Goal: Information Seeking & Learning: Learn about a topic

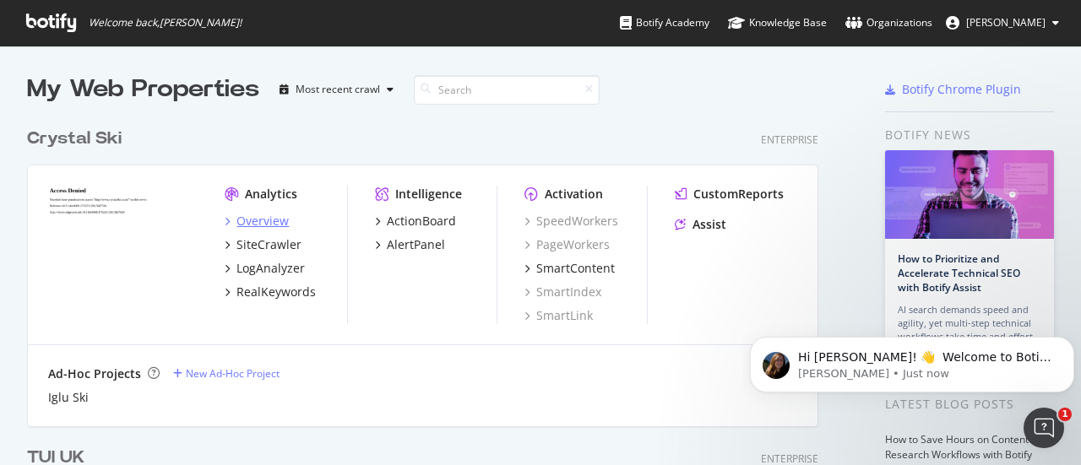
click at [273, 224] on div "Overview" at bounding box center [262, 221] width 52 height 17
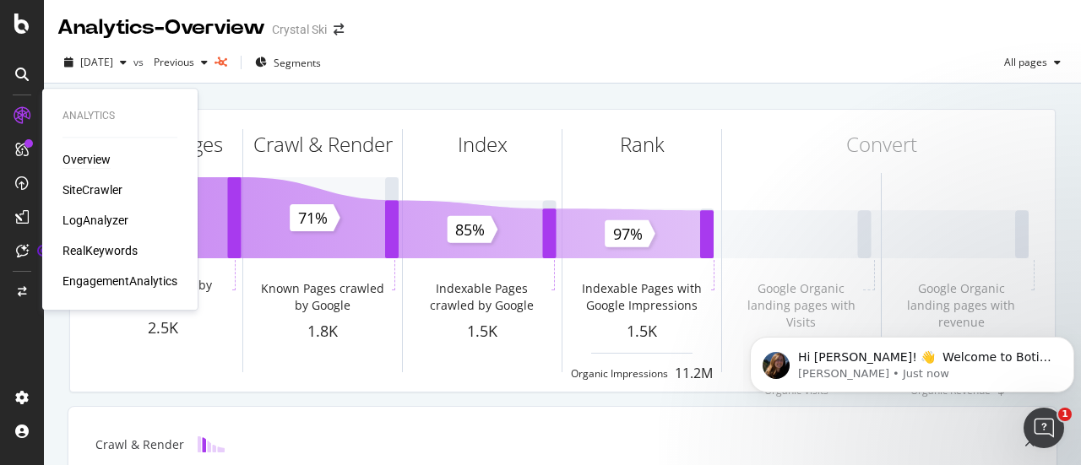
click at [84, 160] on div "Overview" at bounding box center [86, 159] width 48 height 17
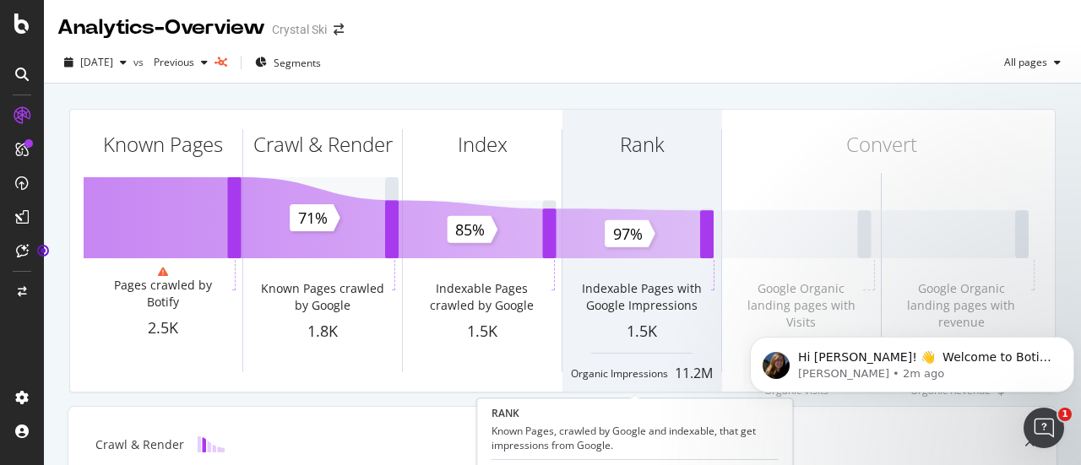
click at [635, 173] on div "Rank" at bounding box center [641, 175] width 159 height 130
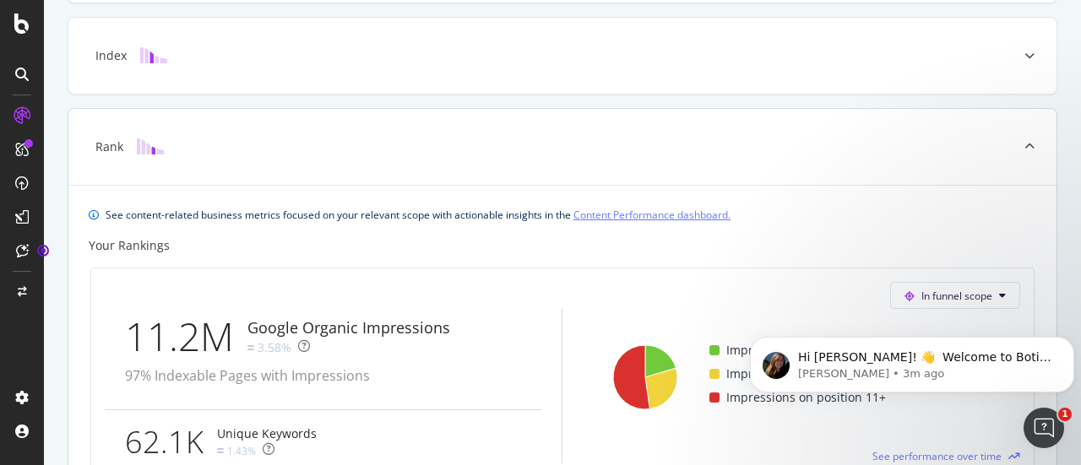
scroll to position [327, 0]
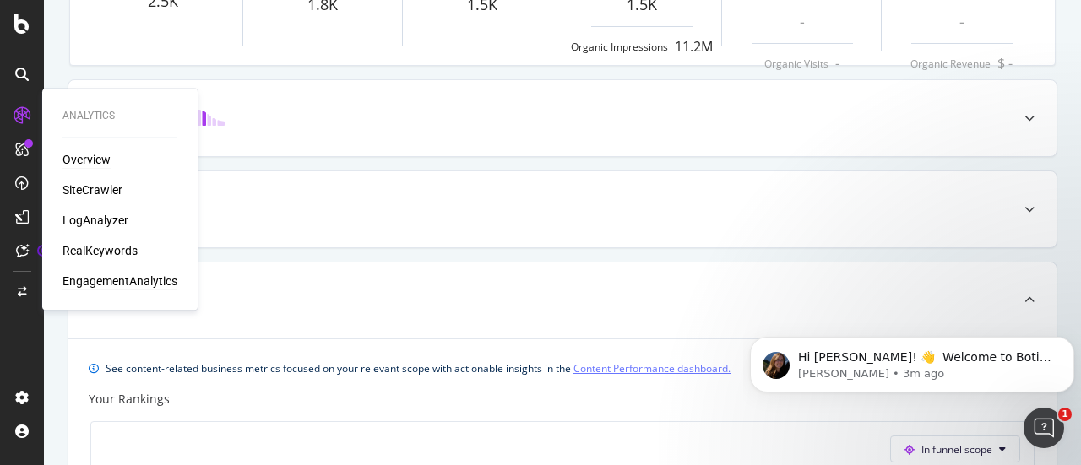
click at [105, 283] on div "EngagementAnalytics" at bounding box center [119, 281] width 115 height 17
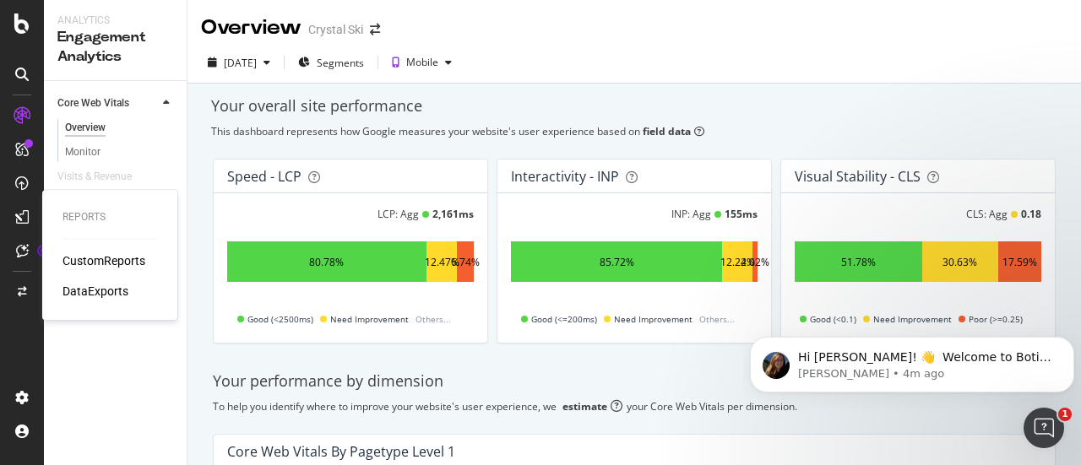
click at [91, 257] on div "CustomReports" at bounding box center [103, 260] width 83 height 17
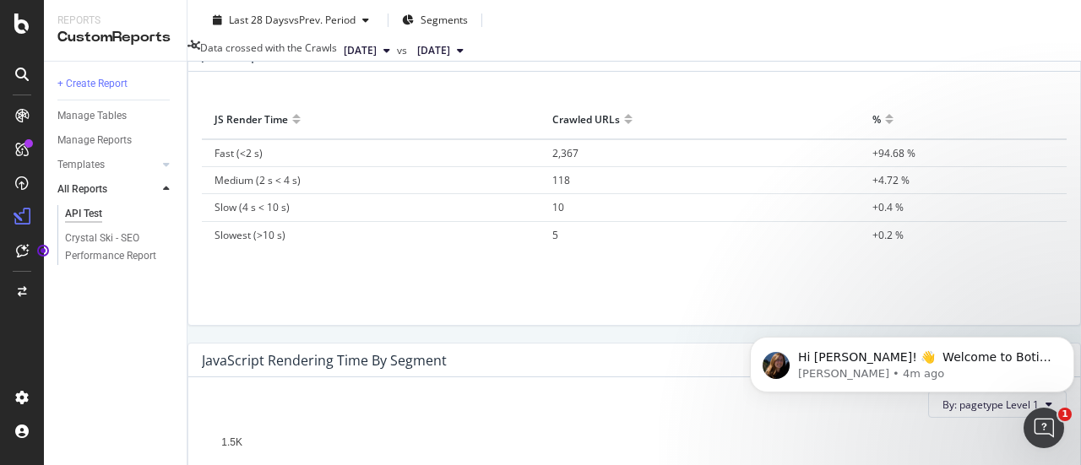
scroll to position [844, 0]
click at [89, 239] on div "Crystal Ski - SEO Performance Report" at bounding box center [115, 247] width 100 height 35
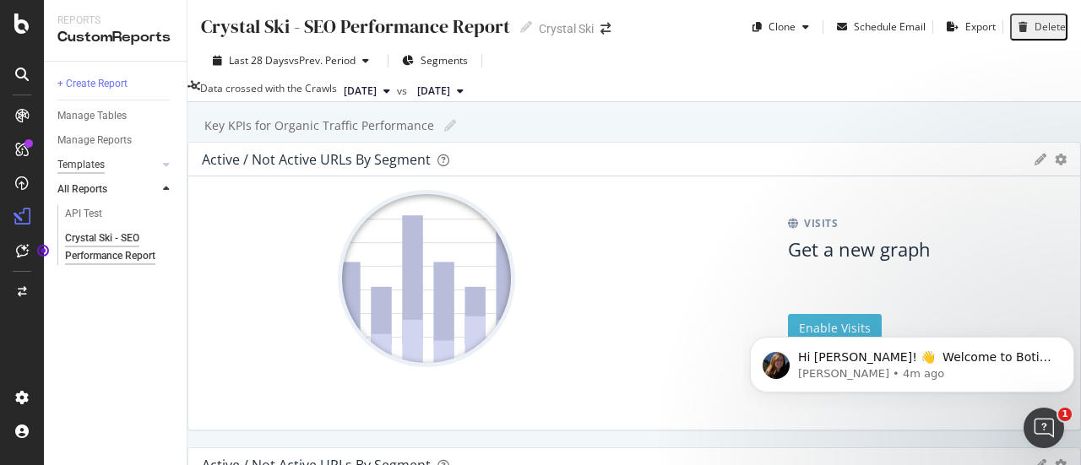
click at [86, 163] on div "Templates" at bounding box center [80, 165] width 47 height 18
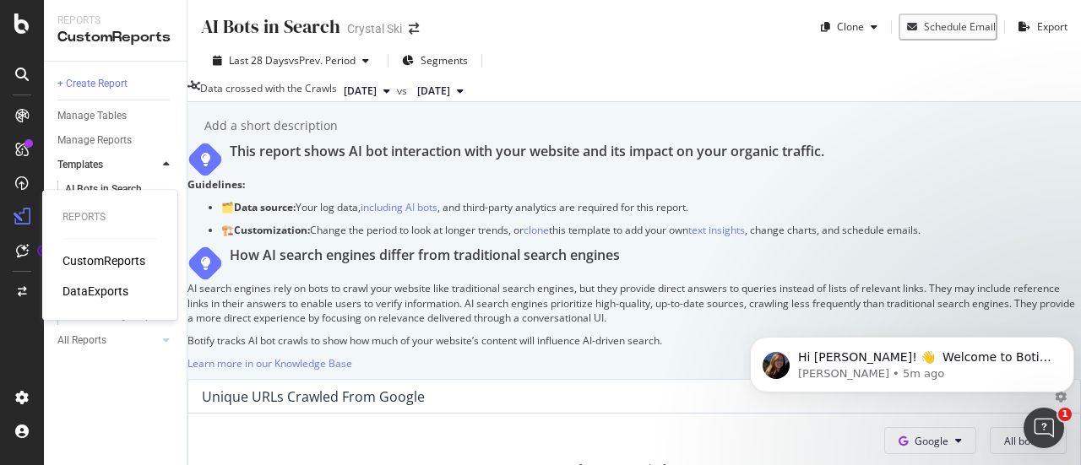
click at [89, 260] on div "CustomReports" at bounding box center [103, 260] width 83 height 17
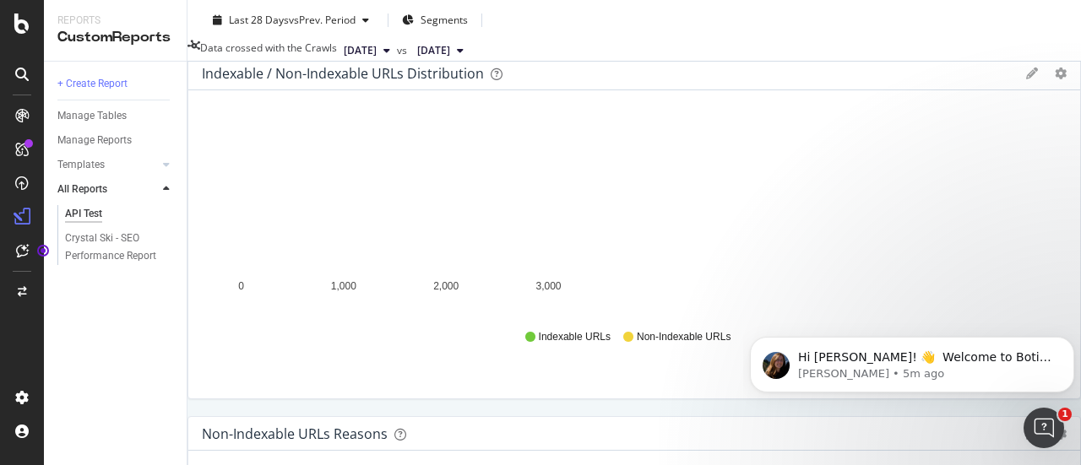
scroll to position [169, 0]
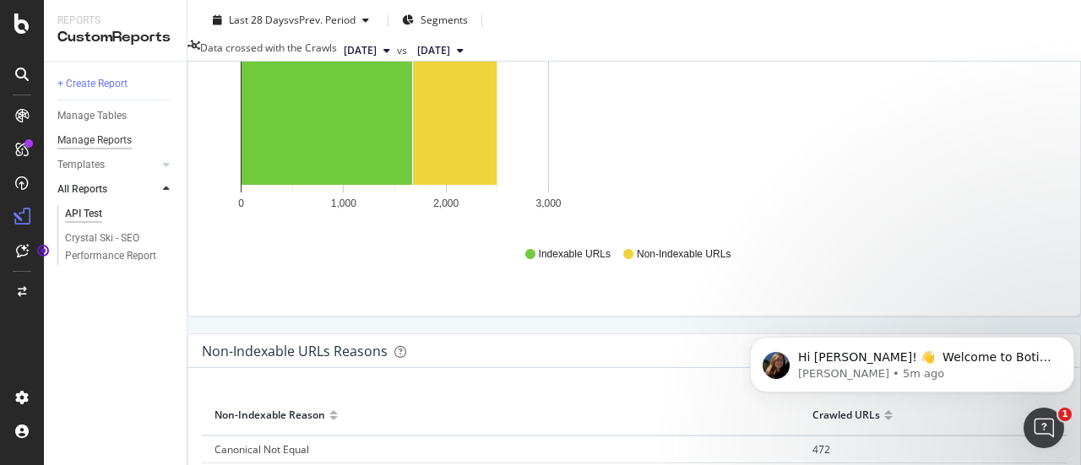
click at [101, 144] on div "Manage Reports" at bounding box center [94, 141] width 74 height 18
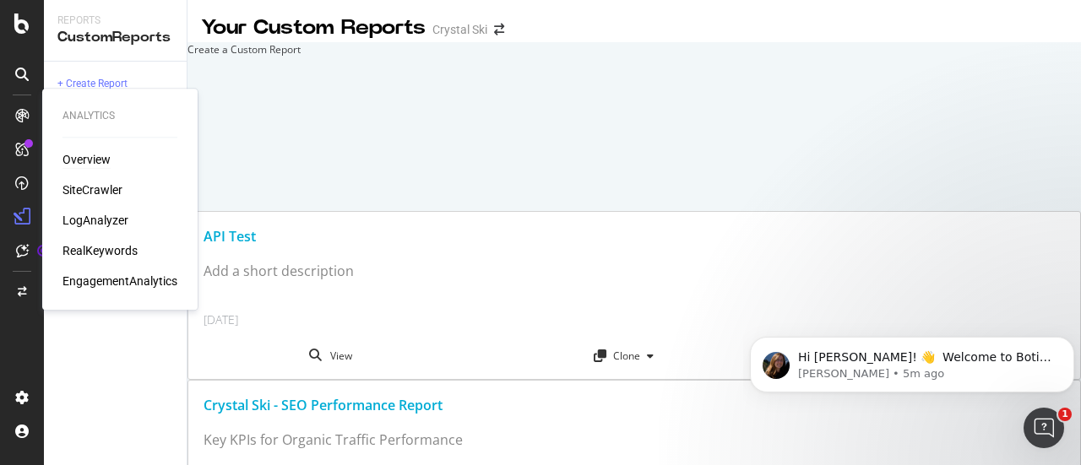
click at [89, 160] on div "Overview" at bounding box center [86, 159] width 48 height 17
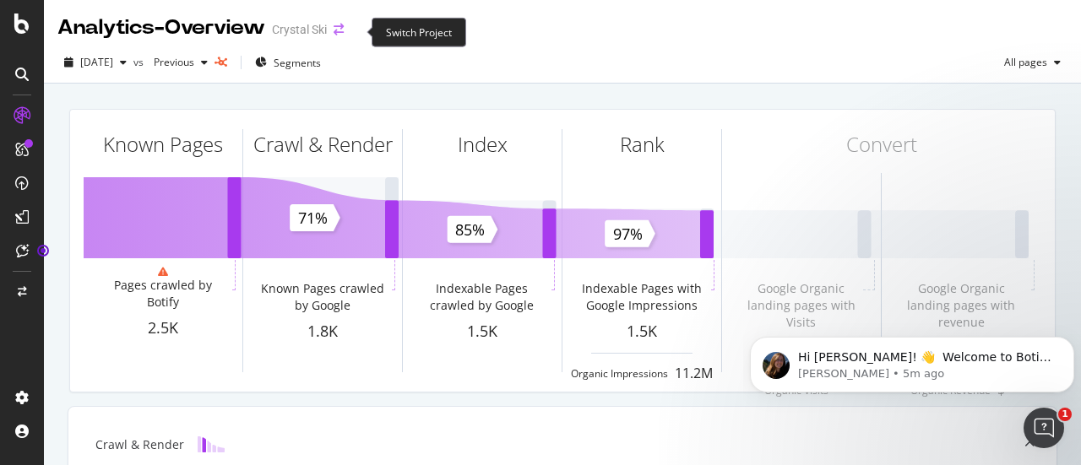
drag, startPoint x: 363, startPoint y: 29, endPoint x: 349, endPoint y: 30, distance: 13.6
click at [350, 30] on span at bounding box center [339, 30] width 24 height 12
click at [327, 33] on div "Crystal Ski" at bounding box center [299, 29] width 55 height 17
click at [344, 28] on icon "arrow-right-arrow-left" at bounding box center [338, 30] width 10 height 12
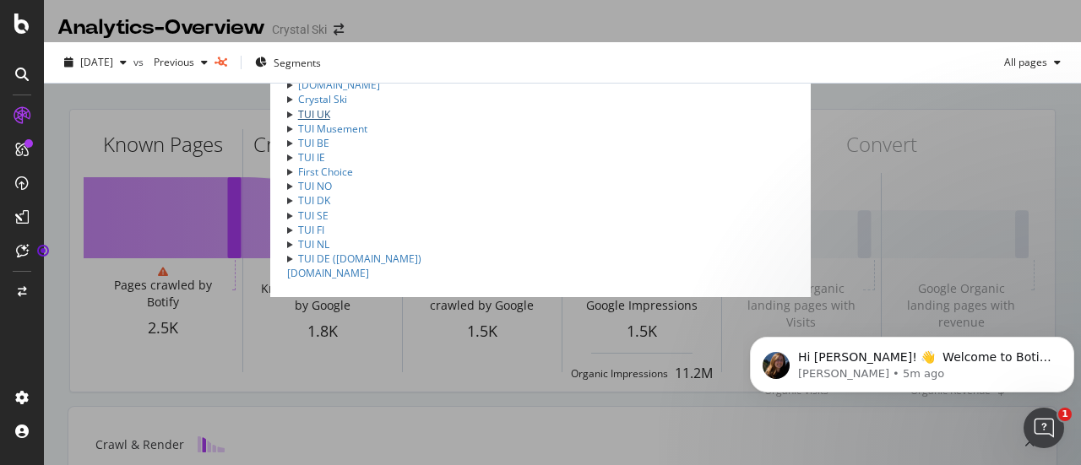
click at [298, 122] on link "TUI UK" at bounding box center [314, 114] width 32 height 14
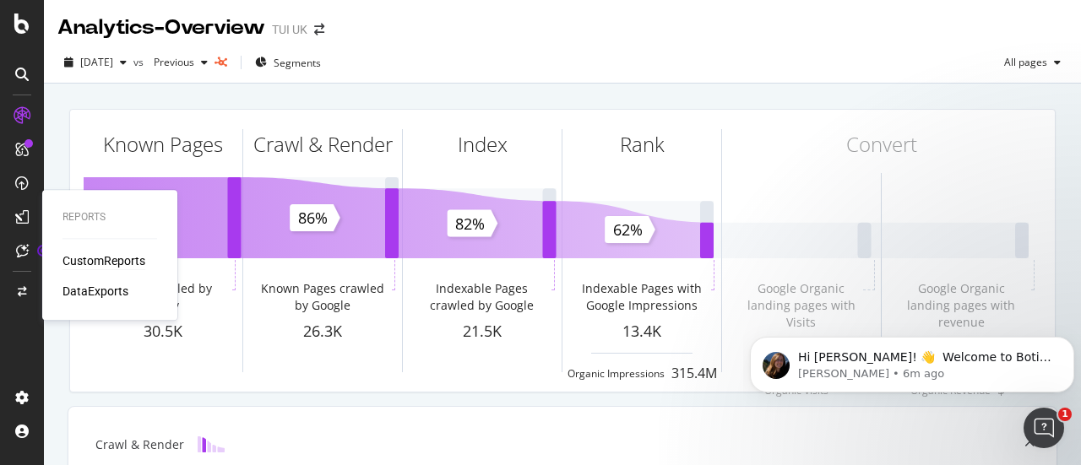
click at [111, 261] on div "CustomReports" at bounding box center [103, 260] width 83 height 17
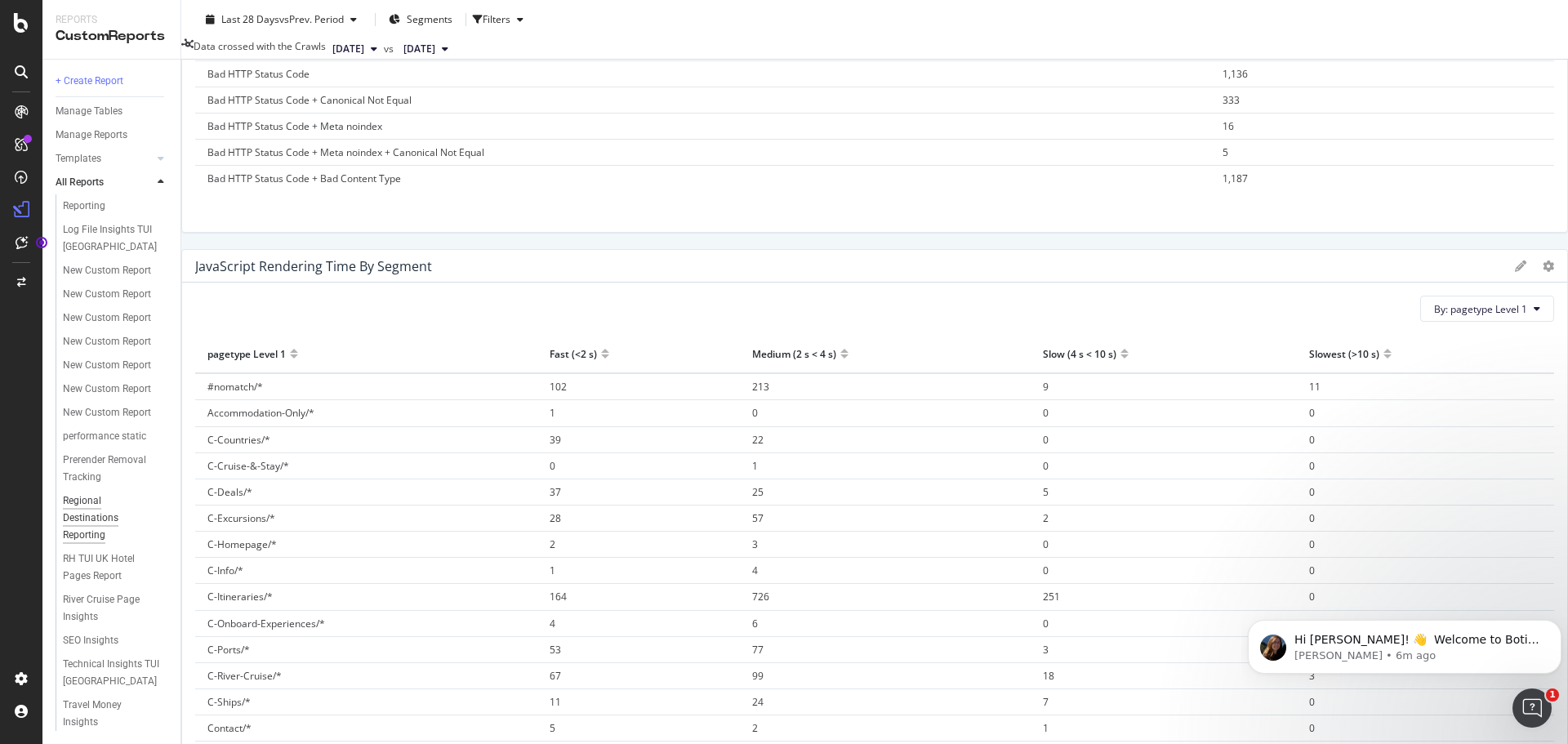
scroll to position [757, 0]
click at [99, 449] on div "SEO Insights" at bounding box center [90, 640] width 55 height 17
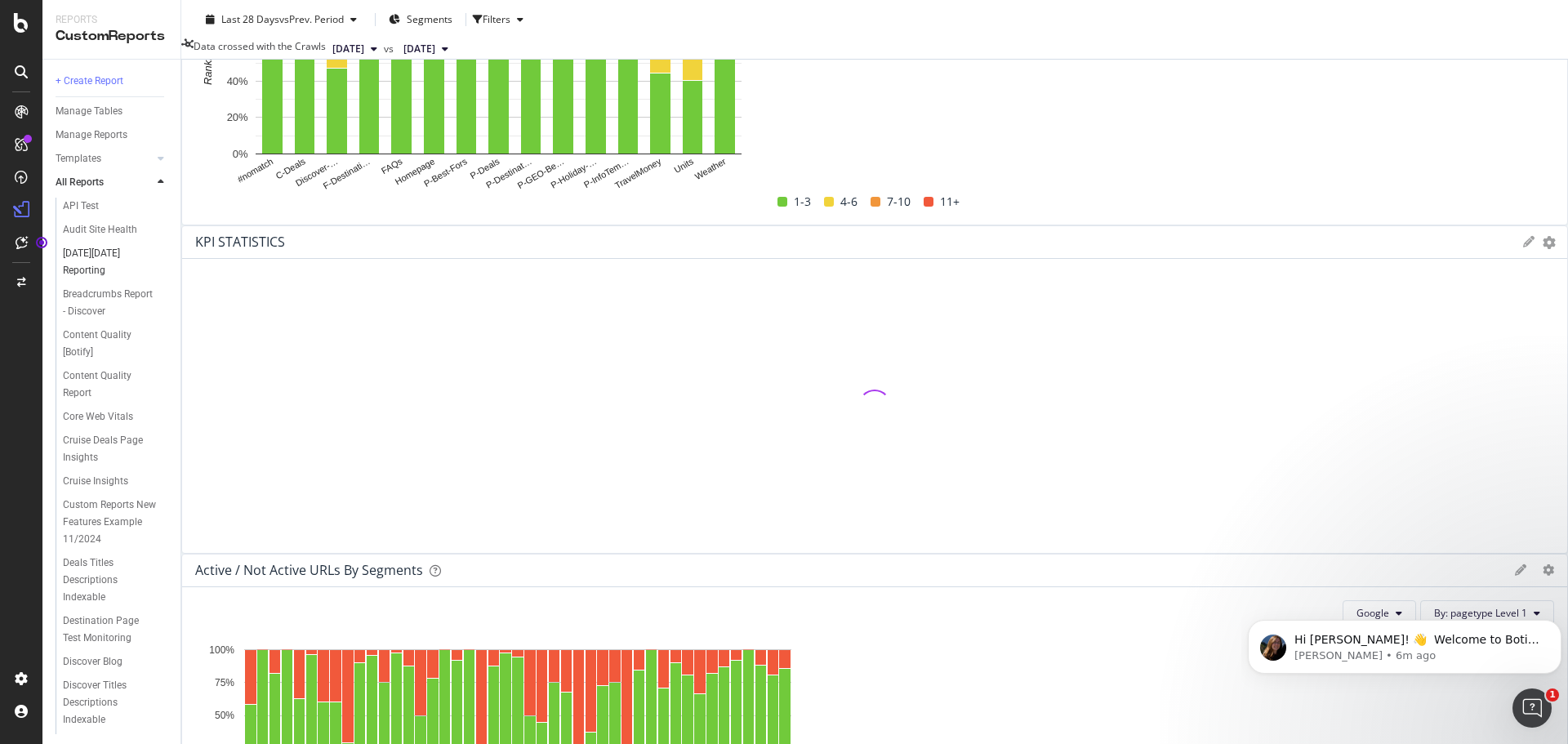
scroll to position [164, 0]
click at [87, 133] on div "Manage Reports" at bounding box center [91, 135] width 72 height 17
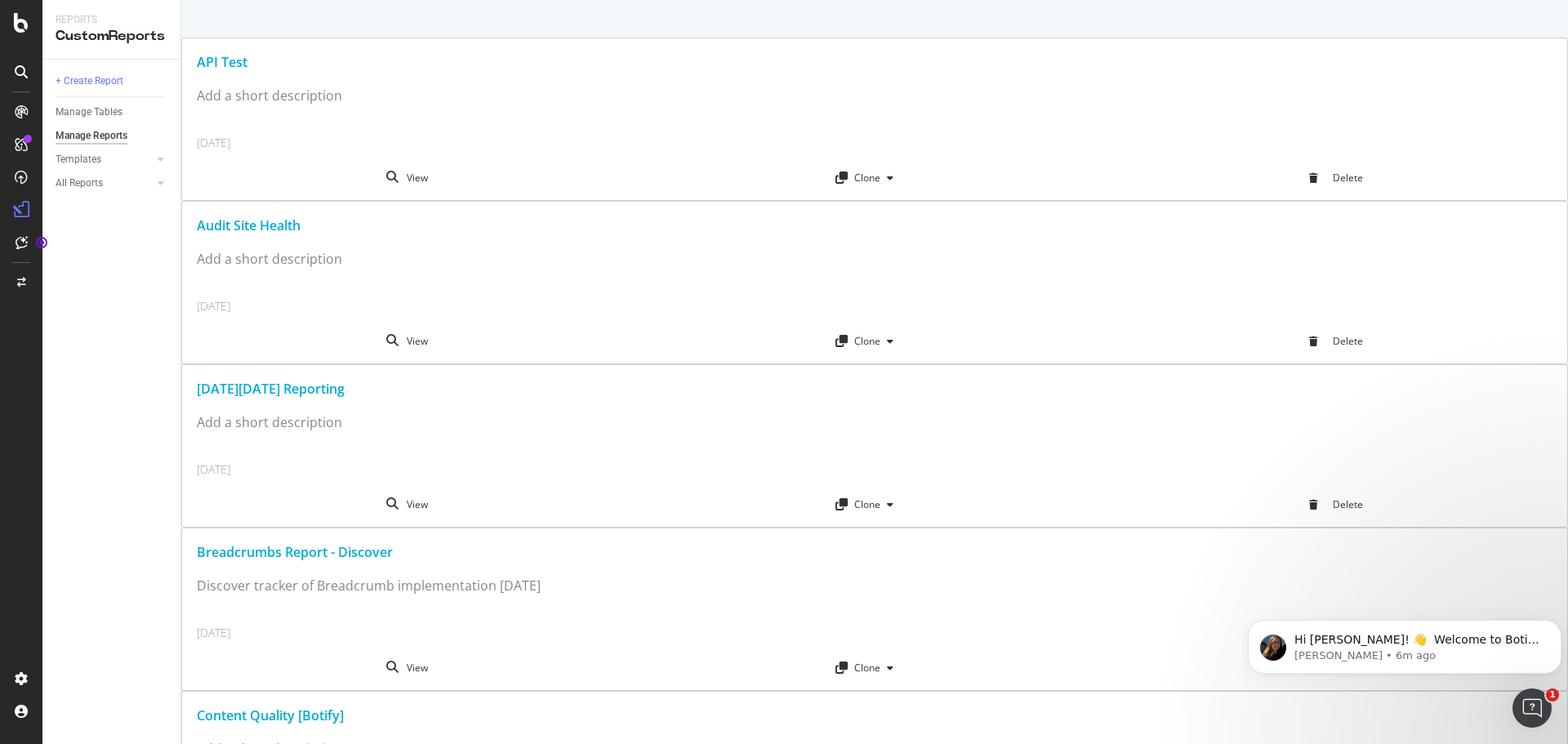
scroll to position [491, 0]
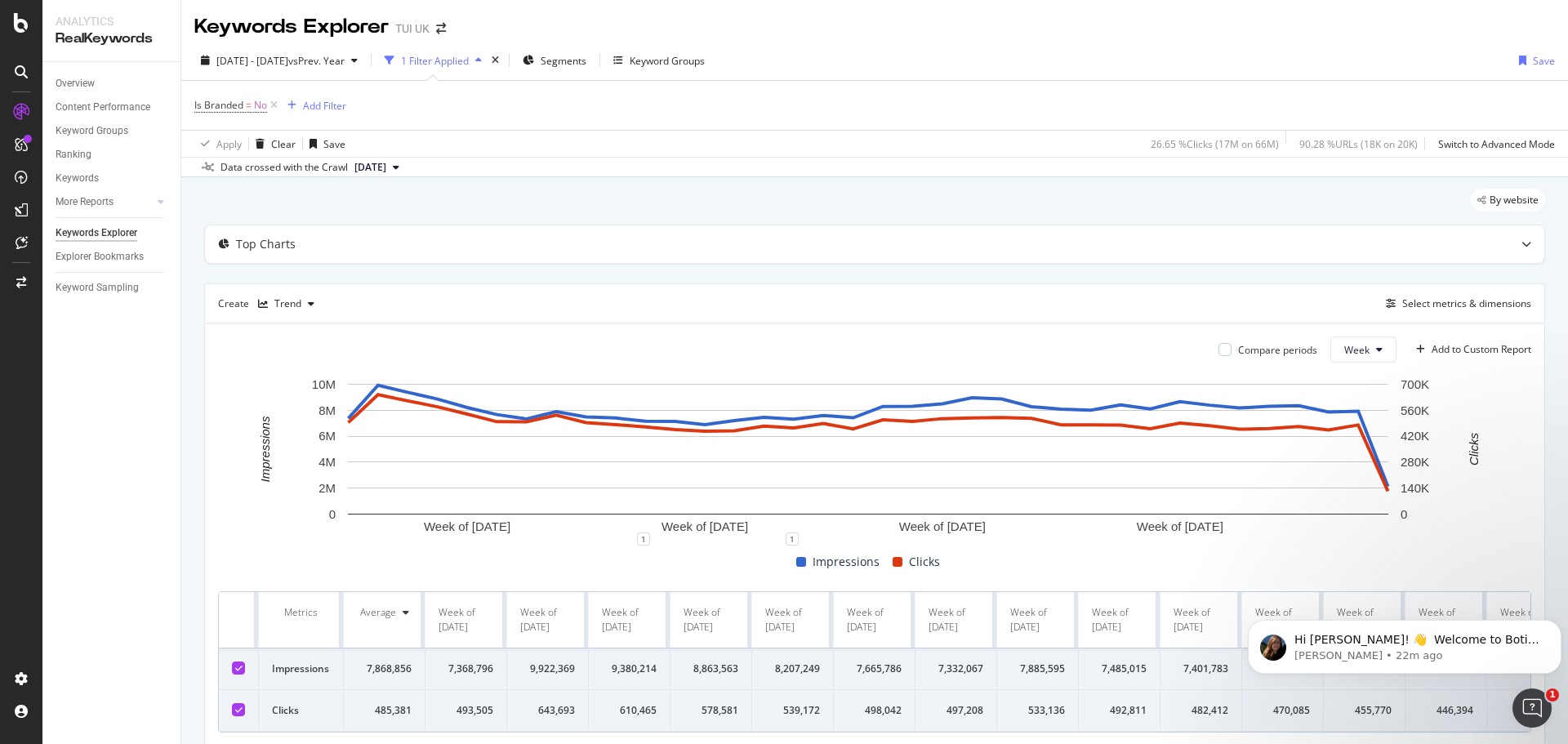
click at [110, 420] on div "Overview Content Performance Keyword Groups Ranking Keywords More Reports Count…" at bounding box center [111, 402] width 138 height 682
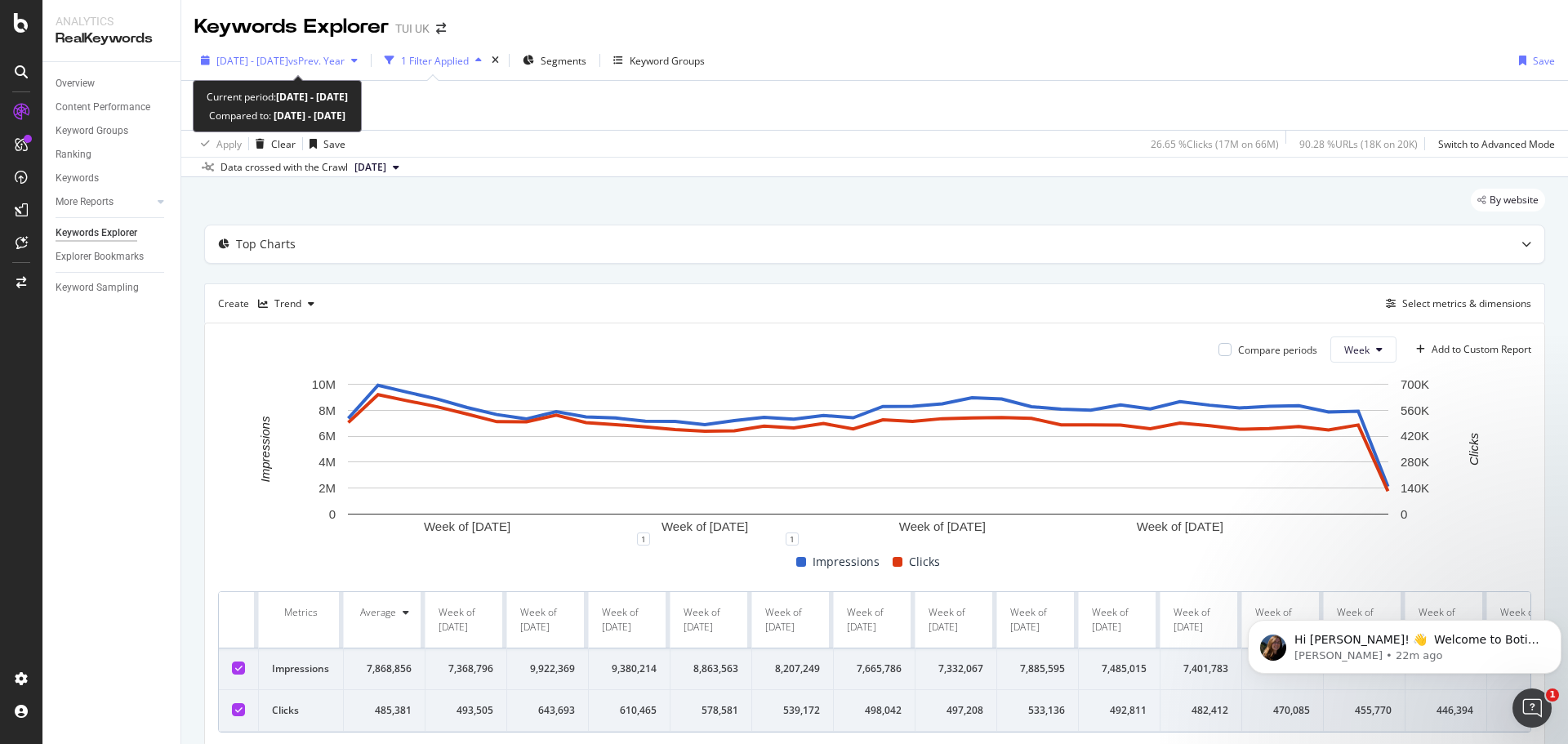
click at [333, 60] on span "vs Prev. Year" at bounding box center [316, 61] width 56 height 14
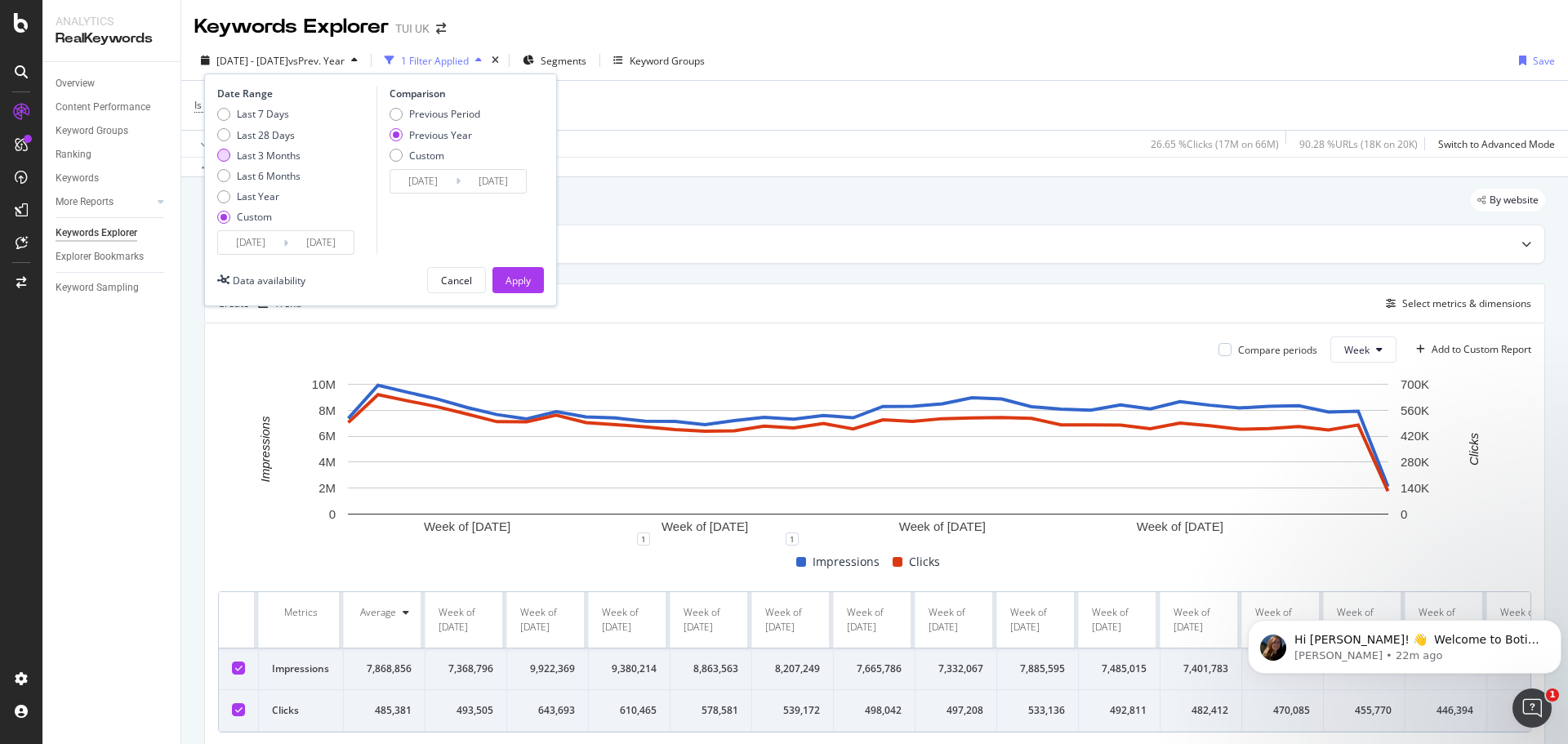
click at [276, 155] on div "Last 3 Months" at bounding box center [269, 156] width 64 height 14
type input "[DATE]"
click at [507, 276] on div "Apply" at bounding box center [518, 281] width 25 height 14
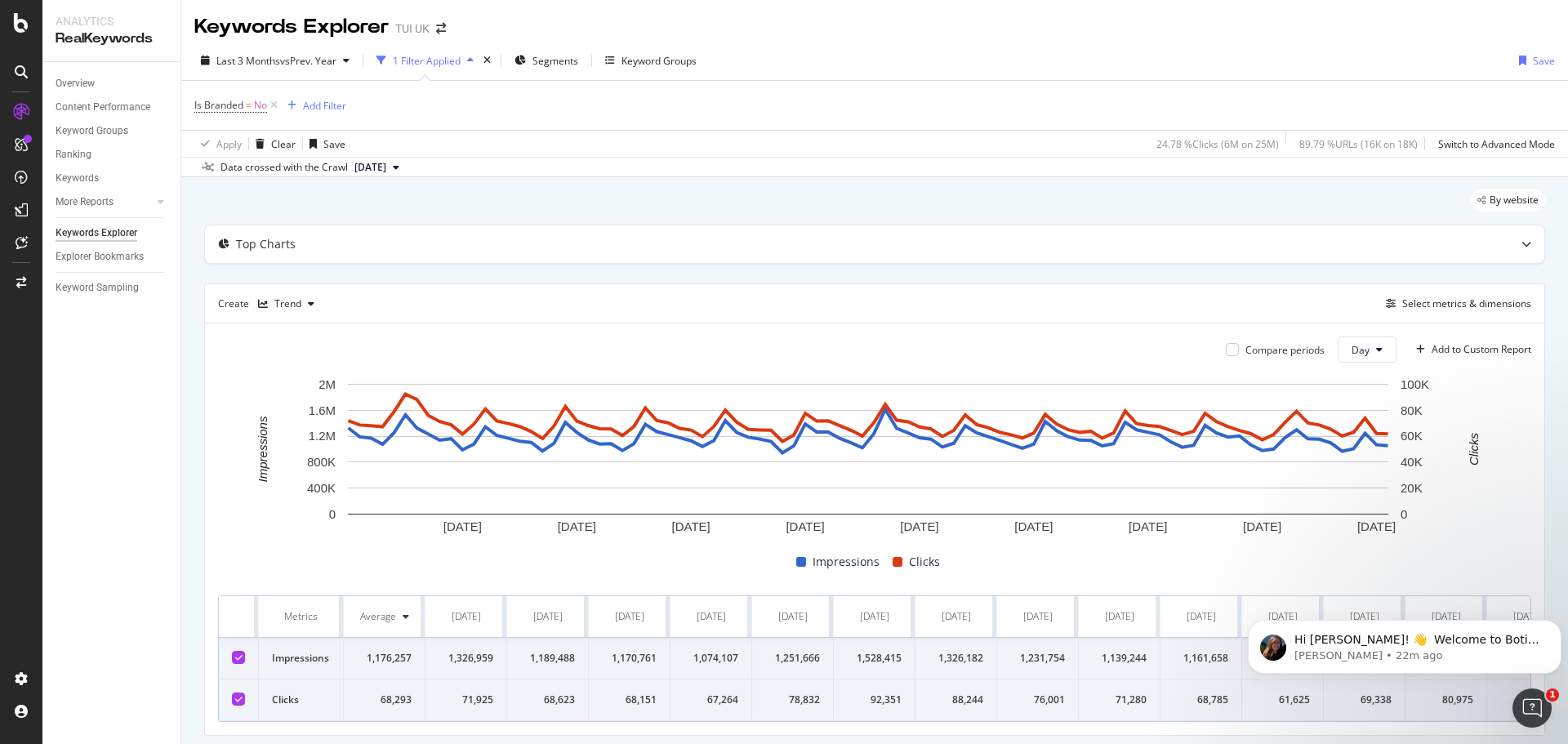
click at [443, 63] on div "1 Filter Applied" at bounding box center [427, 61] width 68 height 14
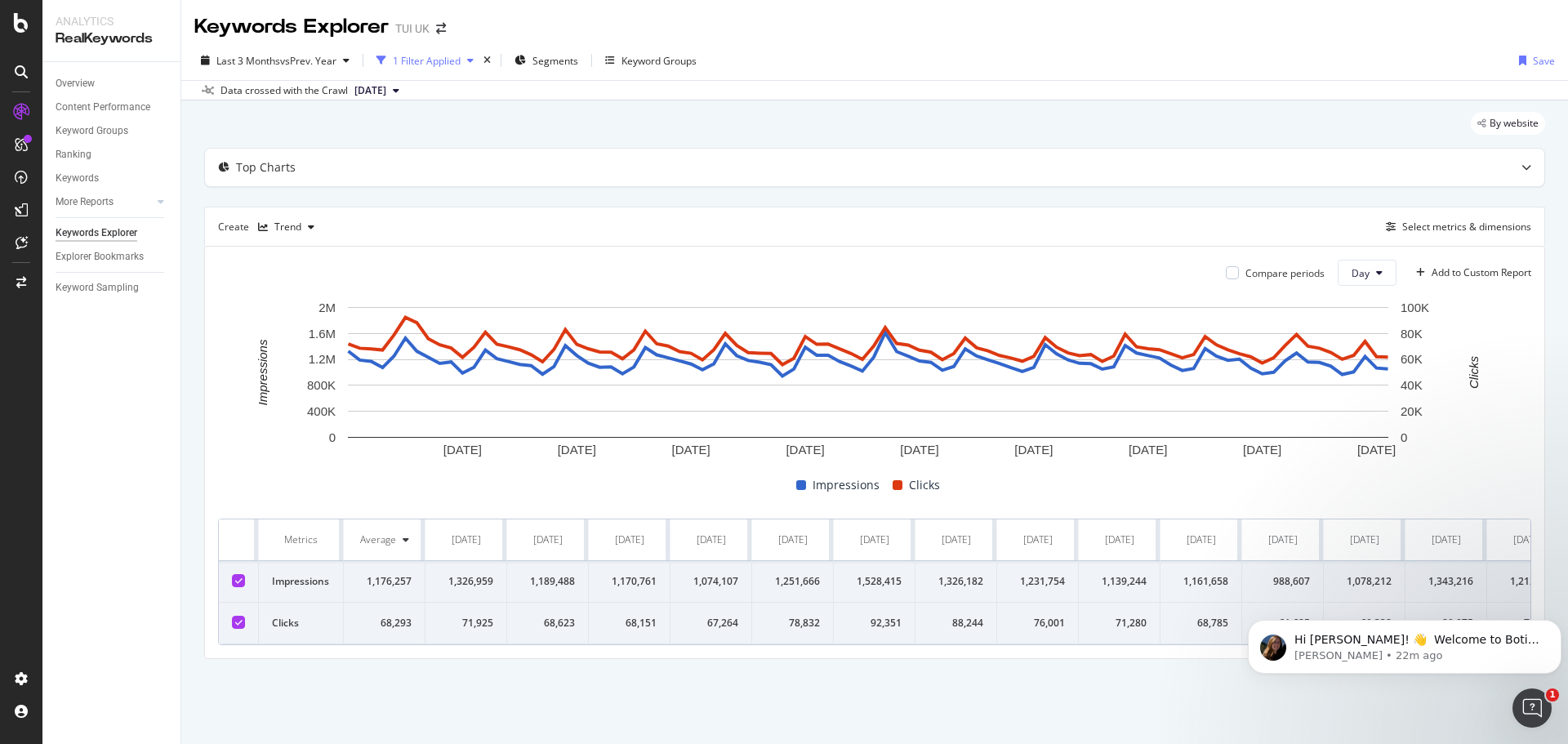
click at [427, 64] on div "1 Filter Applied" at bounding box center [427, 61] width 68 height 14
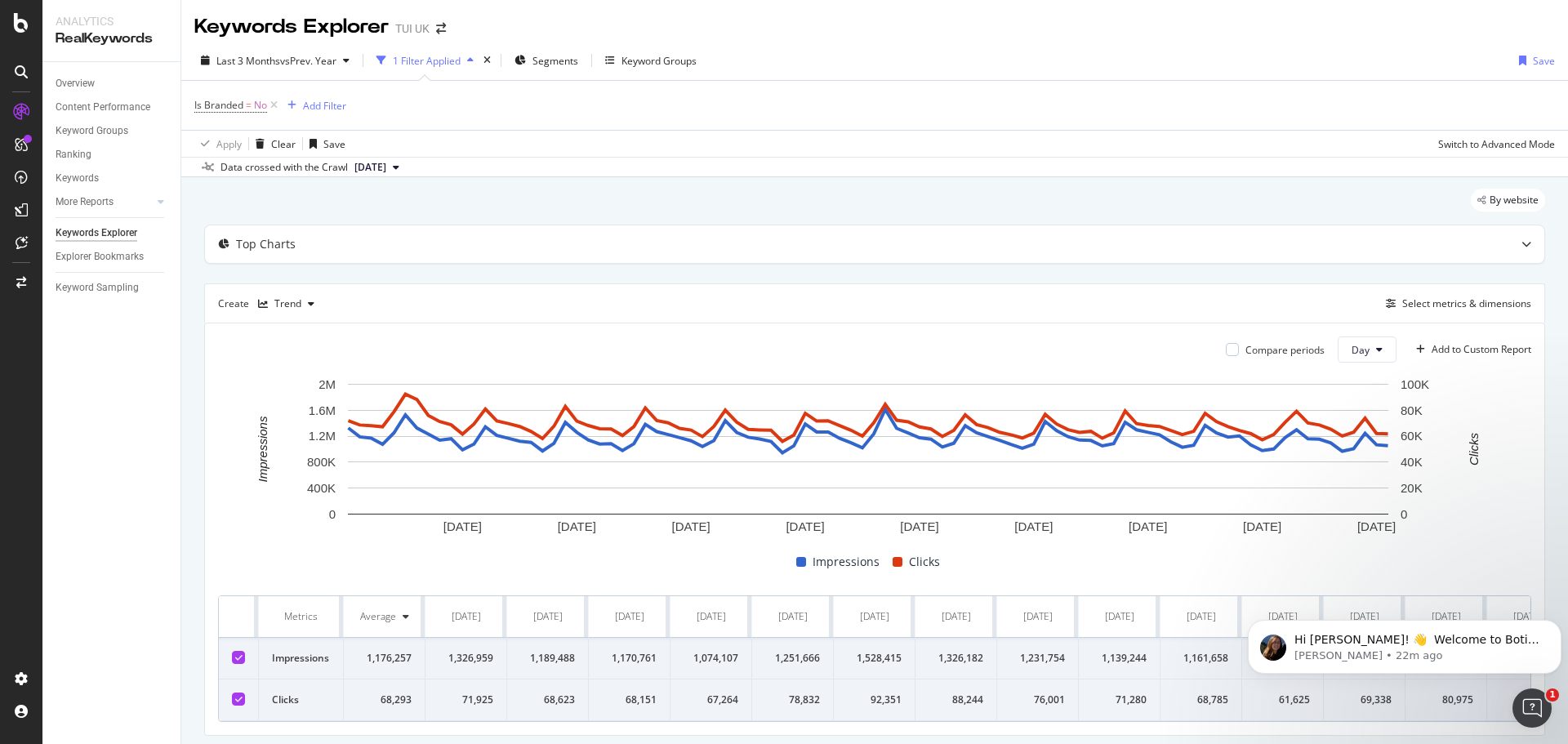
click at [427, 65] on div "1 Filter Applied" at bounding box center [427, 61] width 68 height 14
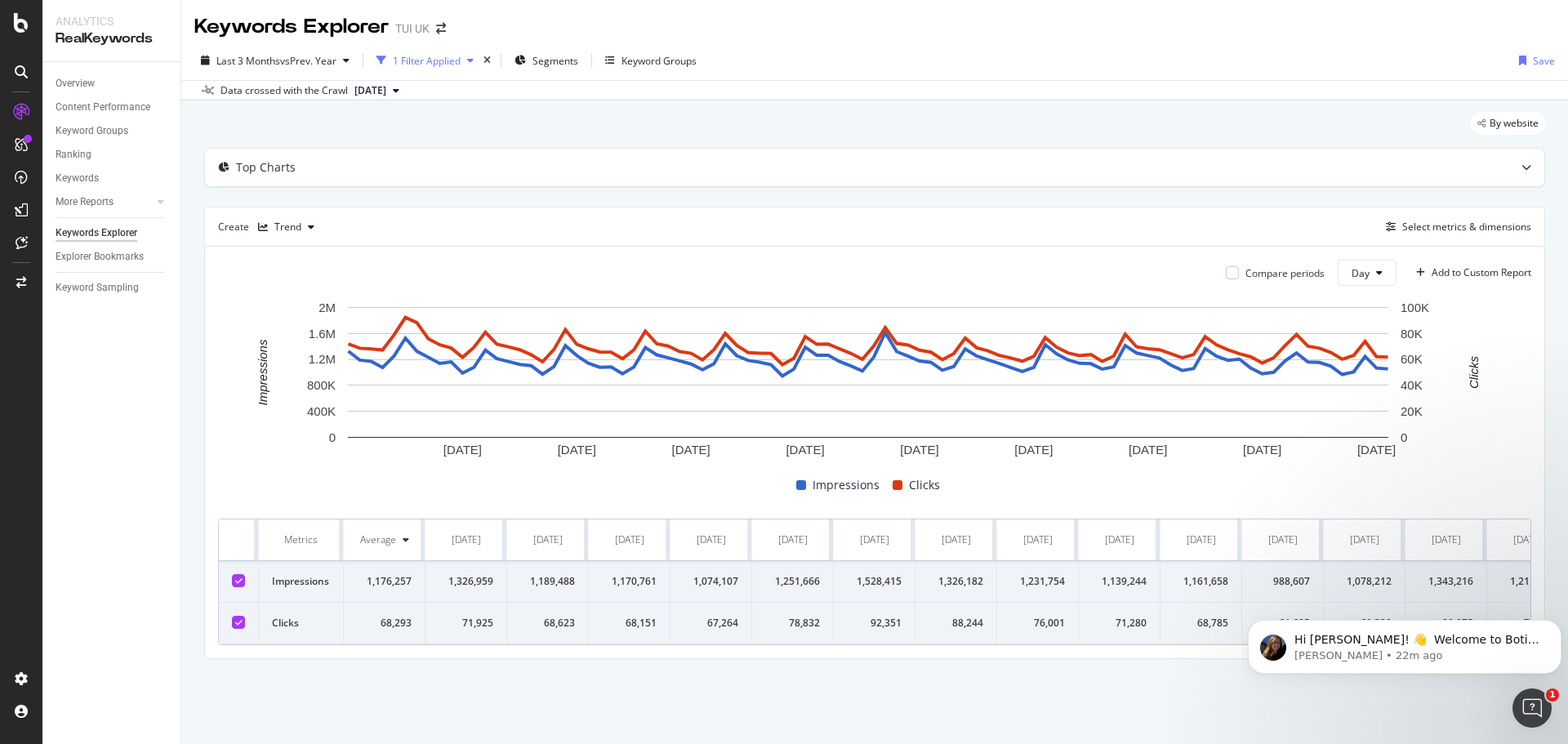
click at [427, 65] on div "1 Filter Applied" at bounding box center [427, 61] width 68 height 14
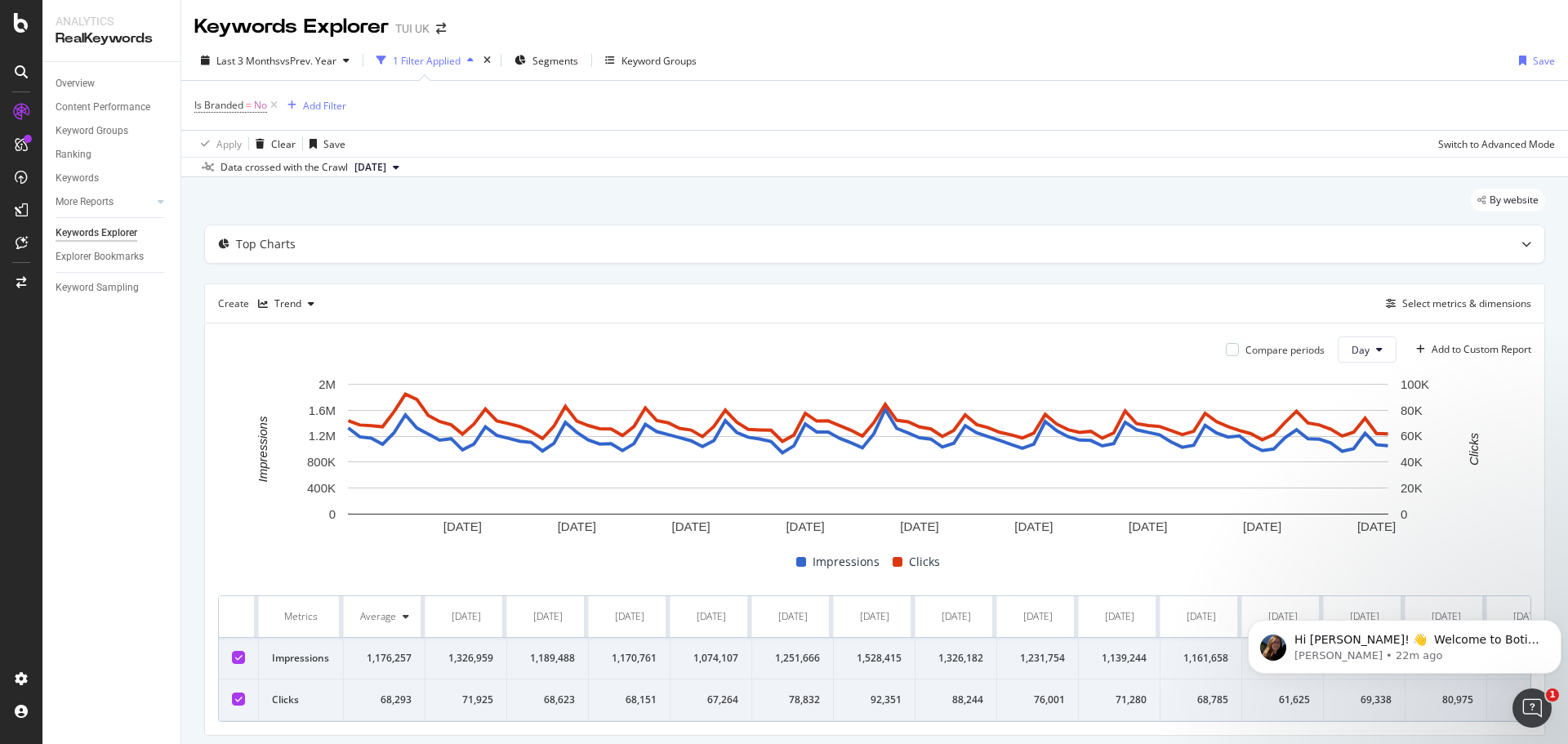
click at [427, 65] on div "1 Filter Applied" at bounding box center [427, 61] width 68 height 14
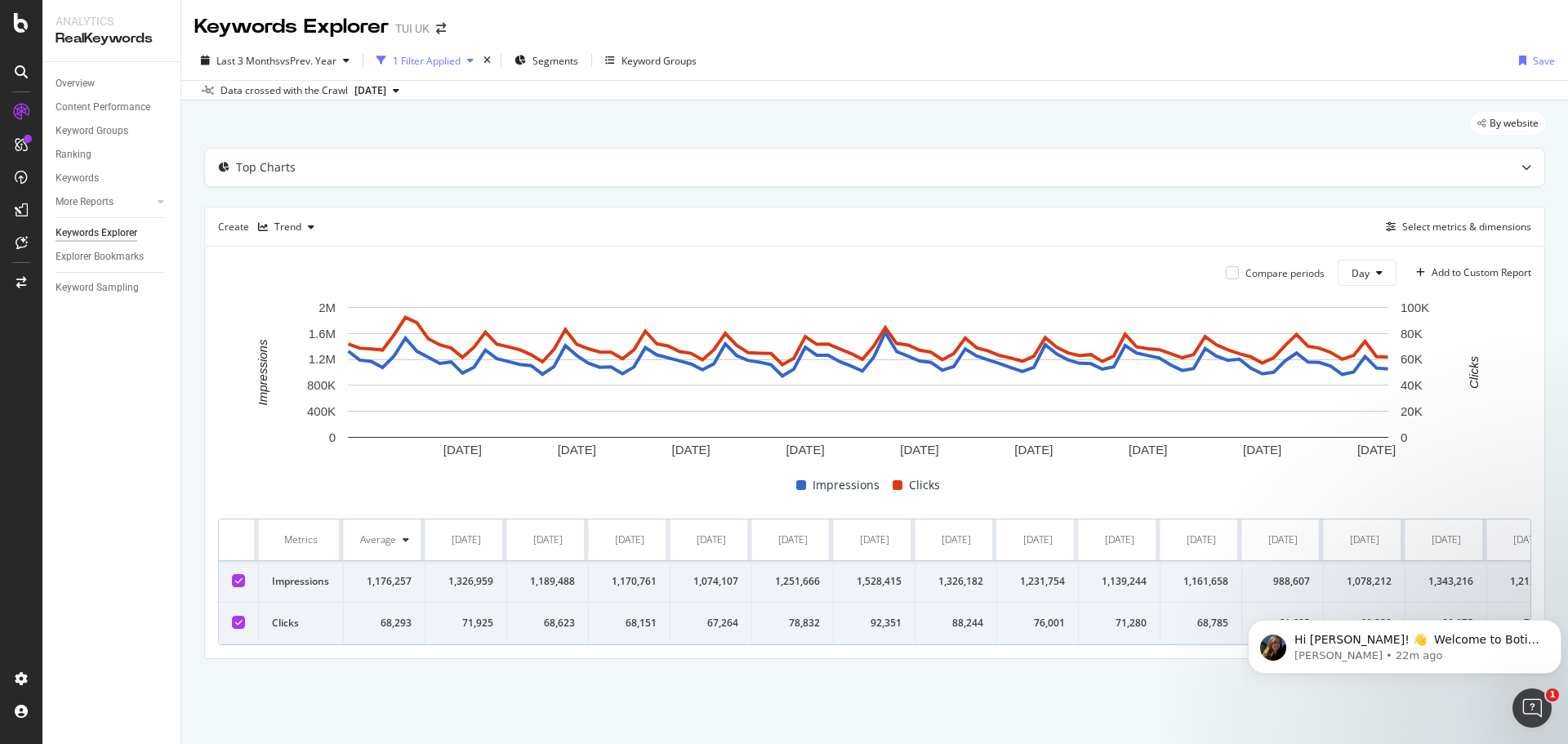
click at [427, 65] on div "1 Filter Applied" at bounding box center [427, 61] width 68 height 14
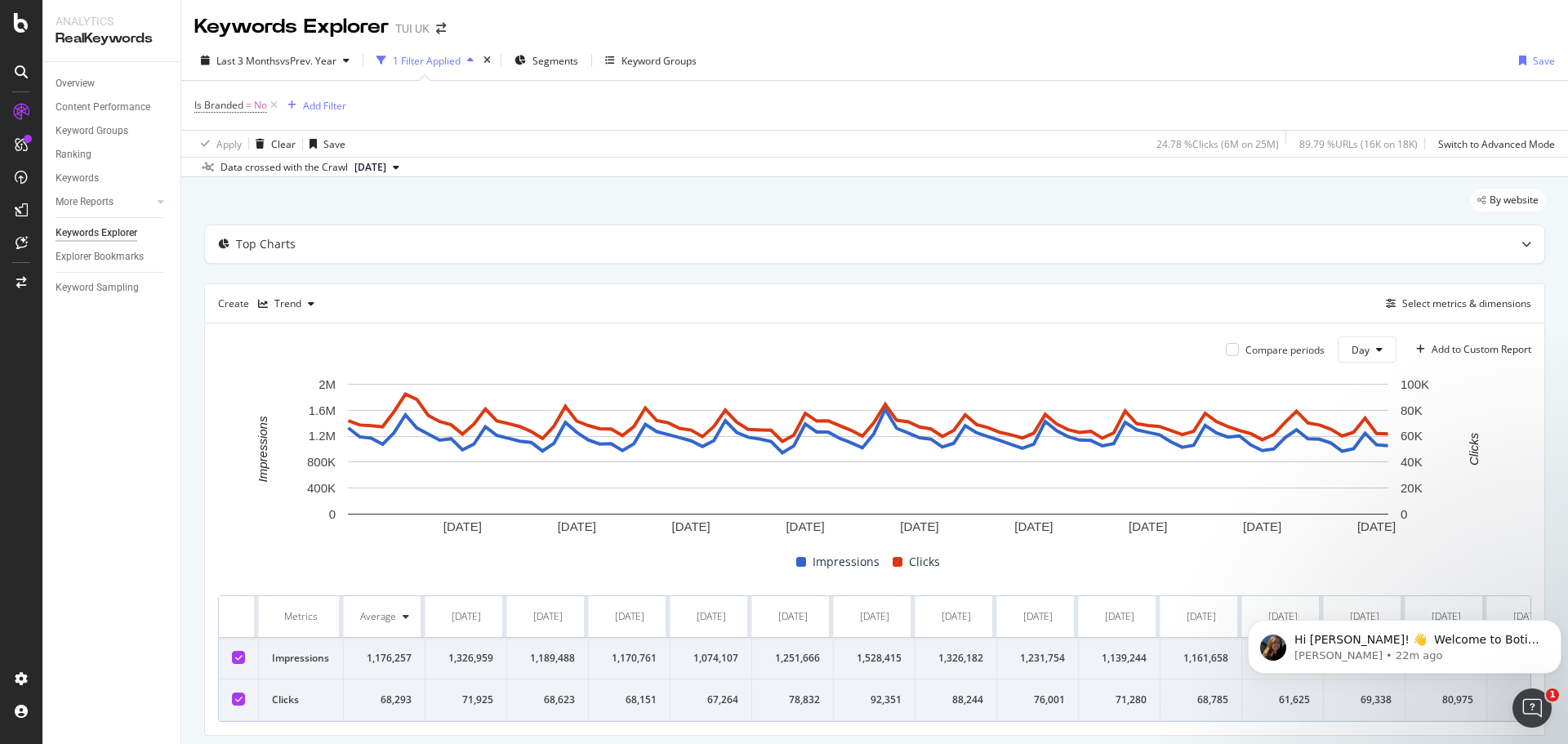
click at [235, 659] on div at bounding box center [239, 658] width 14 height 14
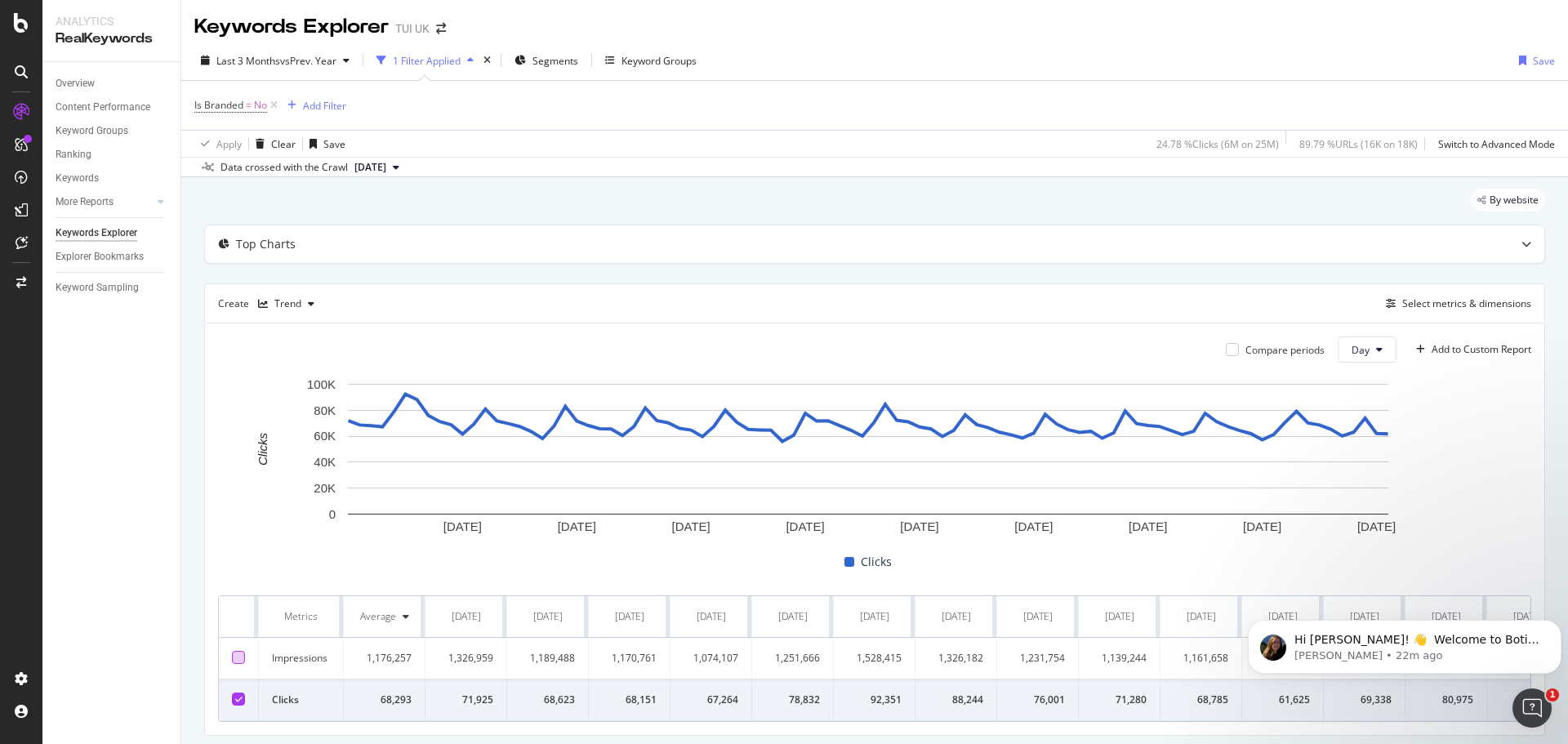
click at [234, 658] on div at bounding box center [239, 658] width 14 height 14
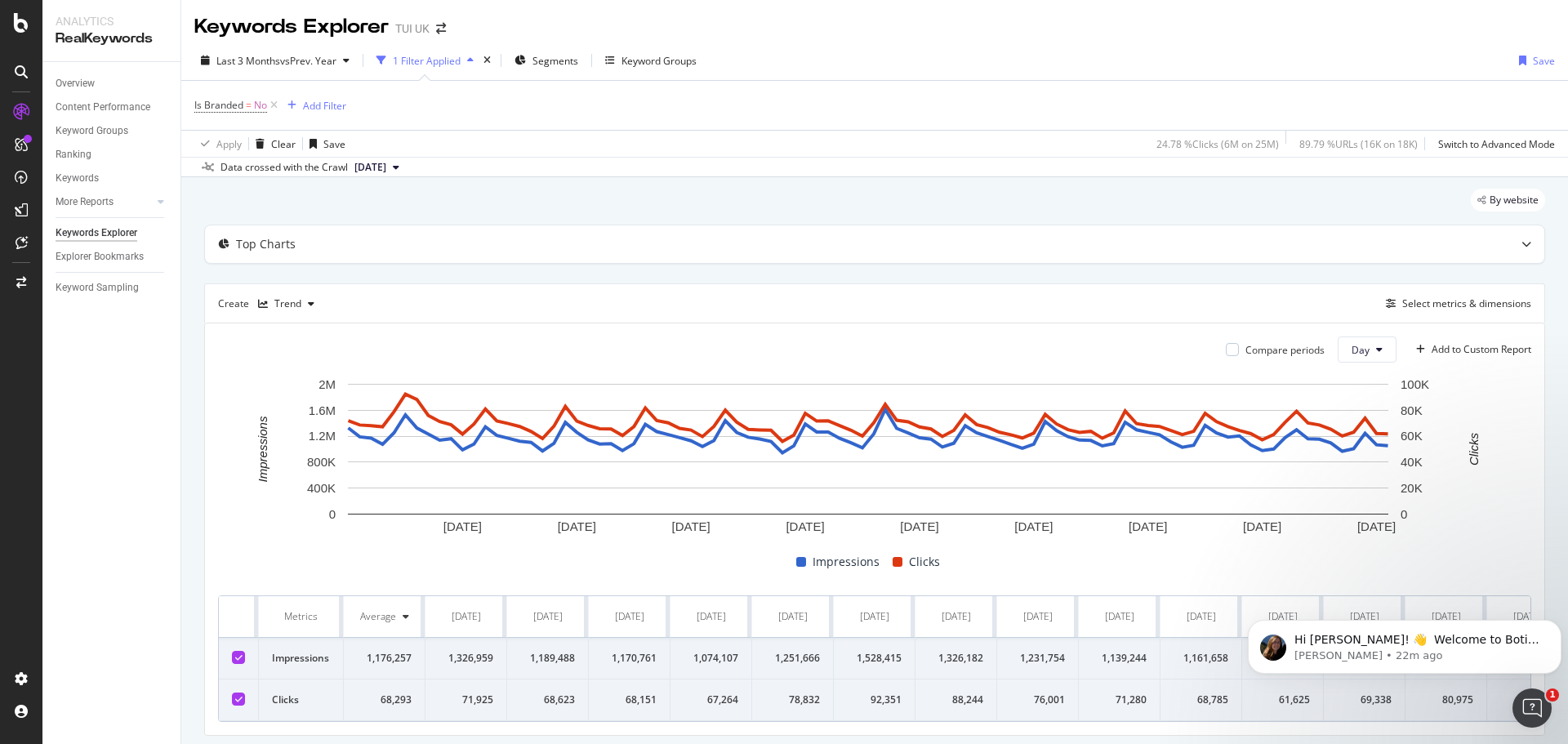
click at [386, 165] on span "[DATE]" at bounding box center [370, 166] width 32 height 15
click at [386, 166] on span "[DATE]" at bounding box center [370, 166] width 32 height 15
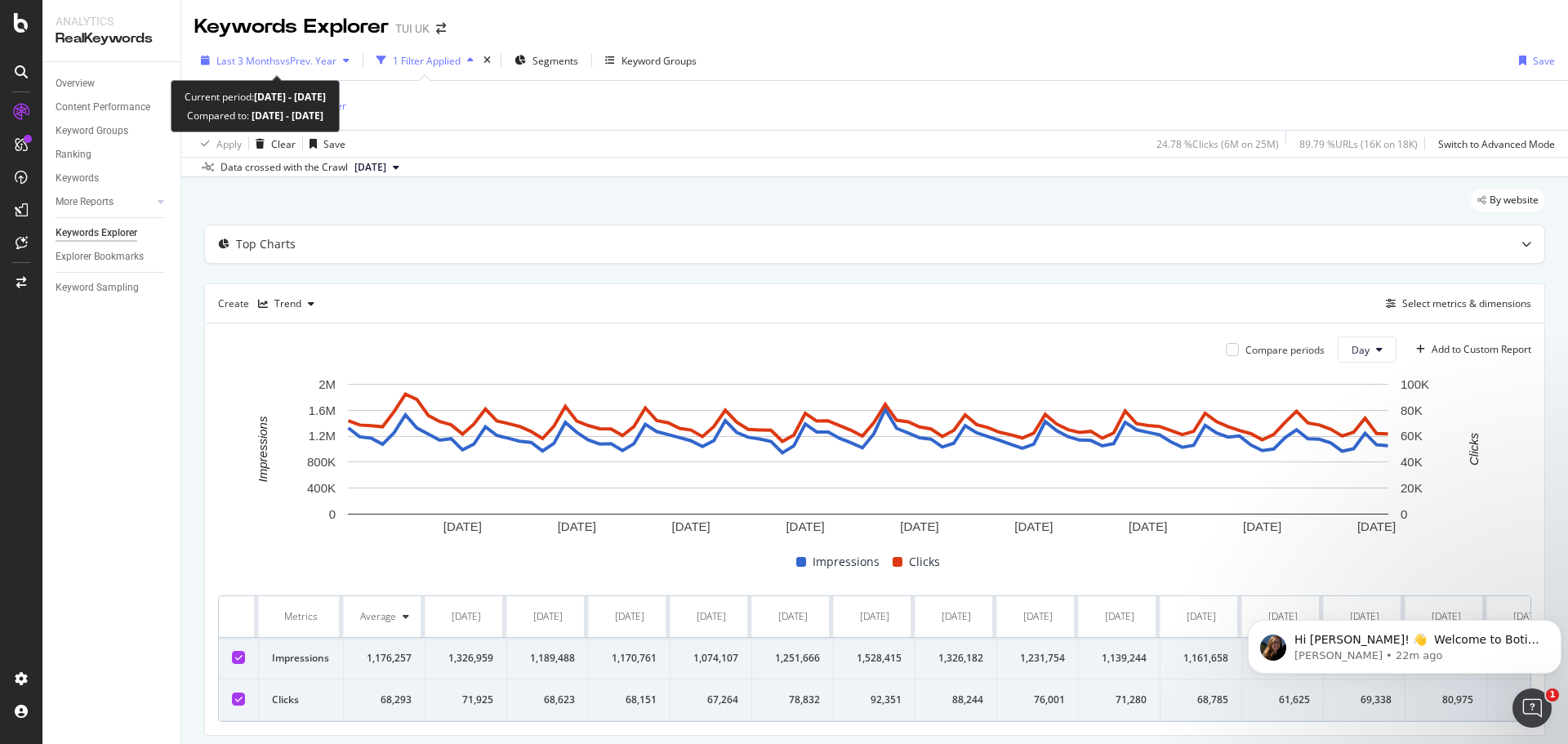
click at [300, 61] on span "vs Prev. Year" at bounding box center [309, 61] width 56 height 14
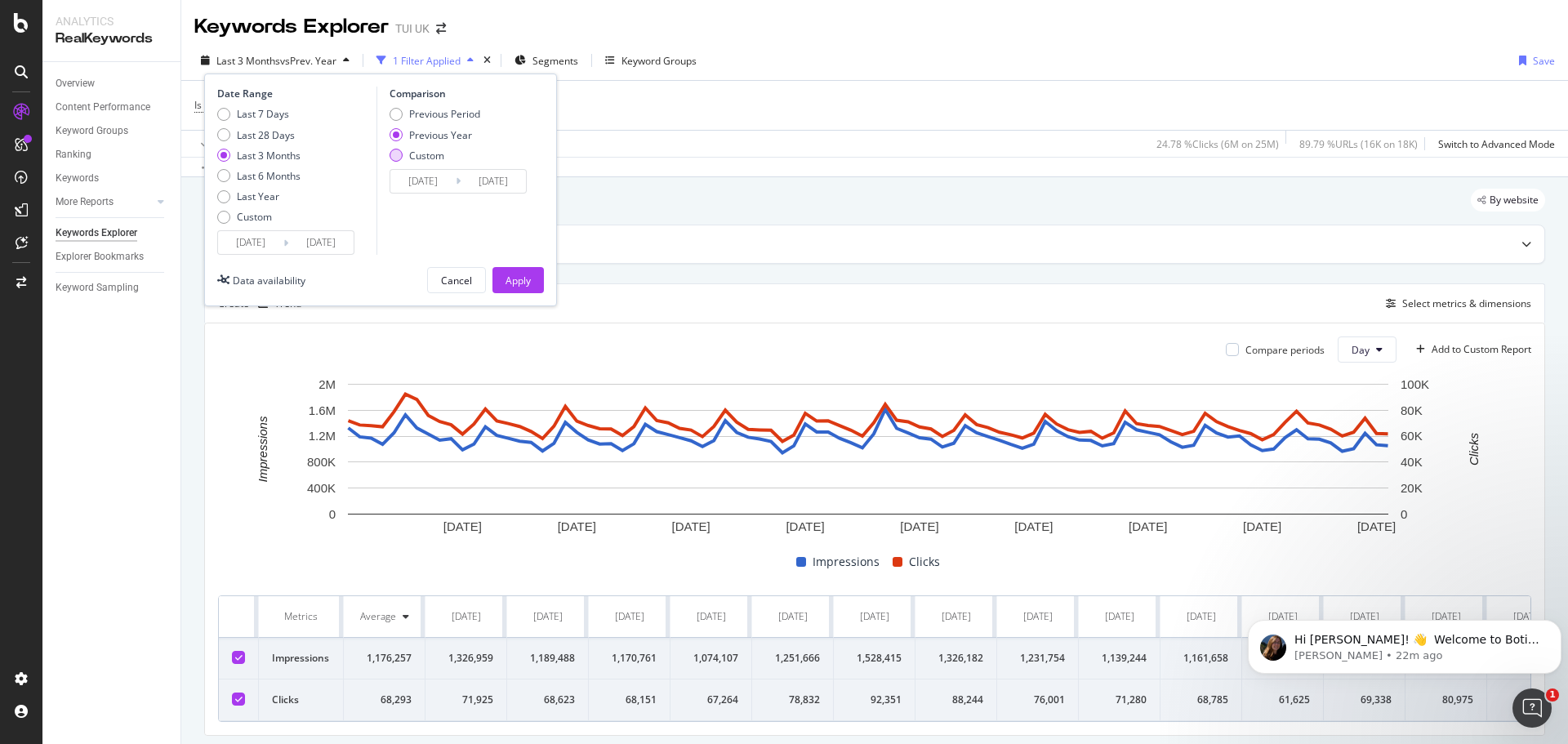
click at [396, 154] on div "Custom" at bounding box center [397, 156] width 14 height 14
click at [396, 137] on div "Previous Year" at bounding box center [397, 135] width 14 height 14
click at [507, 272] on div "Apply" at bounding box center [518, 280] width 25 height 24
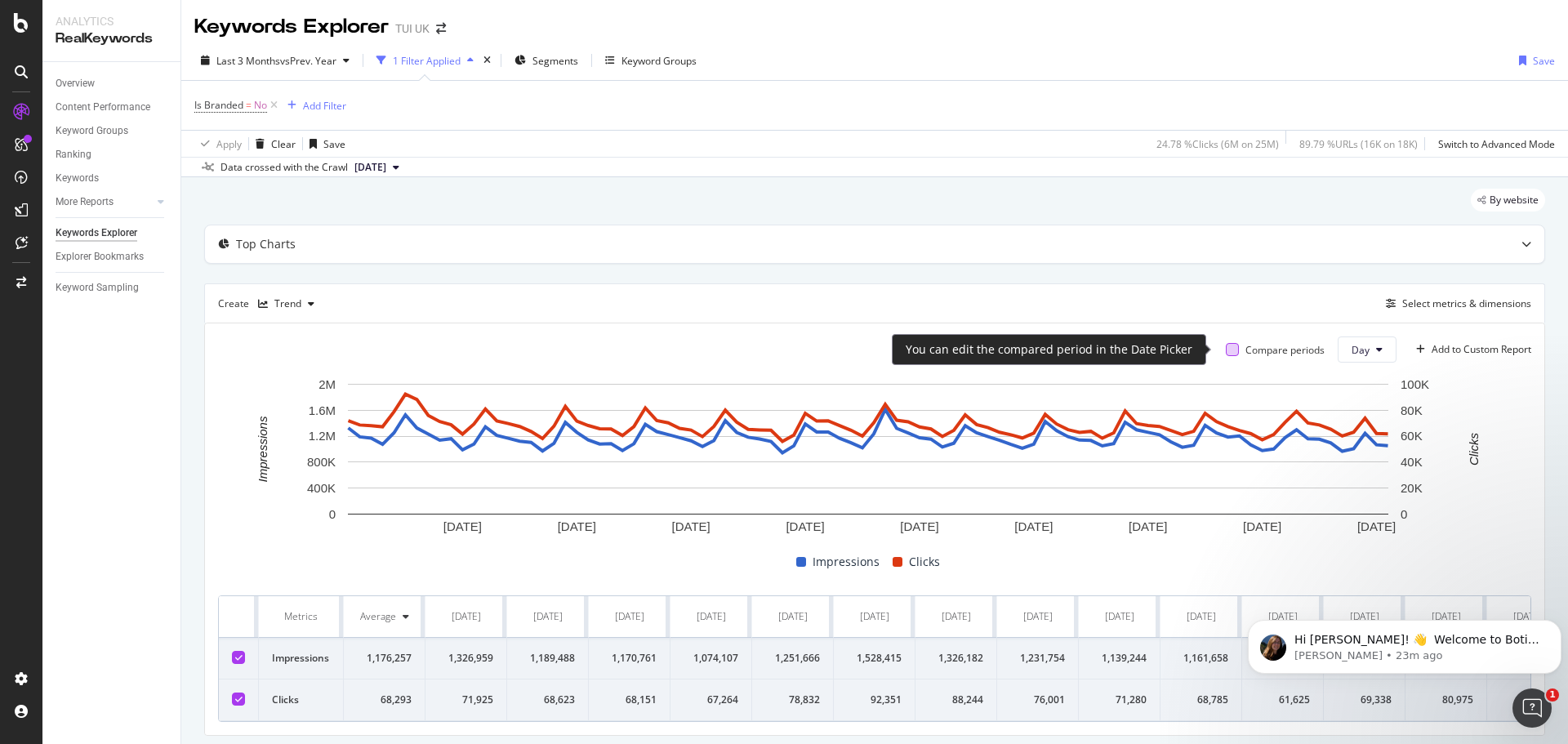
click at [1226, 354] on div at bounding box center [1232, 350] width 14 height 14
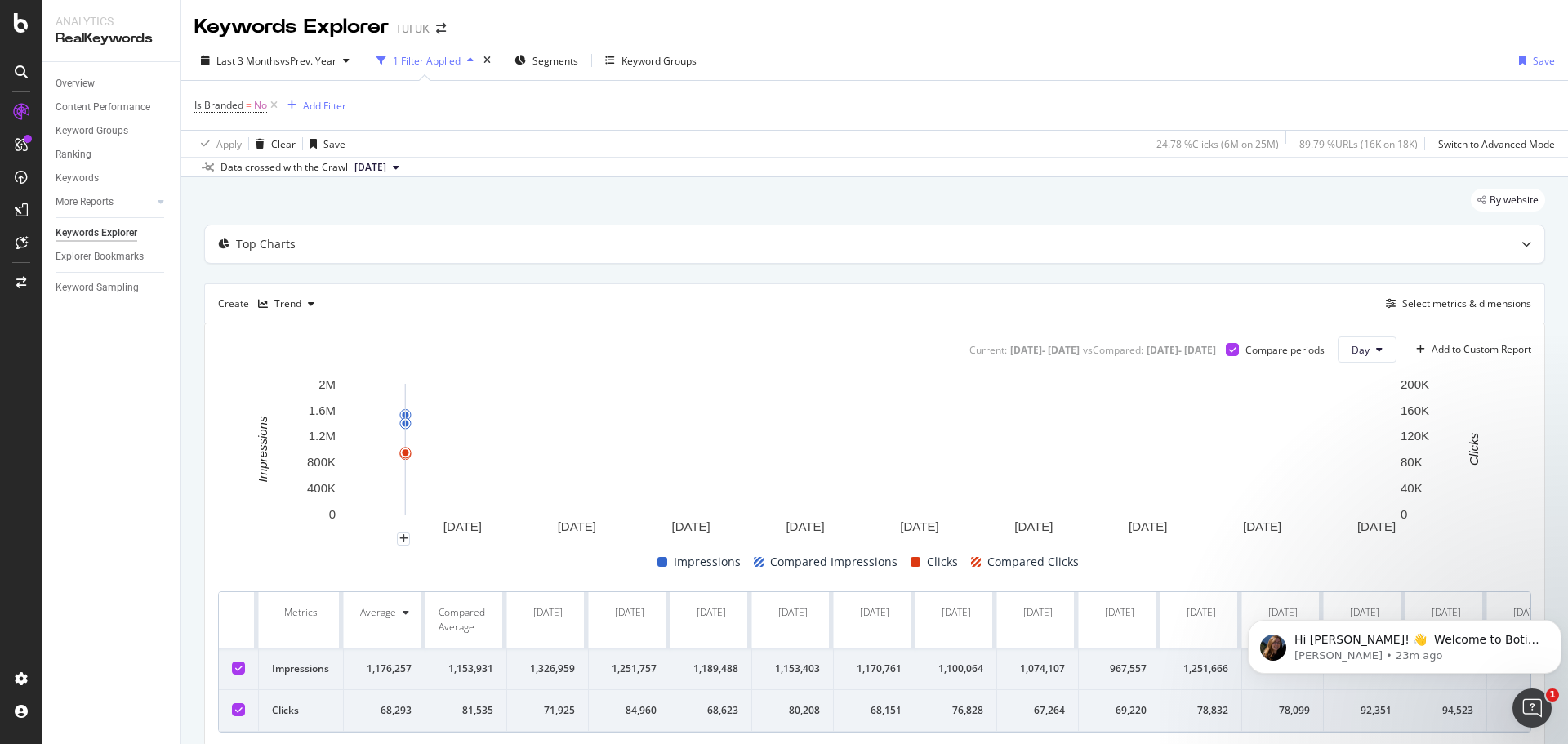
click at [240, 670] on icon at bounding box center [239, 668] width 8 height 8
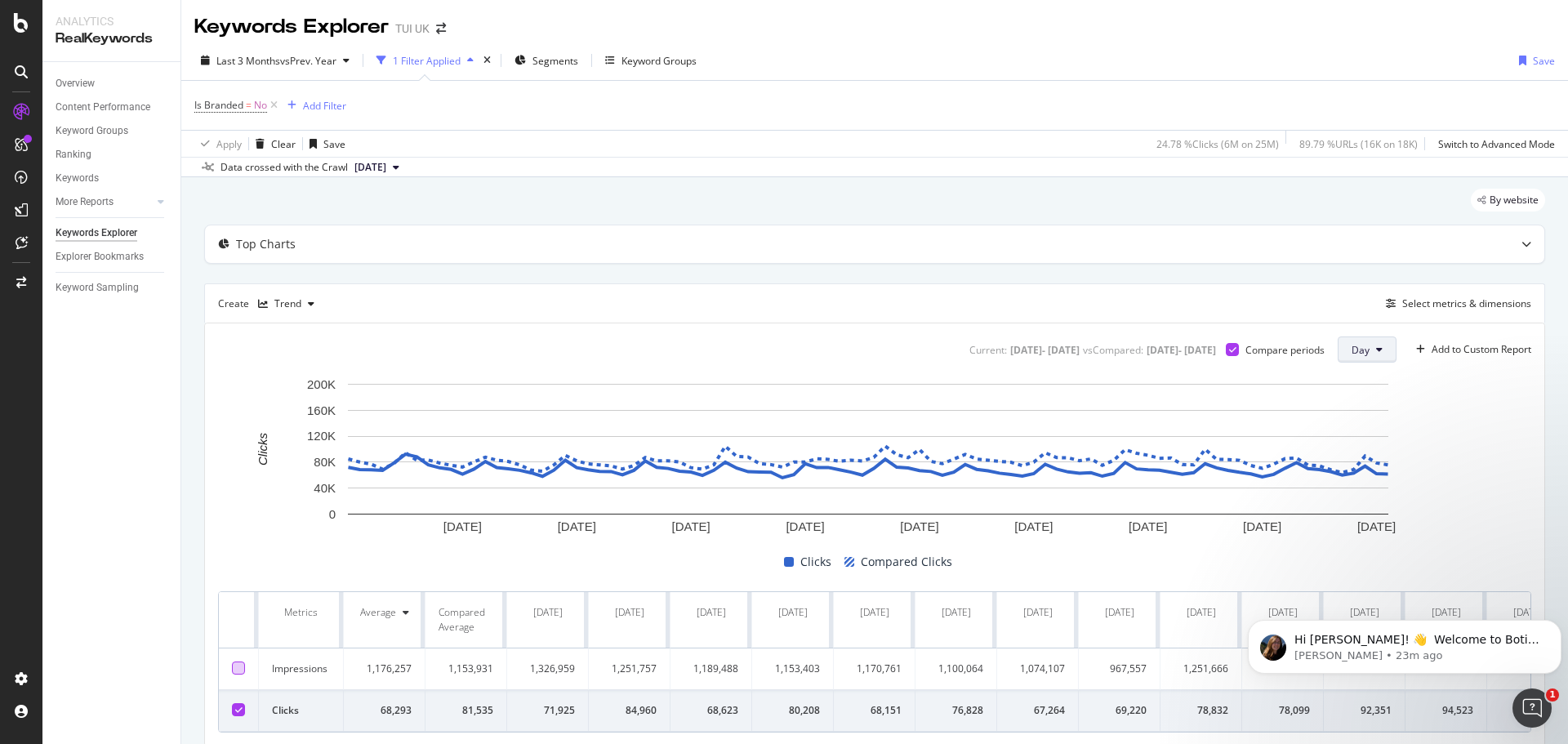
click at [1356, 349] on button "Day" at bounding box center [1367, 349] width 59 height 26
click at [1363, 406] on span "Week" at bounding box center [1353, 412] width 29 height 15
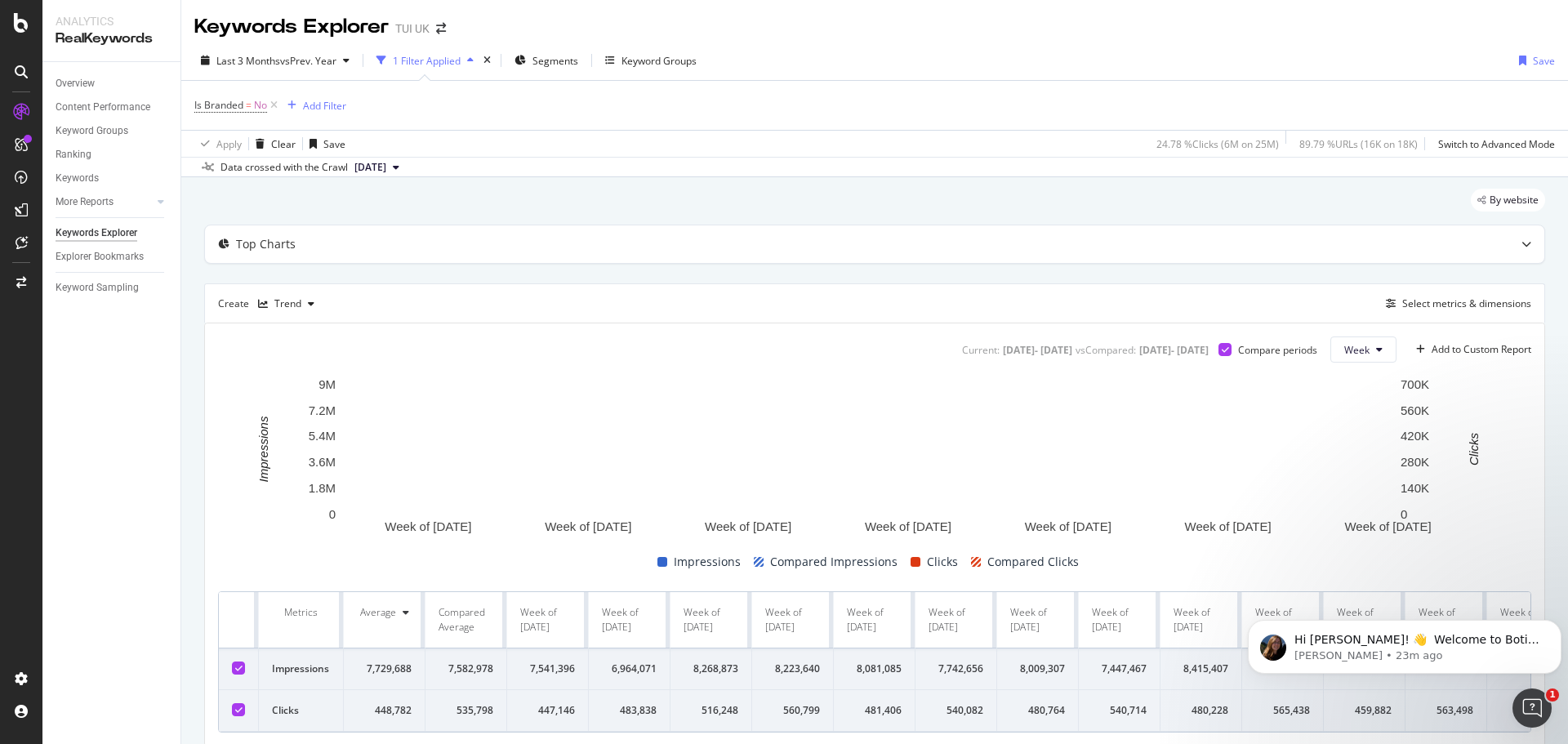
click at [239, 668] on icon at bounding box center [239, 668] width 8 height 8
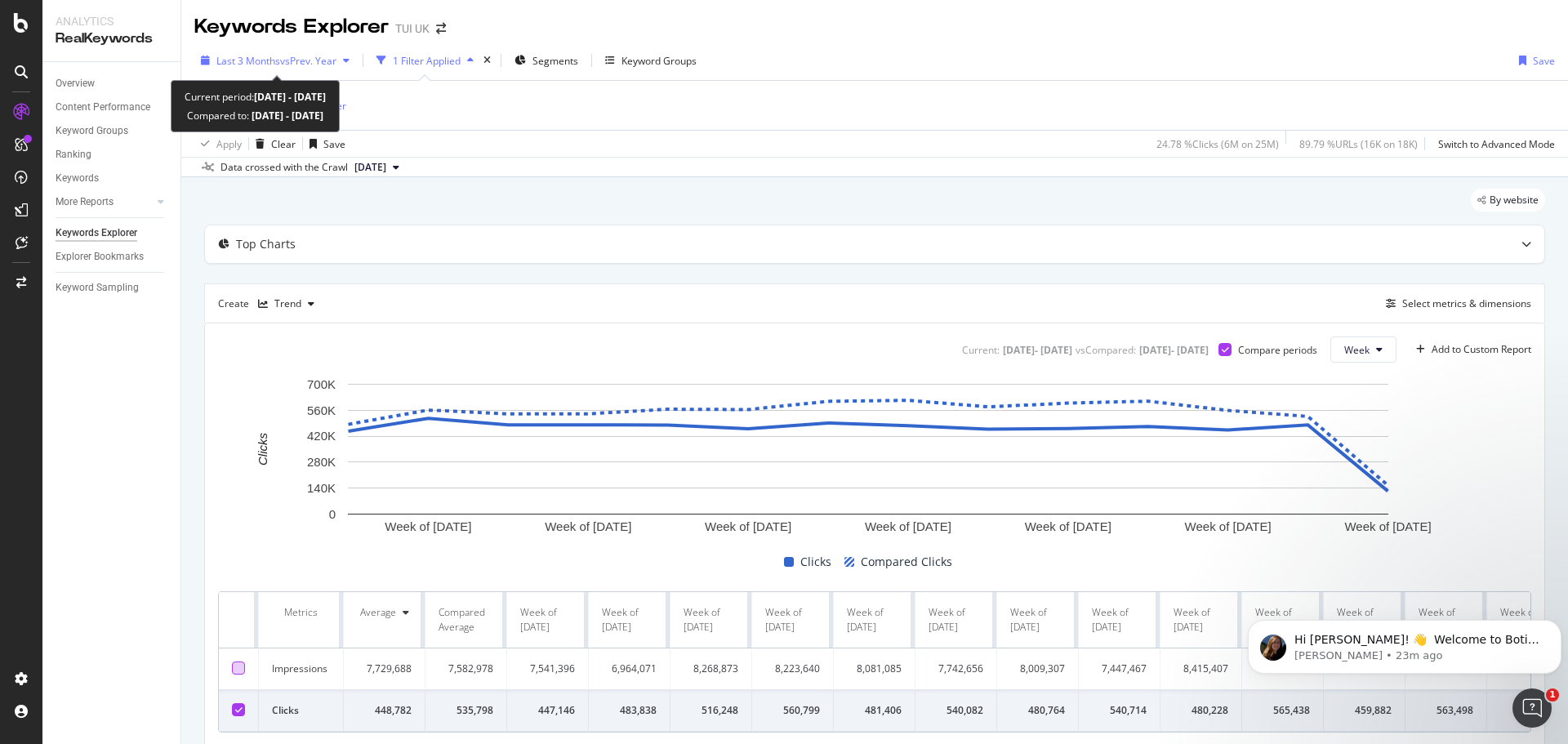
click at [296, 60] on span "vs Prev. Year" at bounding box center [309, 61] width 56 height 14
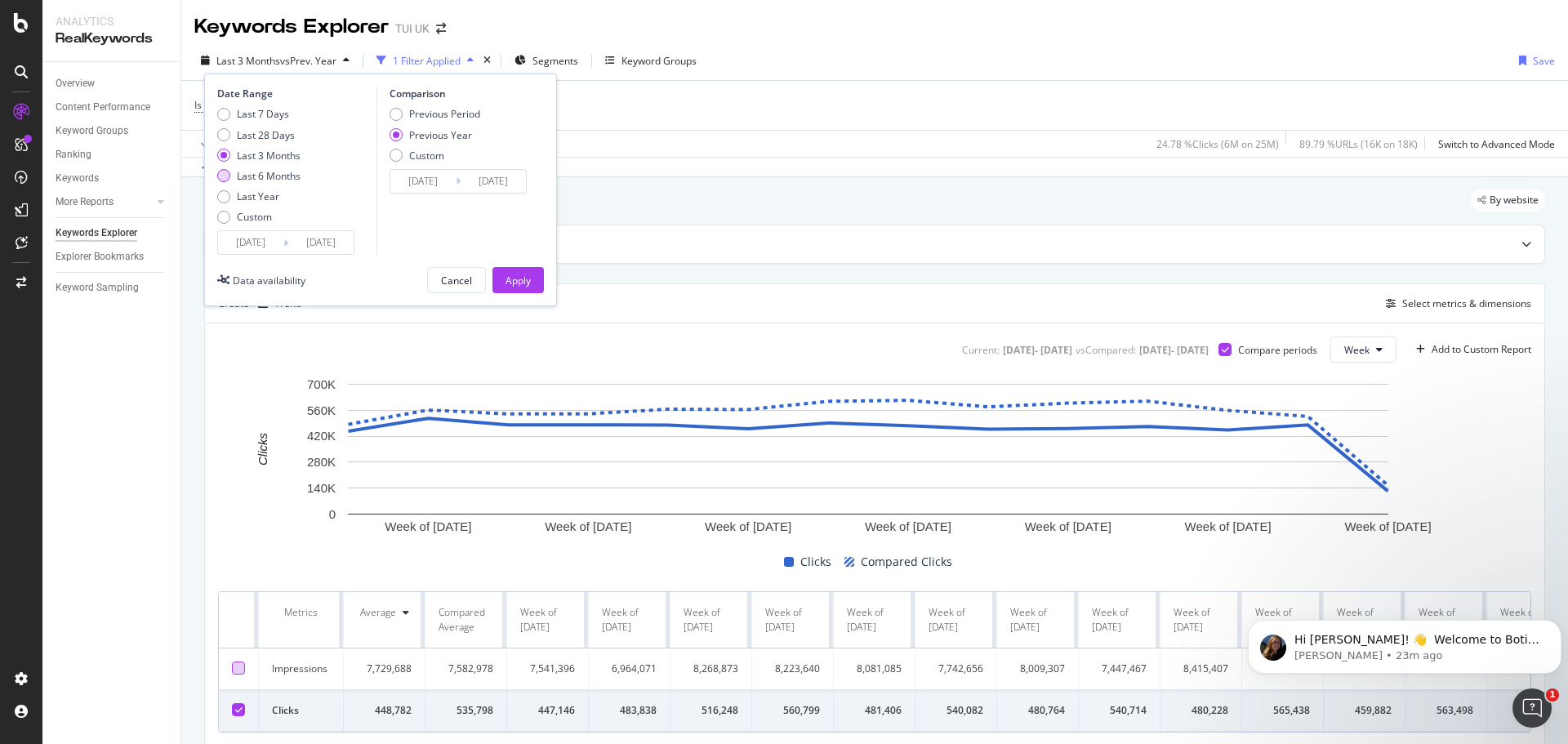
click at [263, 175] on div "Last 6 Months" at bounding box center [269, 176] width 64 height 14
type input "[DATE]"
click at [524, 283] on div "Apply" at bounding box center [518, 281] width 25 height 14
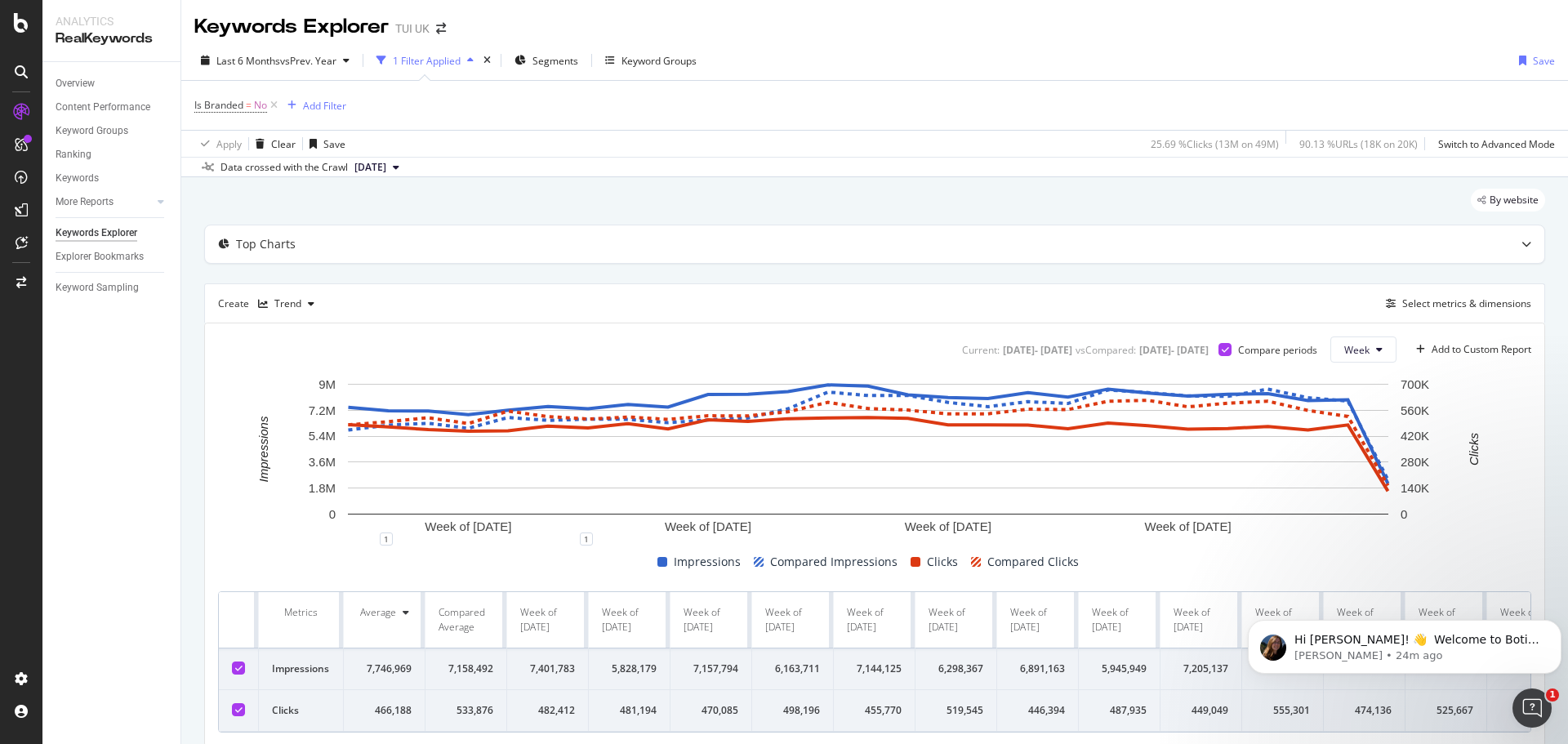
click at [233, 670] on div at bounding box center [239, 669] width 14 height 14
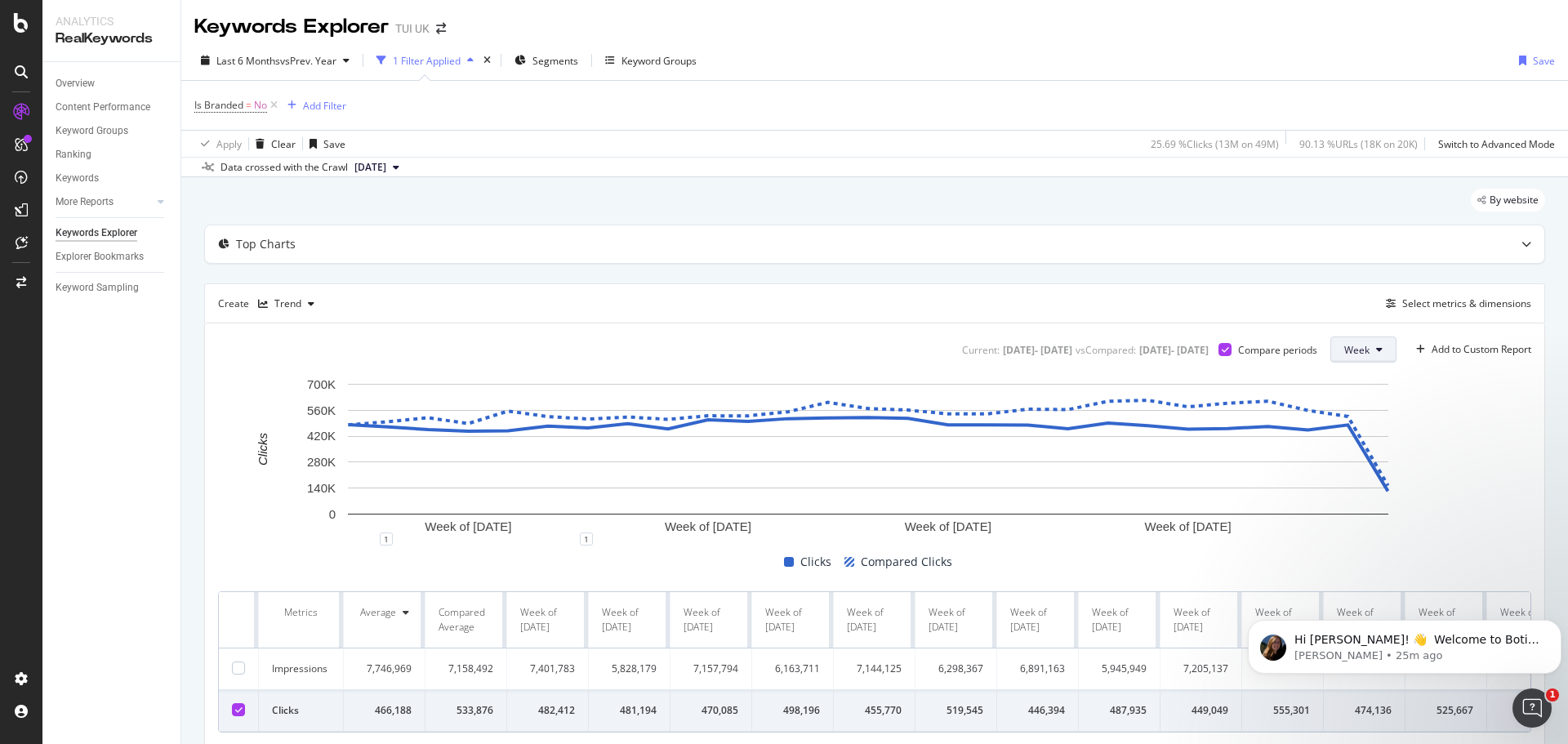
click at [1355, 354] on span "Week" at bounding box center [1357, 350] width 25 height 14
click at [1360, 443] on span "Month" at bounding box center [1346, 442] width 29 height 15
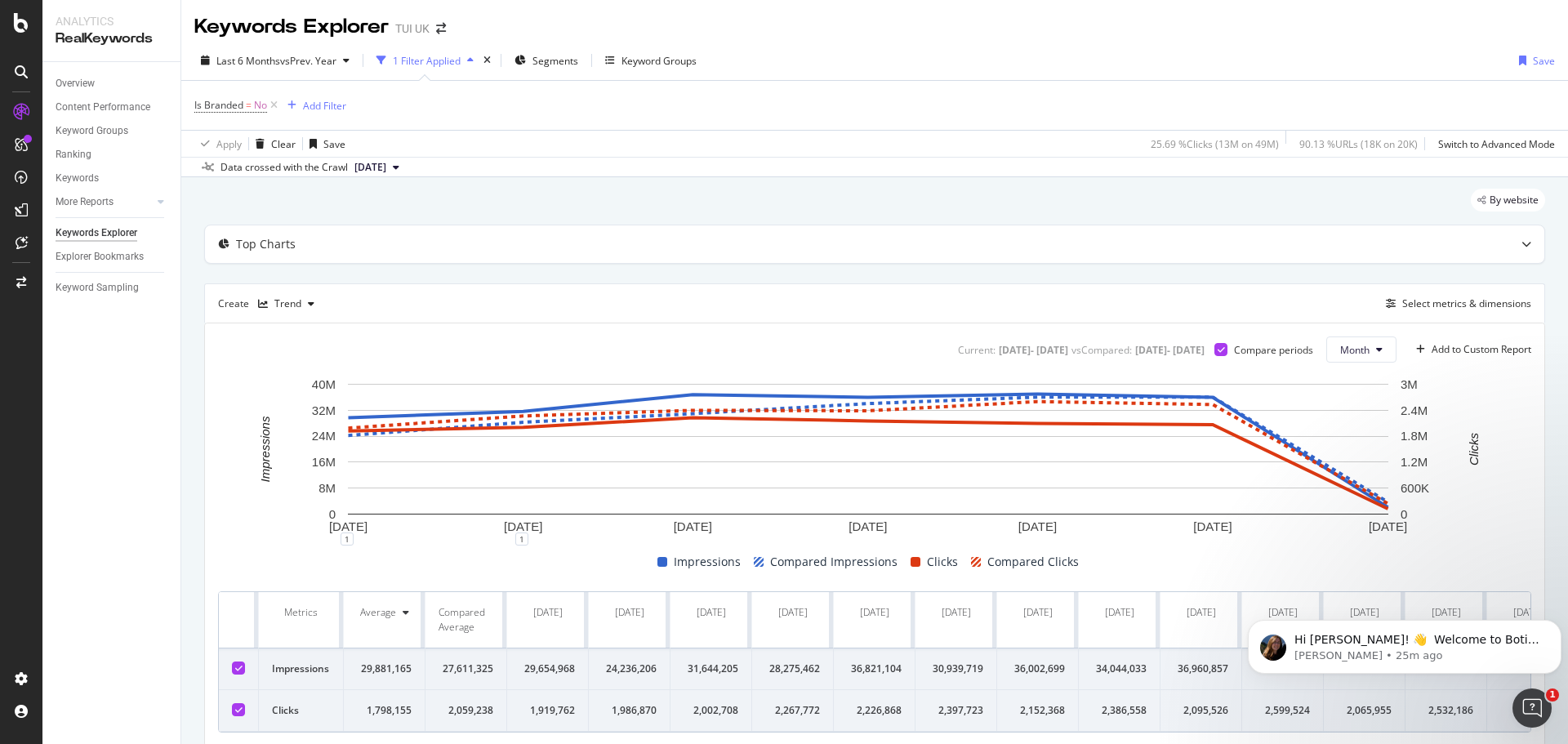
click at [239, 670] on icon at bounding box center [239, 668] width 8 height 8
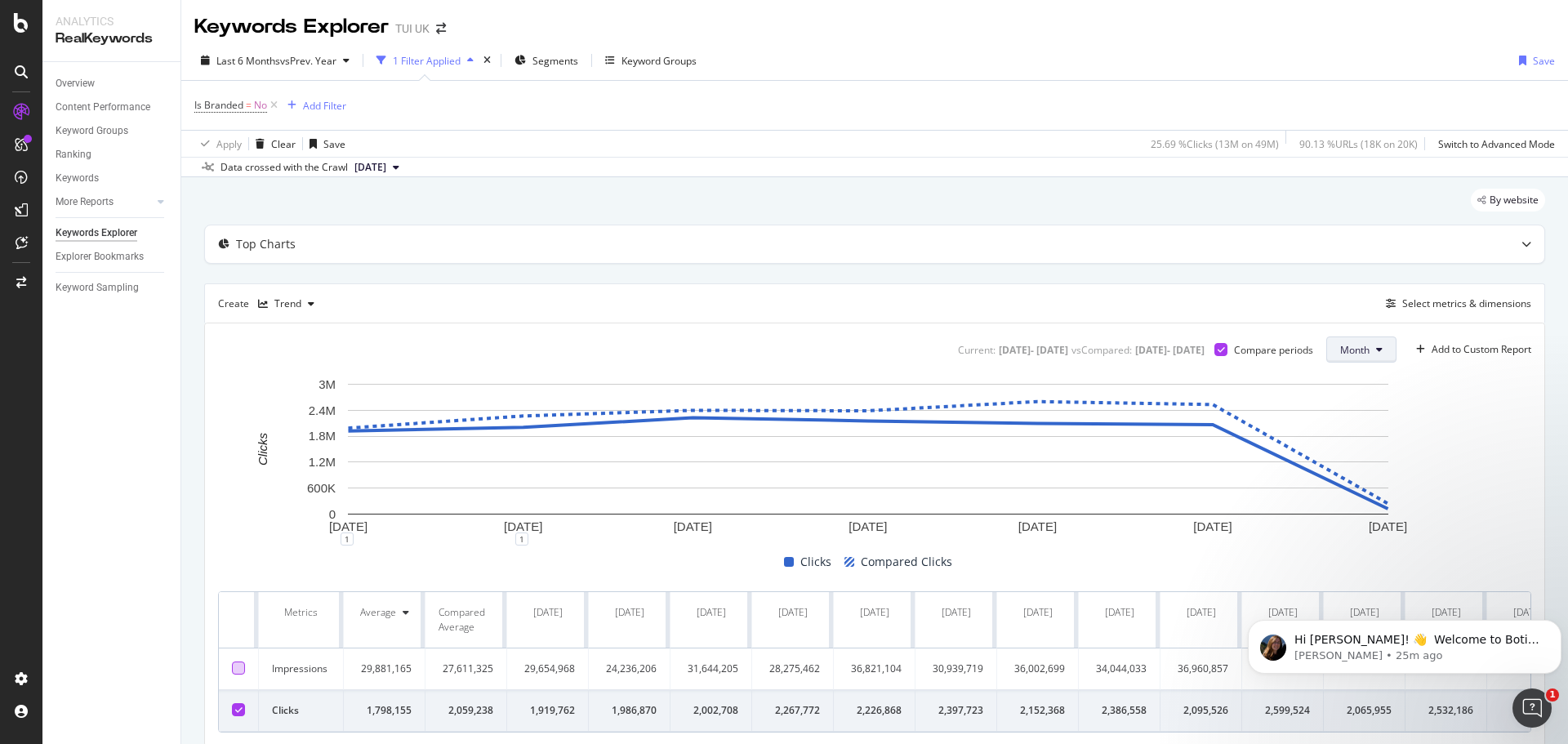
click at [1354, 343] on span "Month" at bounding box center [1354, 350] width 29 height 14
click at [1349, 411] on span "Week" at bounding box center [1342, 412] width 32 height 15
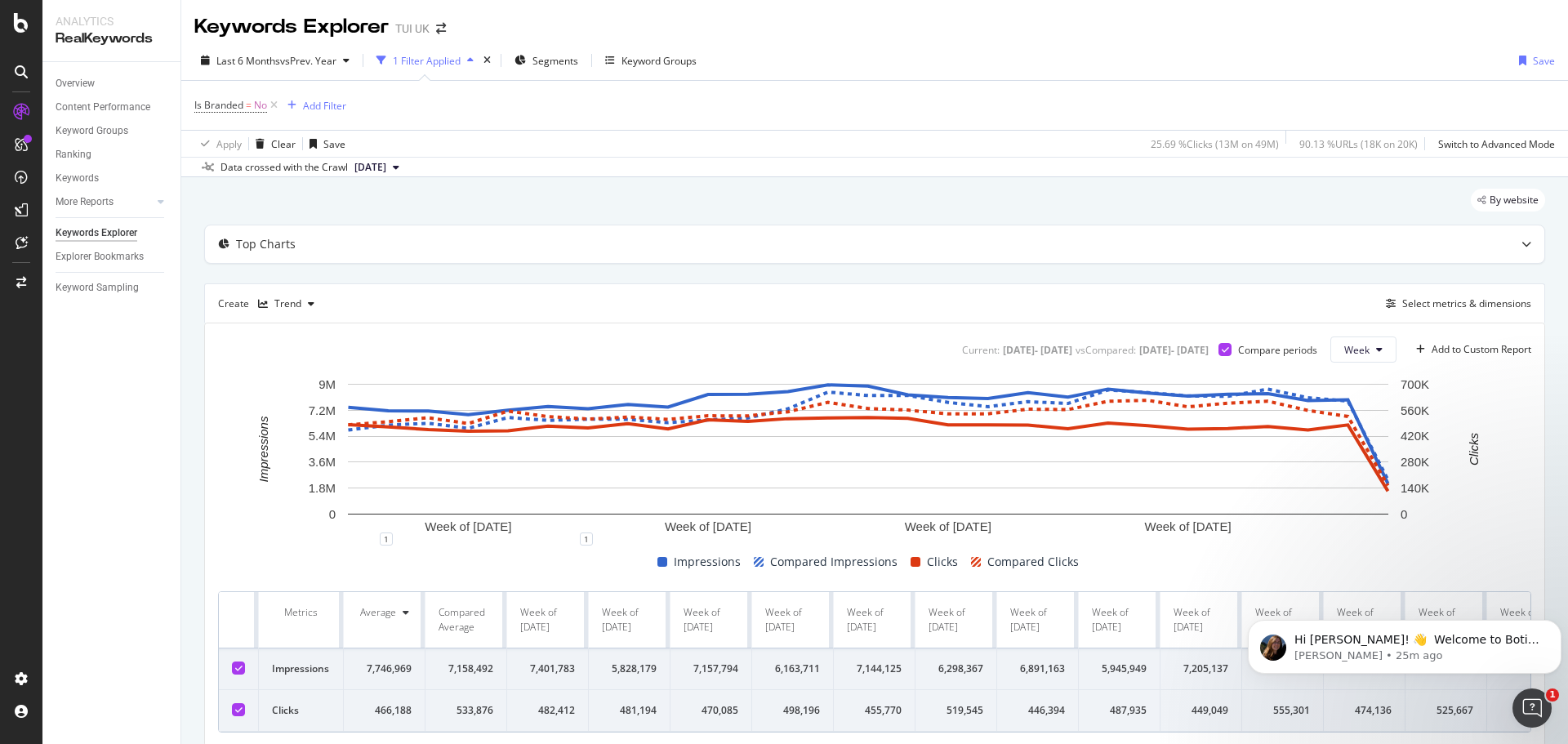
click at [237, 669] on icon at bounding box center [239, 668] width 8 height 8
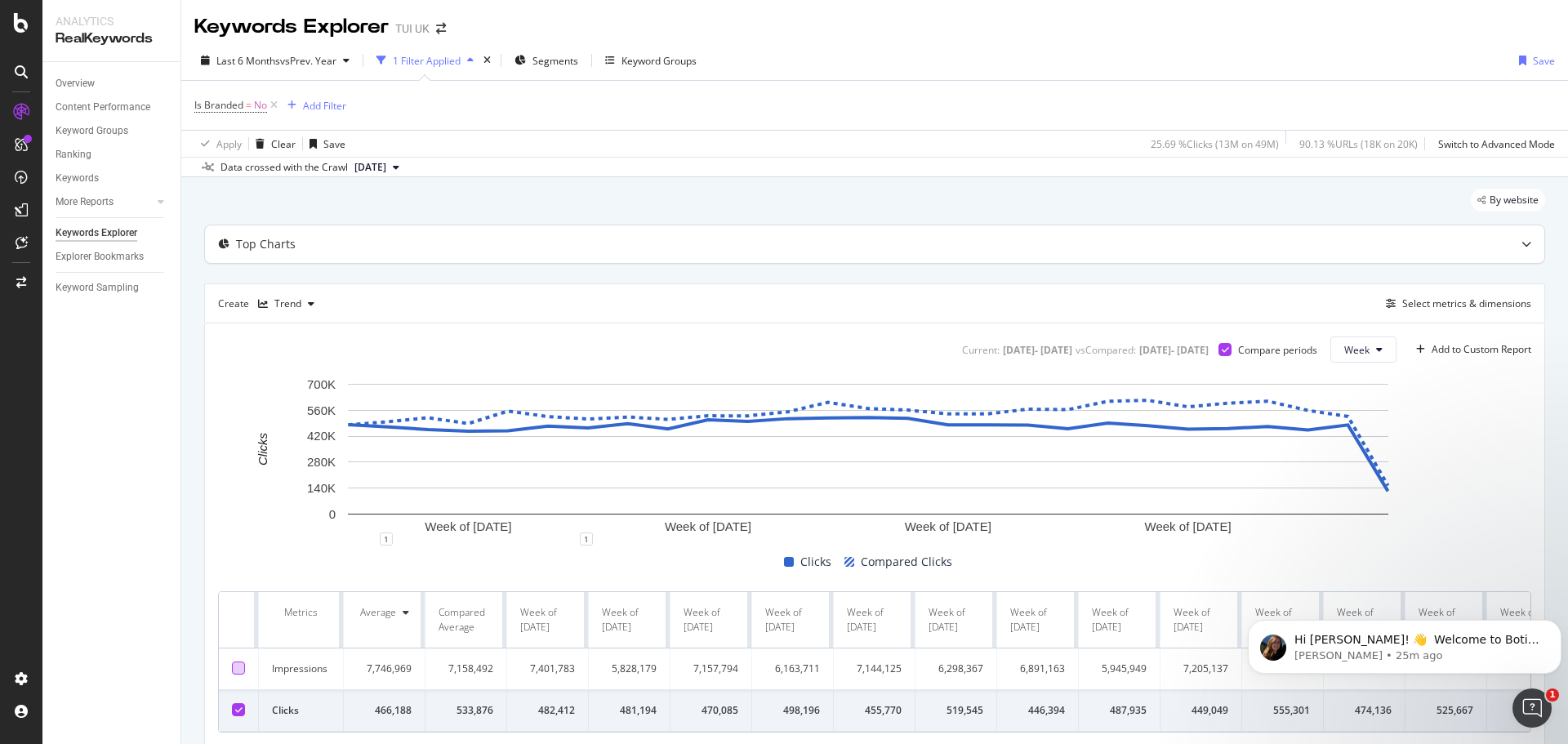
click at [252, 244] on div "Top Charts" at bounding box center [266, 244] width 60 height 16
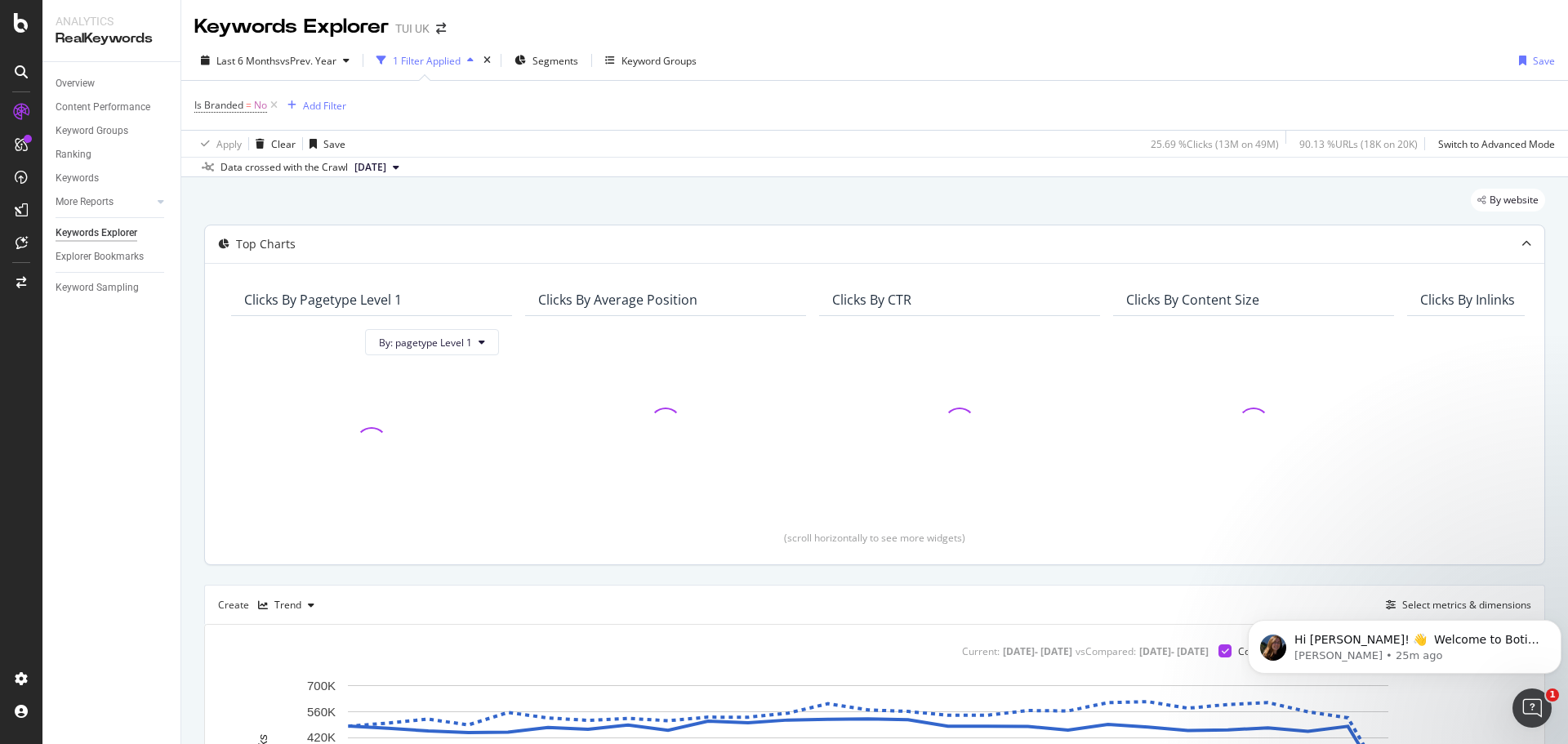
click at [252, 245] on div "Top Charts" at bounding box center [266, 244] width 60 height 16
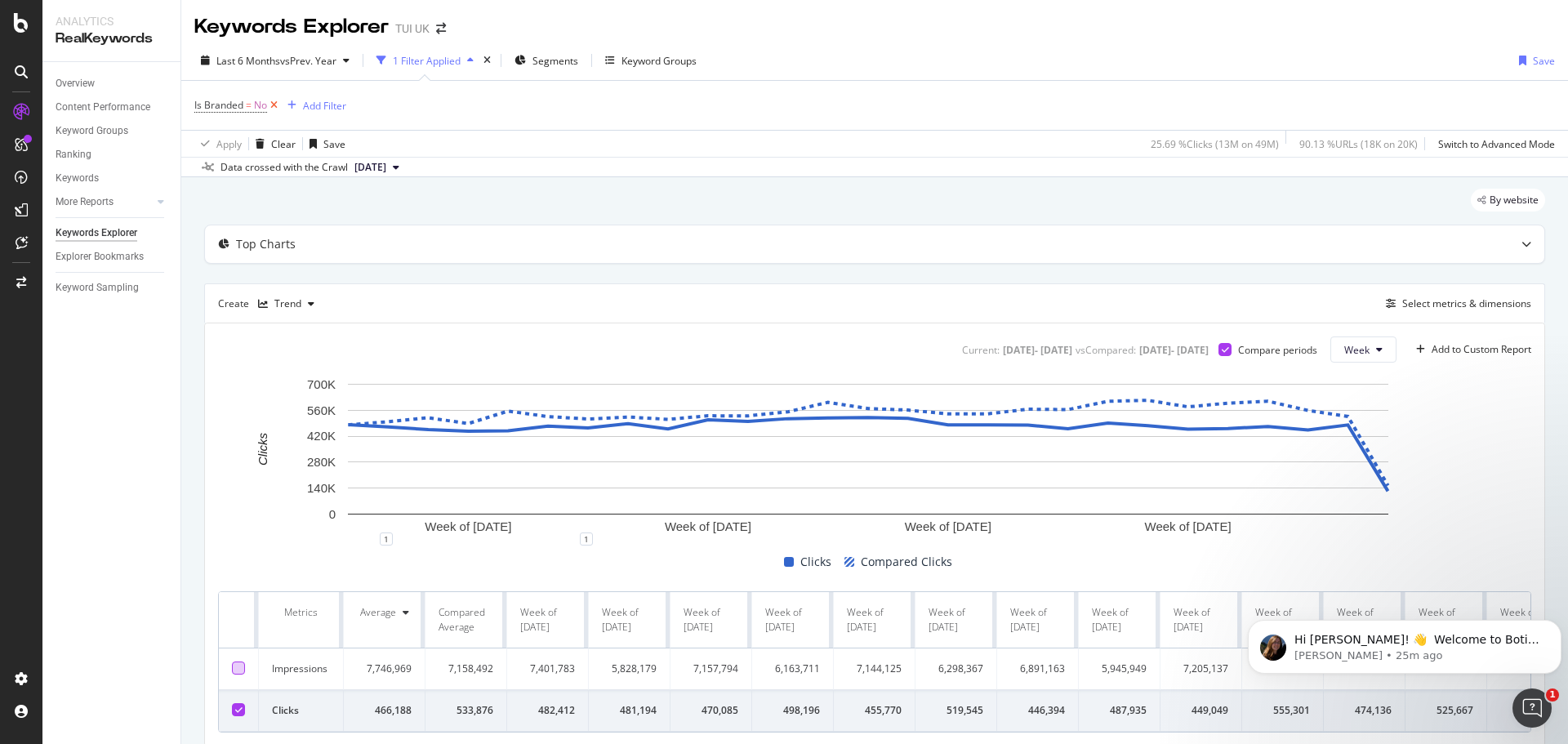
click at [275, 103] on icon at bounding box center [274, 104] width 14 height 16
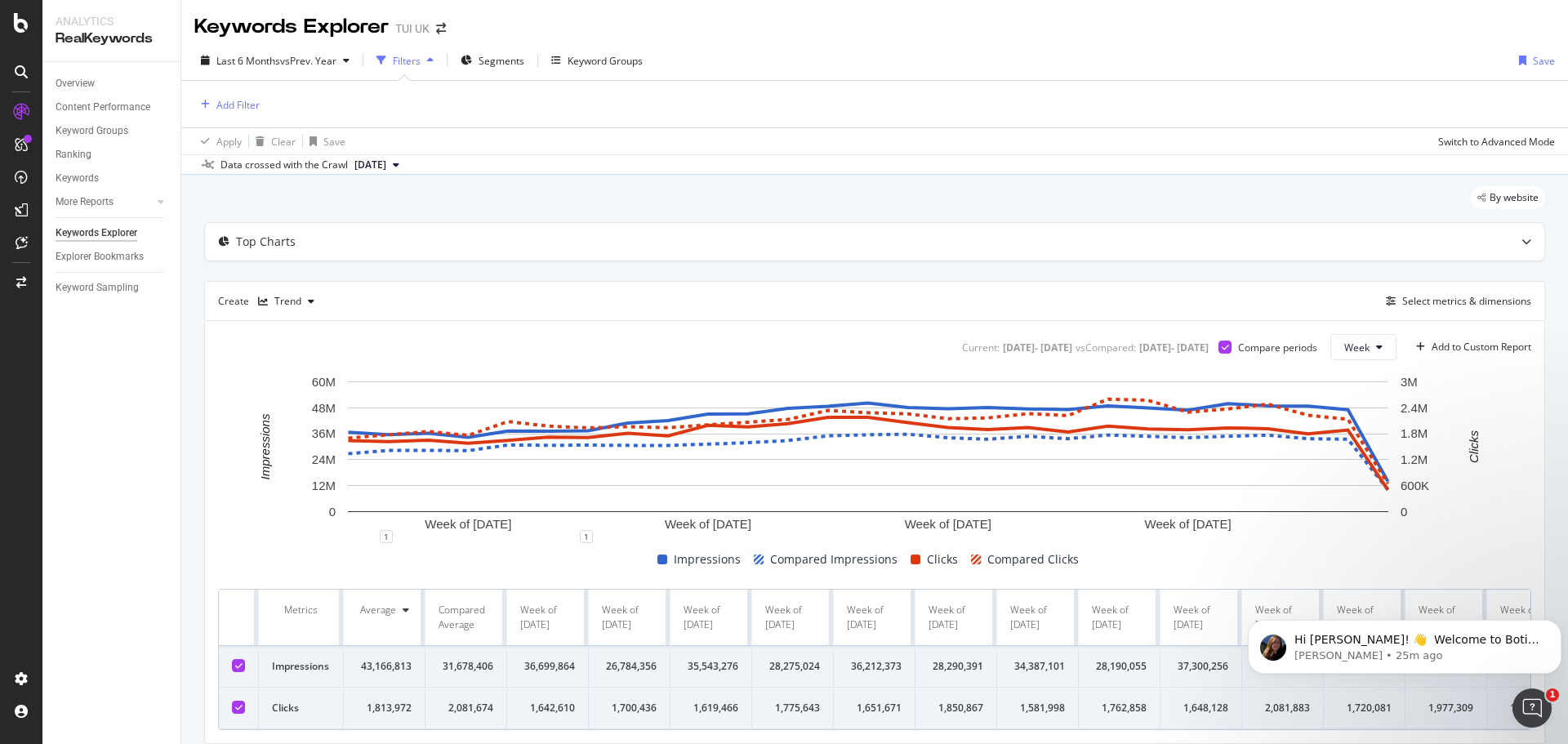
click at [239, 669] on icon at bounding box center [239, 666] width 8 height 8
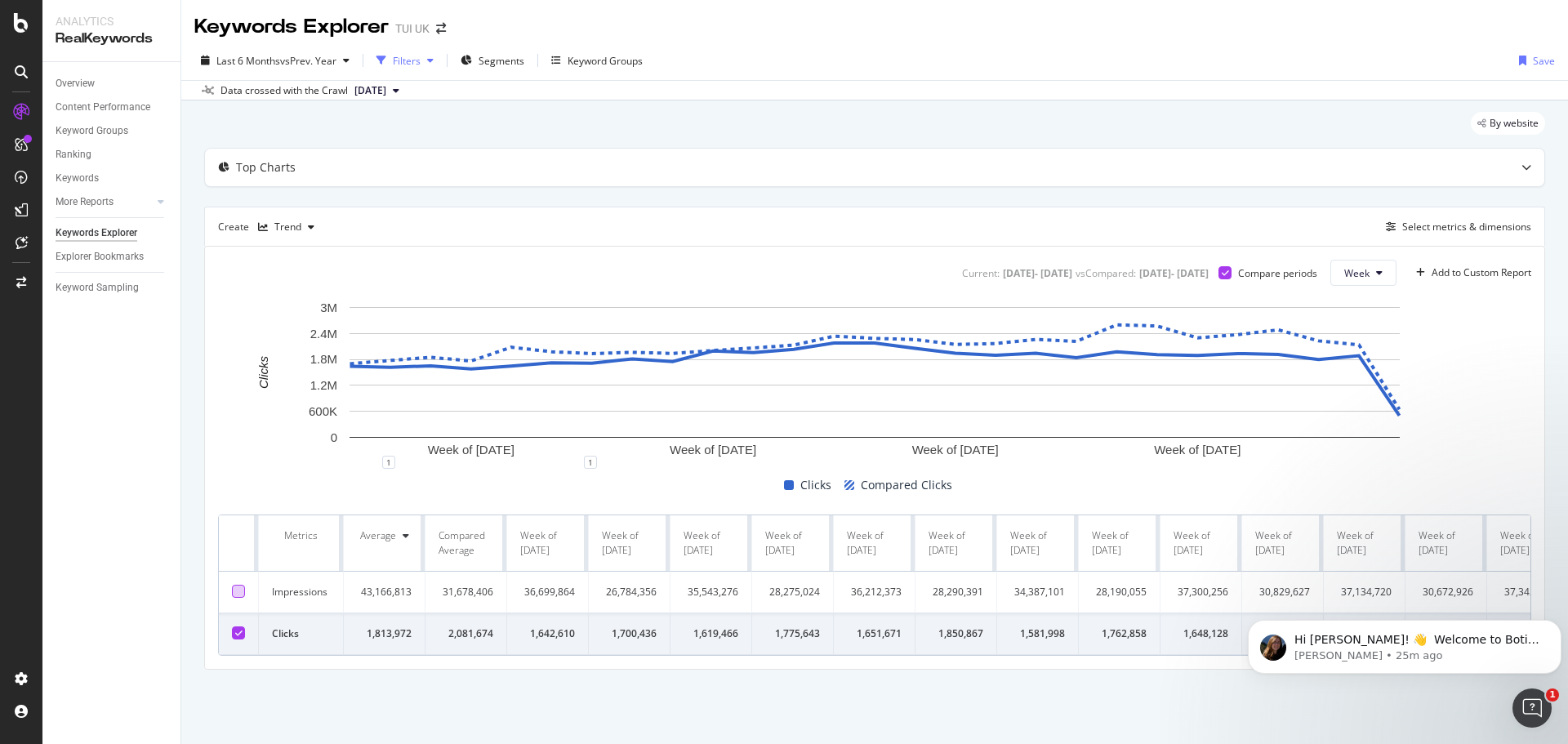
click at [420, 55] on div "Filters" at bounding box center [406, 61] width 28 height 14
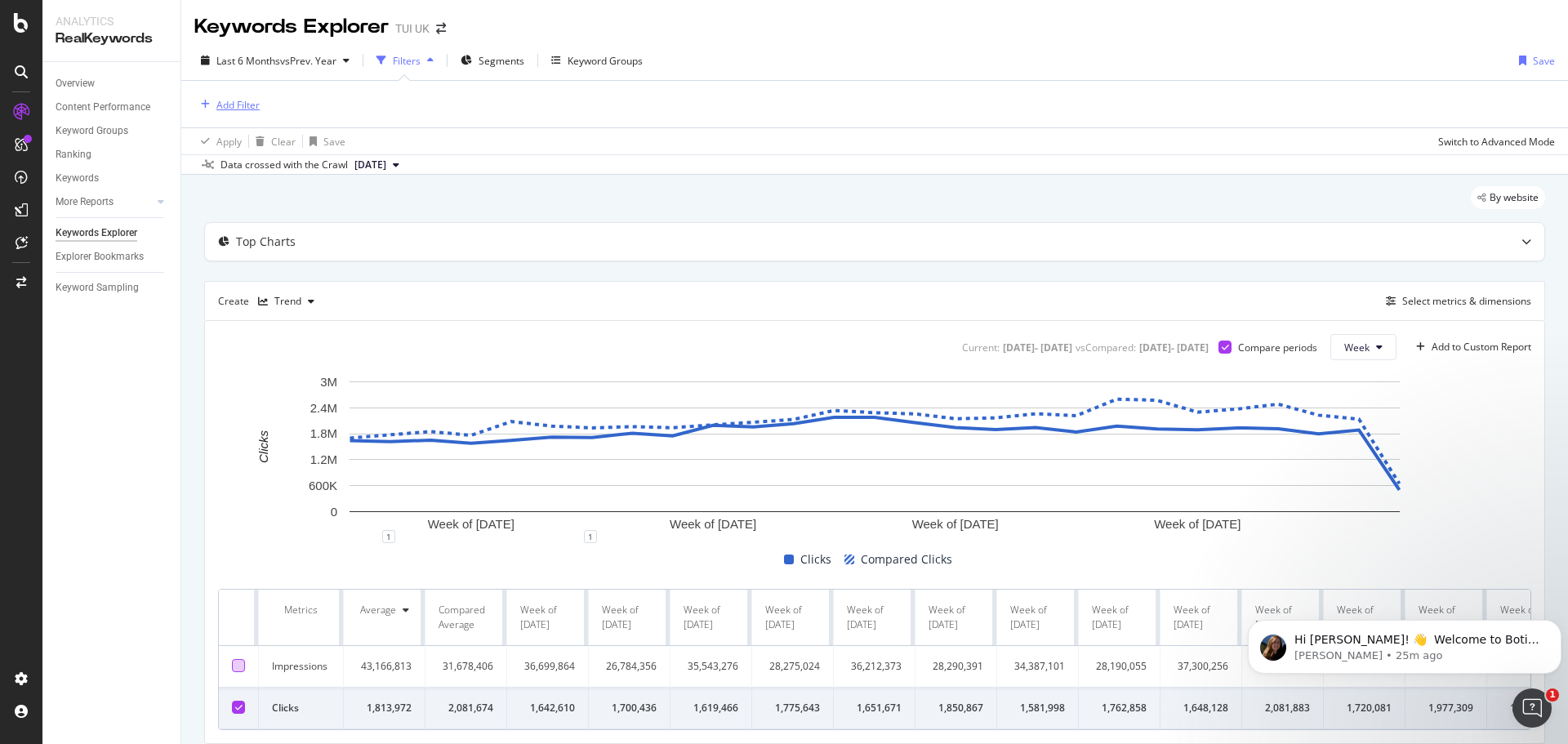
click at [229, 103] on div "Add Filter" at bounding box center [238, 104] width 44 height 14
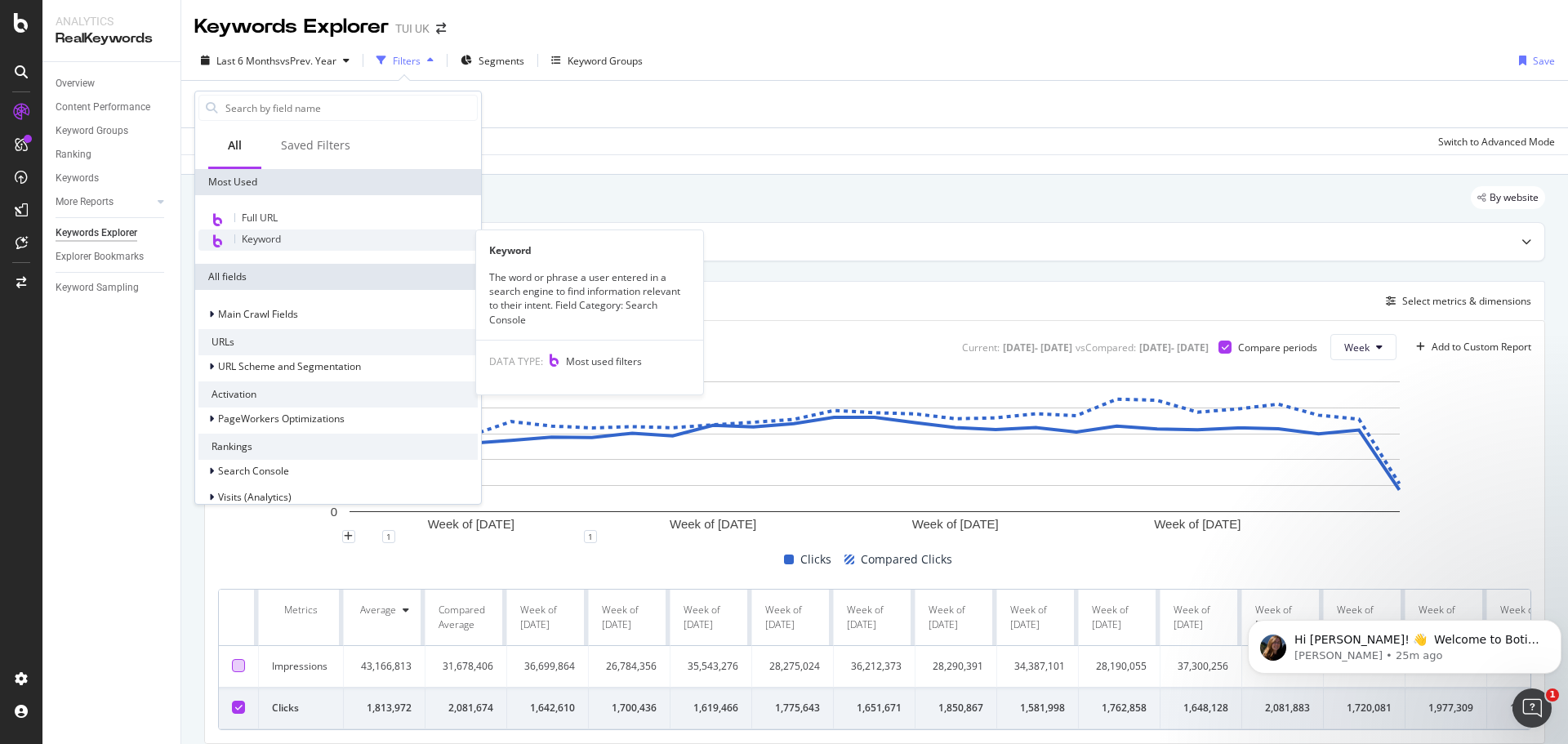
click at [257, 237] on span "Keyword" at bounding box center [261, 239] width 40 height 14
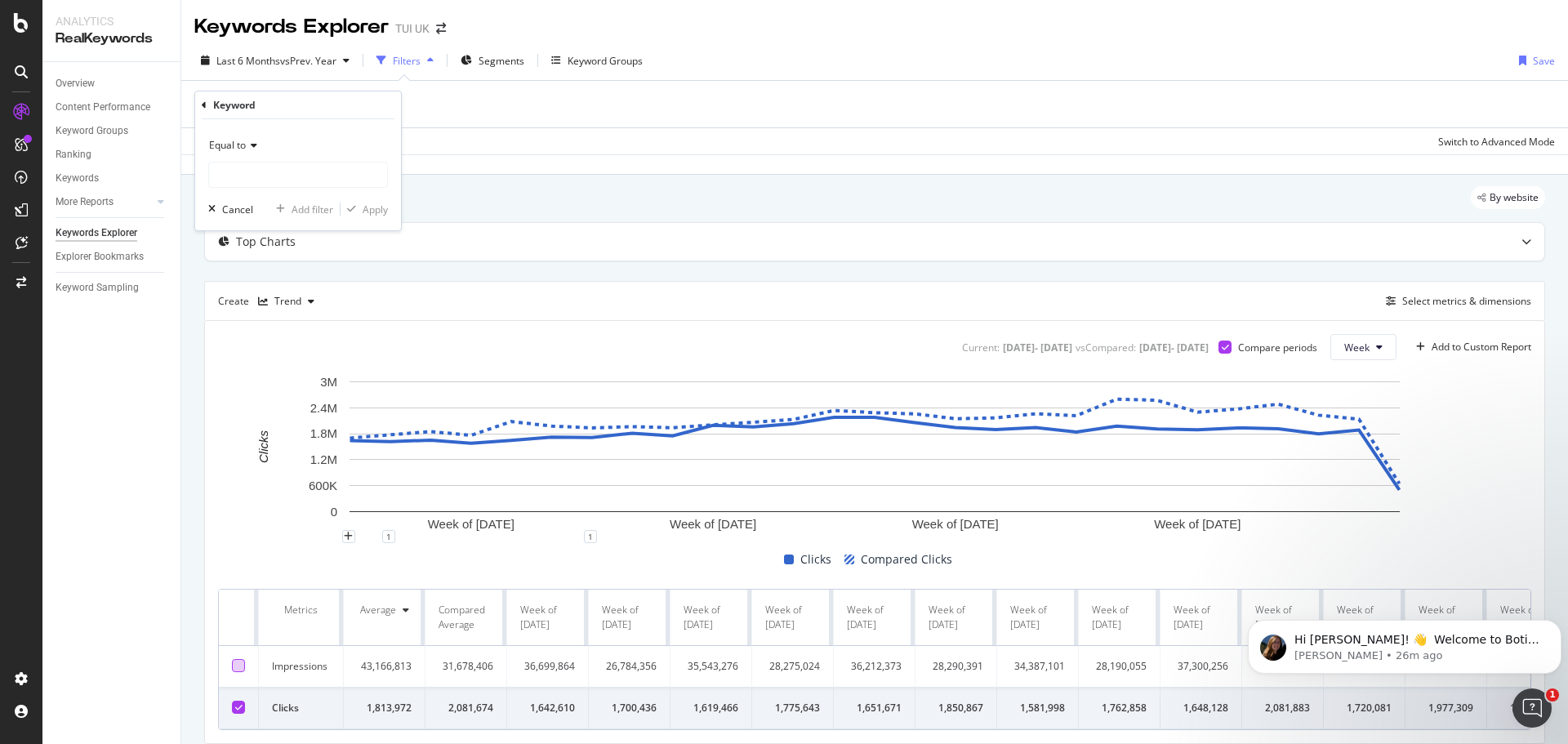
click at [198, 107] on div "Keyword Equal to Cancel Add filter Apply" at bounding box center [298, 162] width 206 height 139
click at [201, 104] on div "Keyword Equal to Cancel Add filter Apply" at bounding box center [298, 162] width 206 height 139
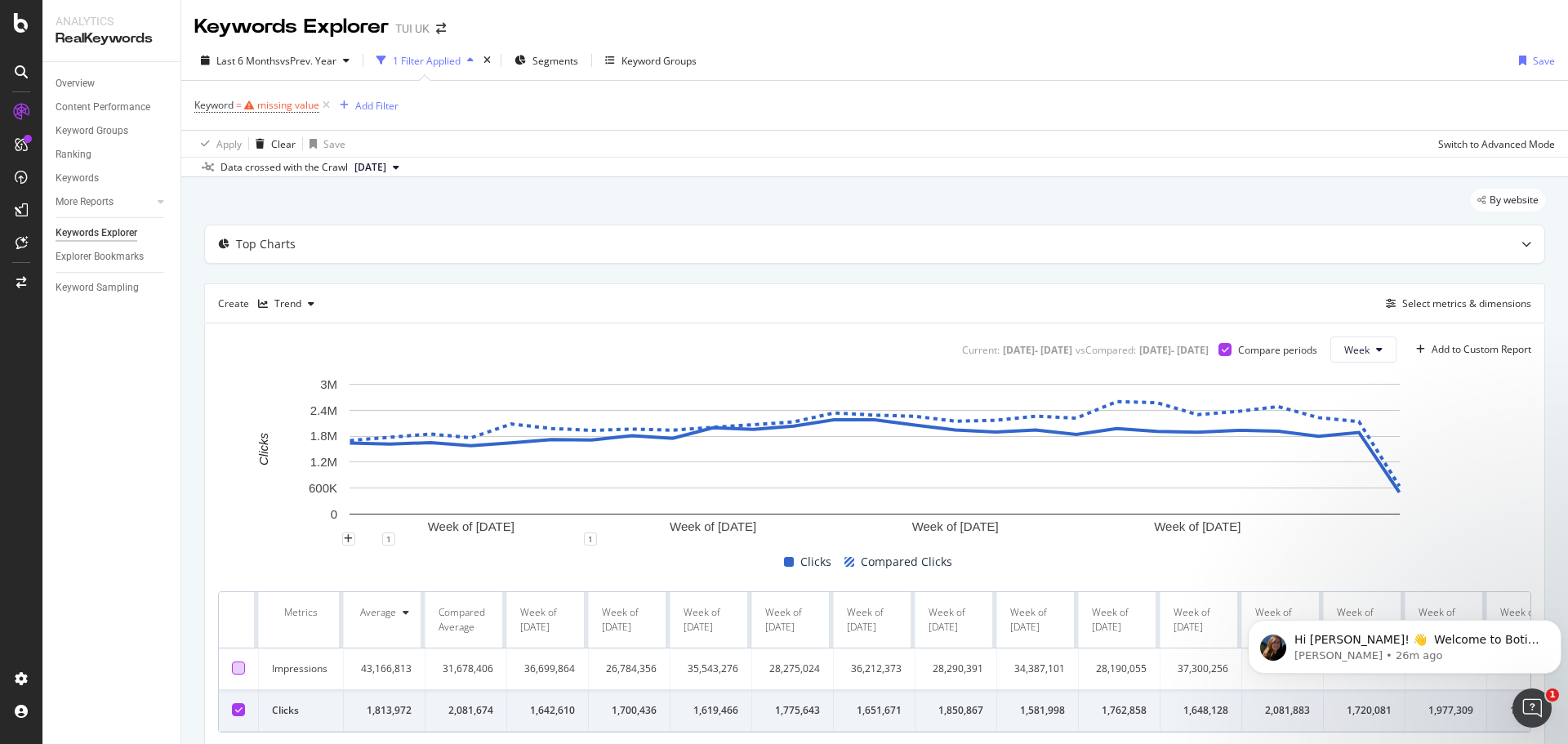
click at [495, 107] on div "Keyword = missing value Add Filter" at bounding box center [874, 105] width 1360 height 49
click at [325, 103] on icon at bounding box center [326, 104] width 14 height 16
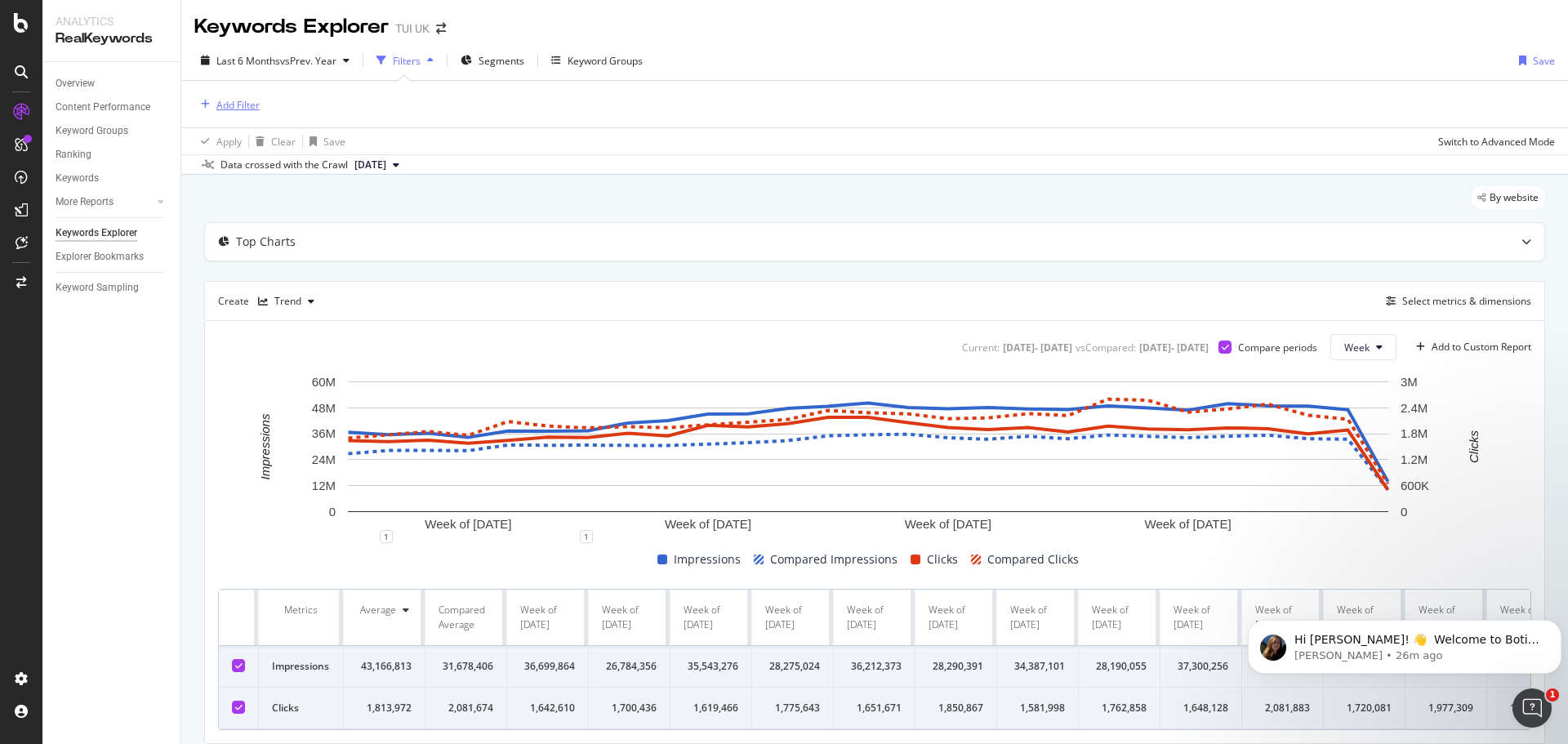
click at [231, 96] on div "Add Filter" at bounding box center [227, 104] width 66 height 18
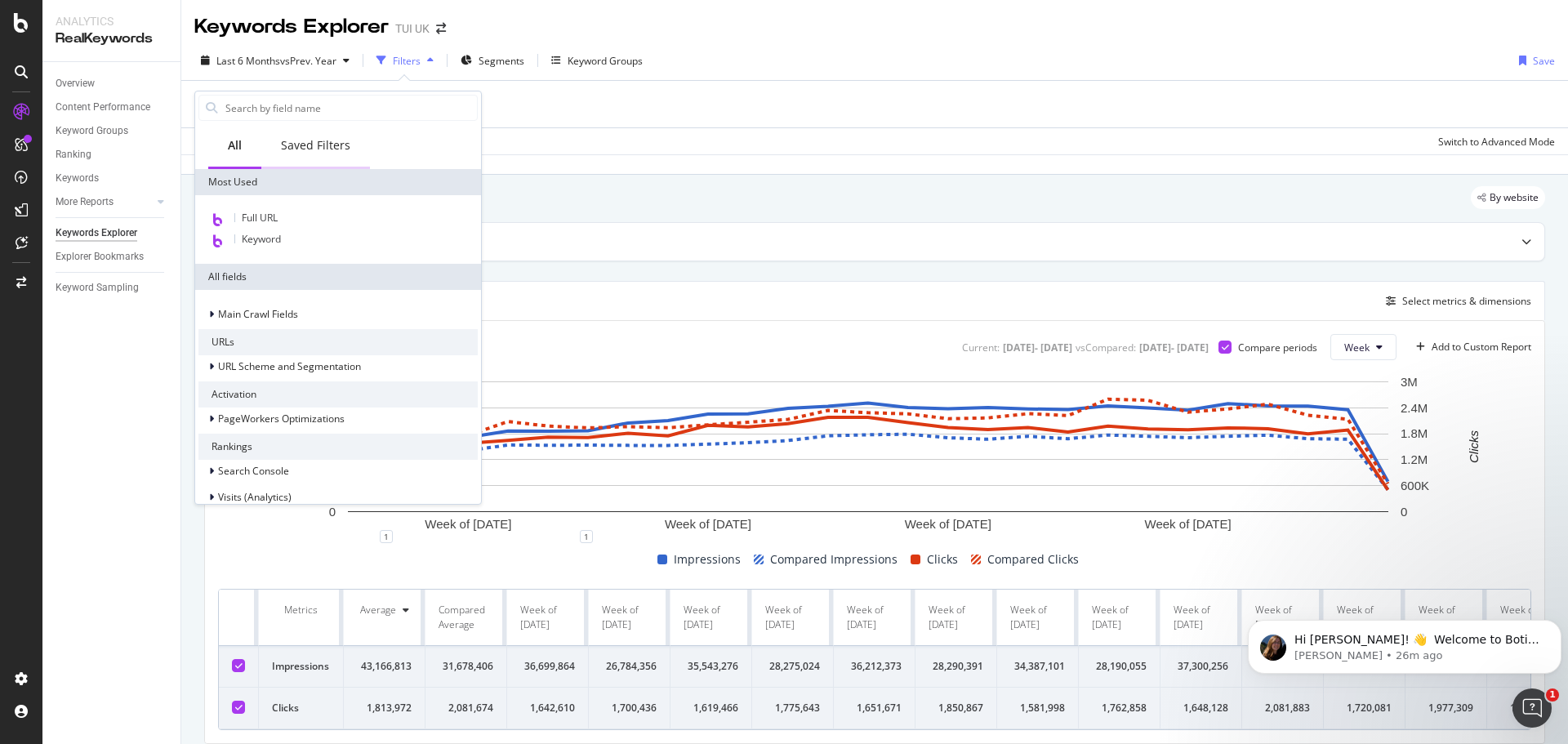
click at [323, 144] on div "Saved Filters" at bounding box center [315, 145] width 70 height 16
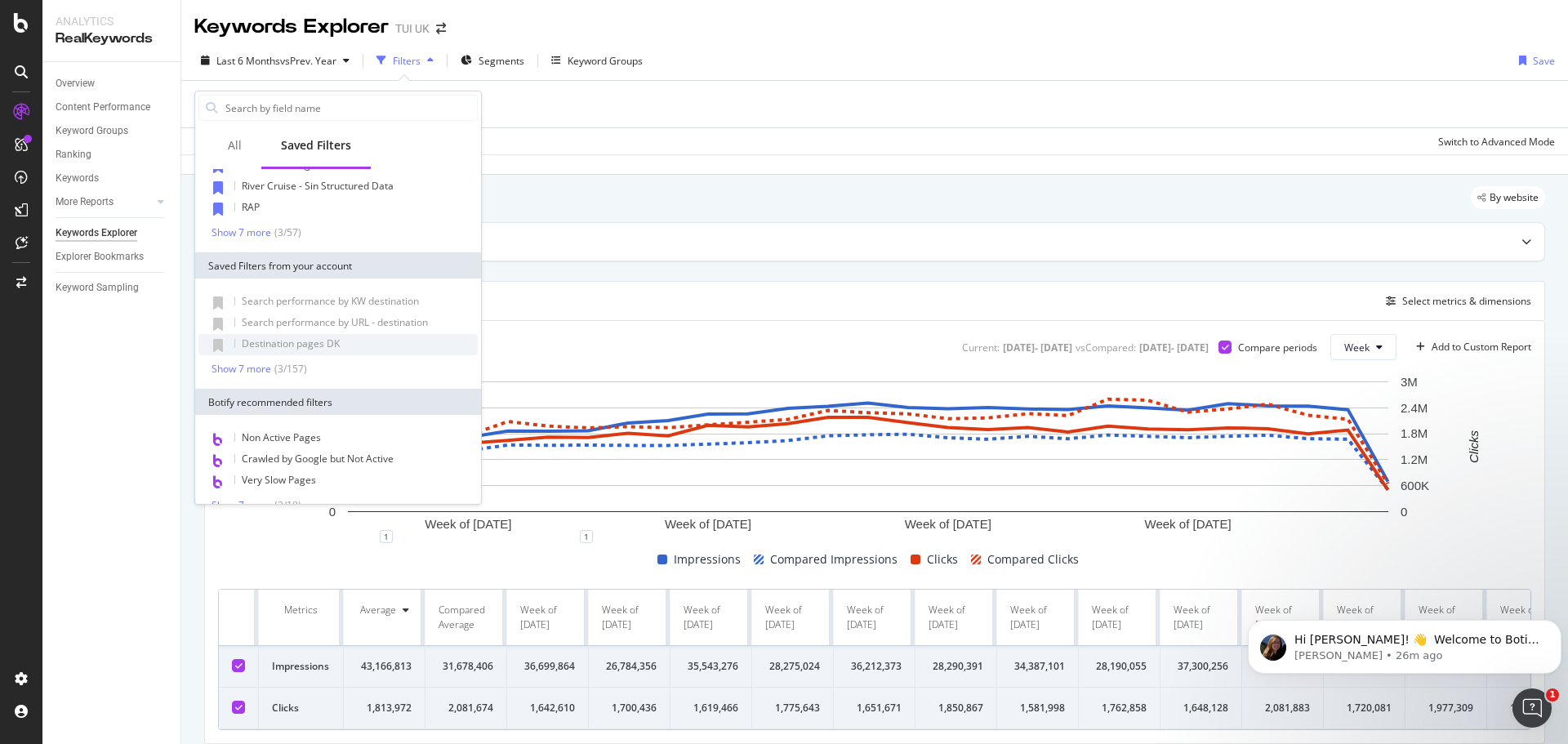
scroll to position [74, 0]
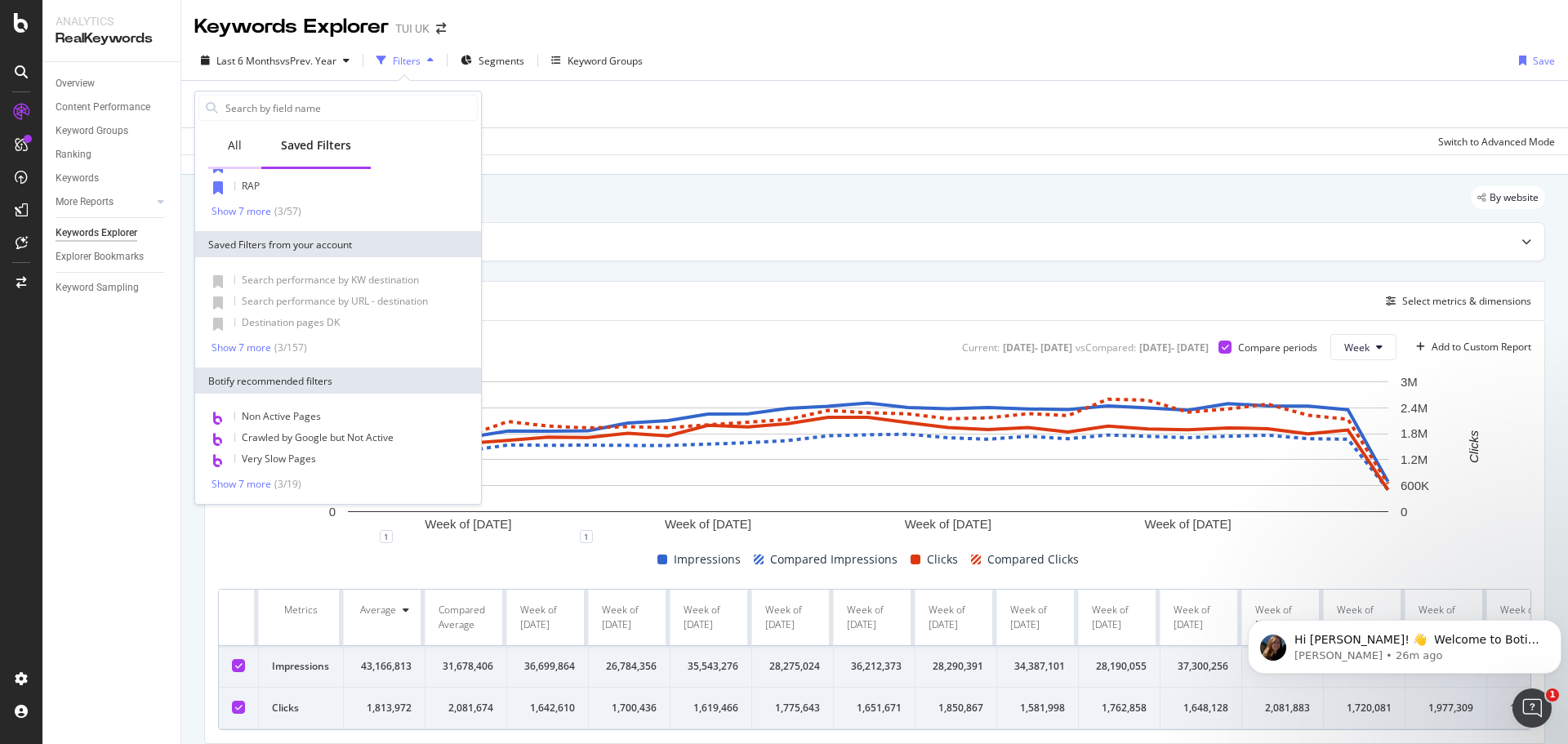
click at [237, 140] on div "All" at bounding box center [235, 145] width 14 height 16
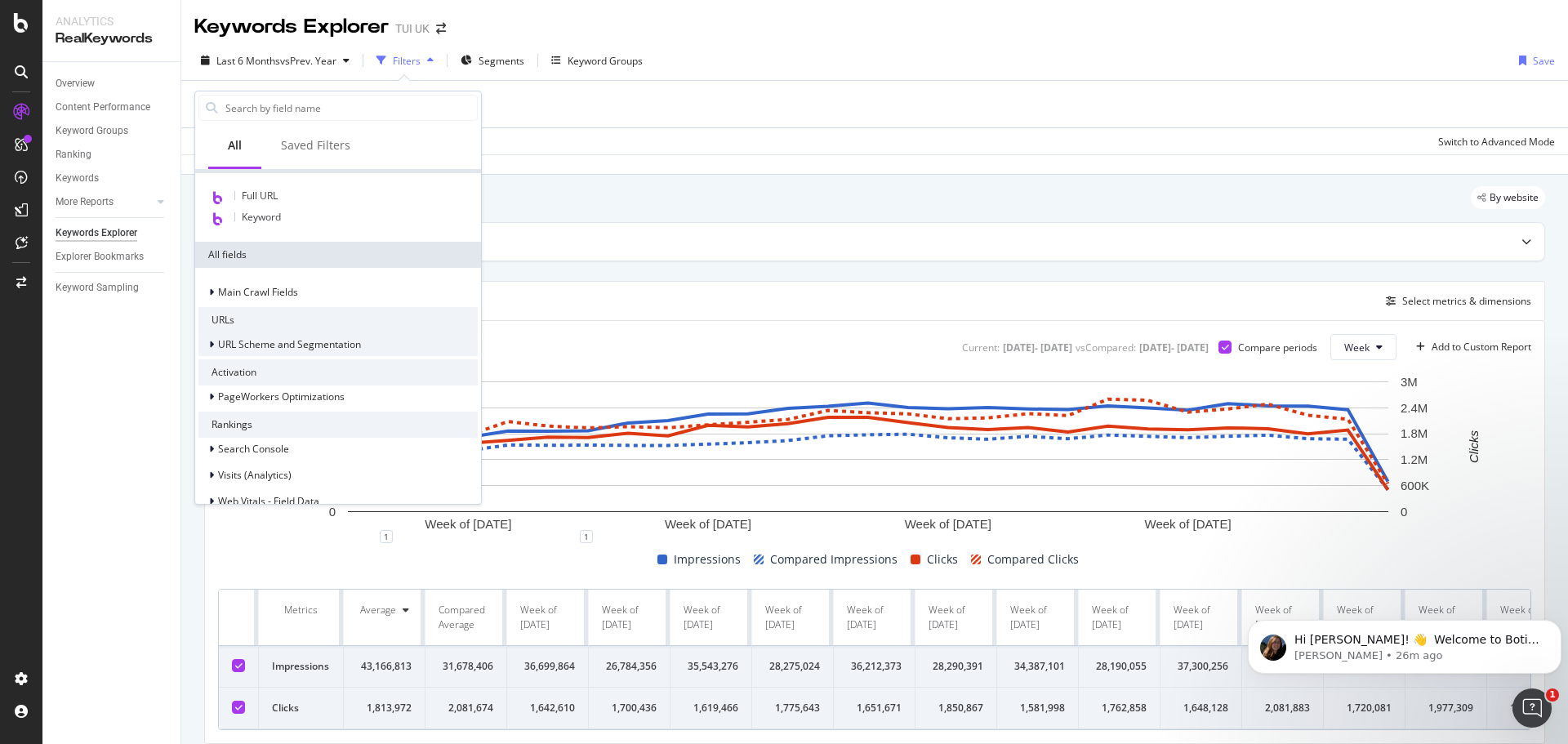
scroll to position [0, 0]
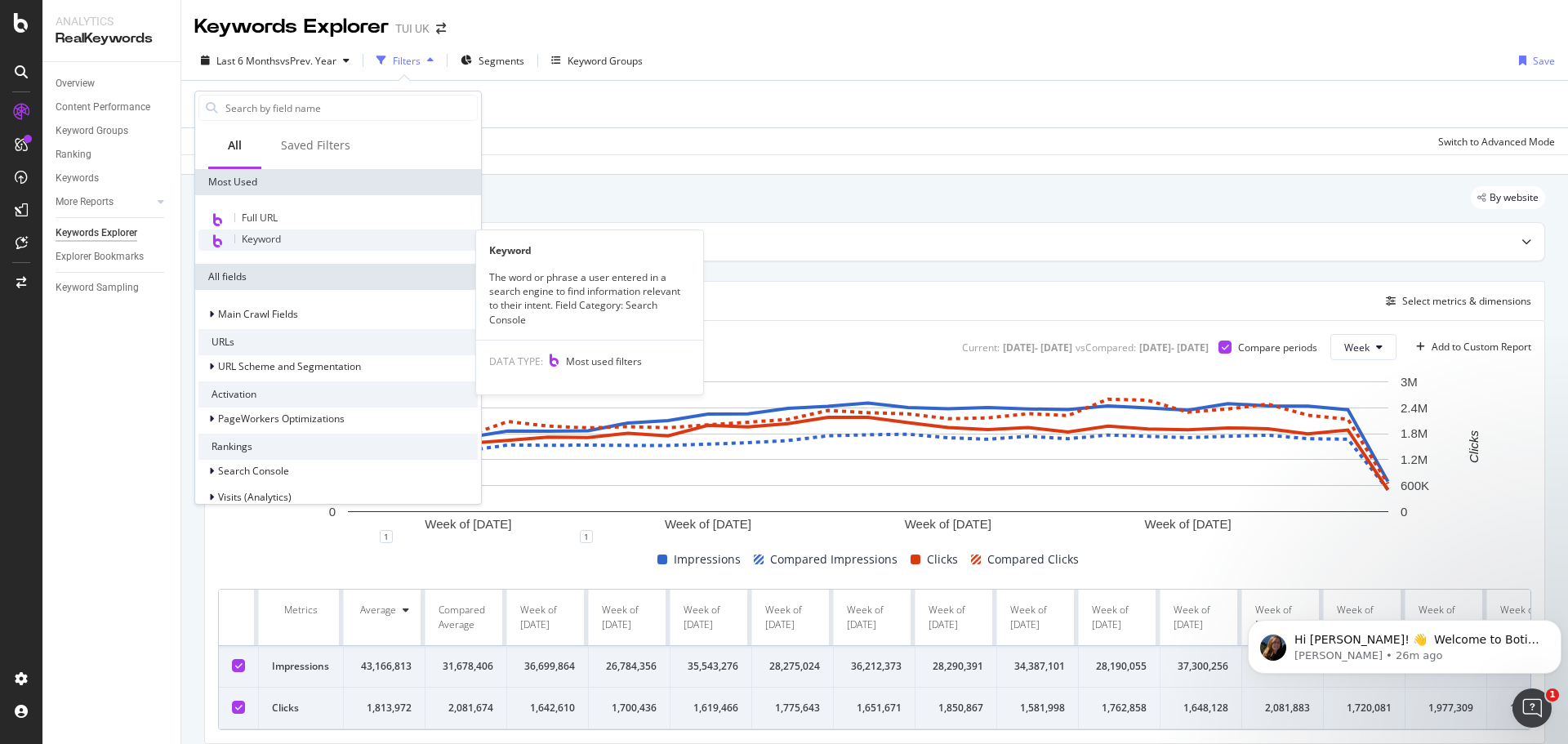
click at [271, 239] on span "Keyword" at bounding box center [261, 239] width 40 height 14
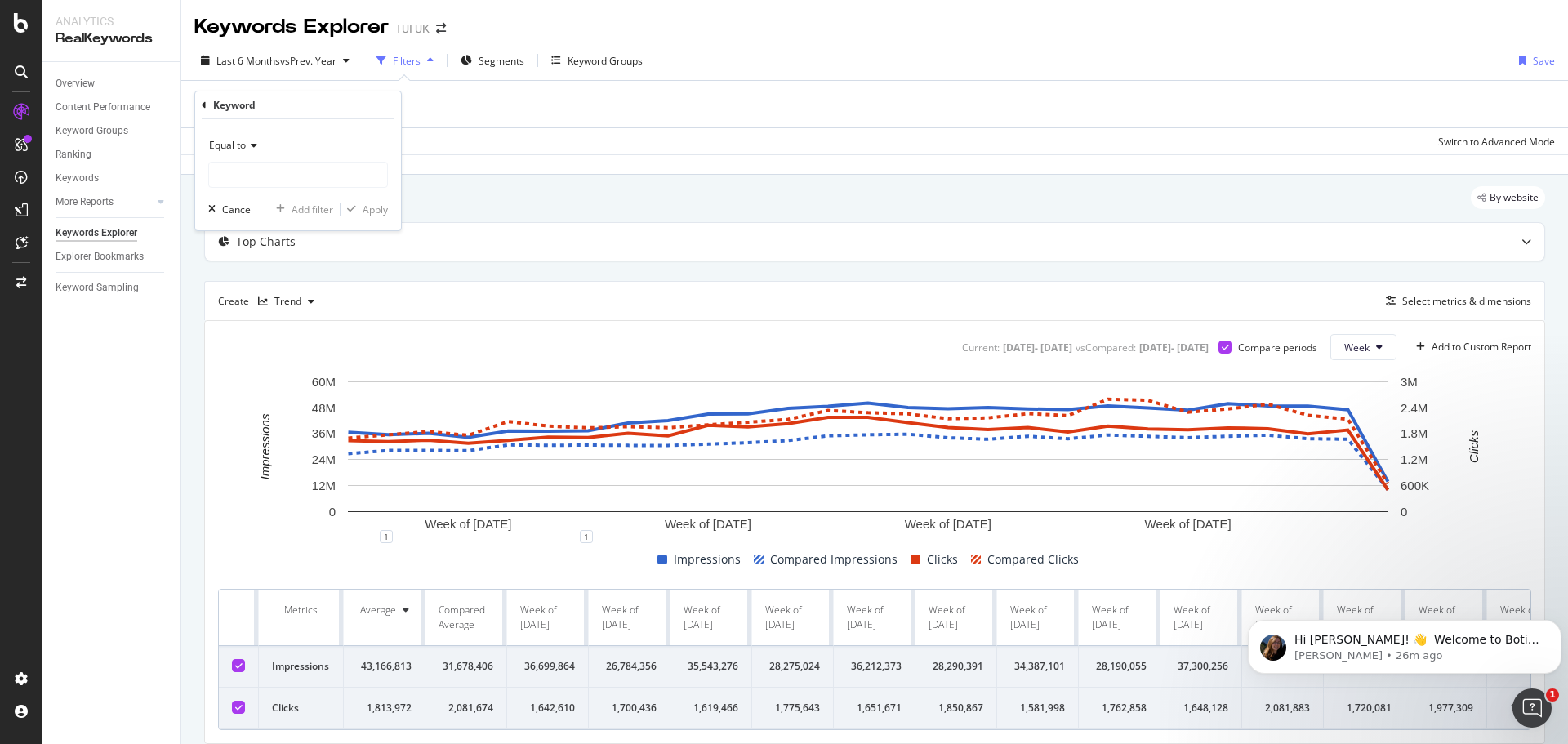
click at [251, 141] on icon at bounding box center [251, 145] width 12 height 10
click at [204, 102] on icon at bounding box center [204, 105] width 5 height 10
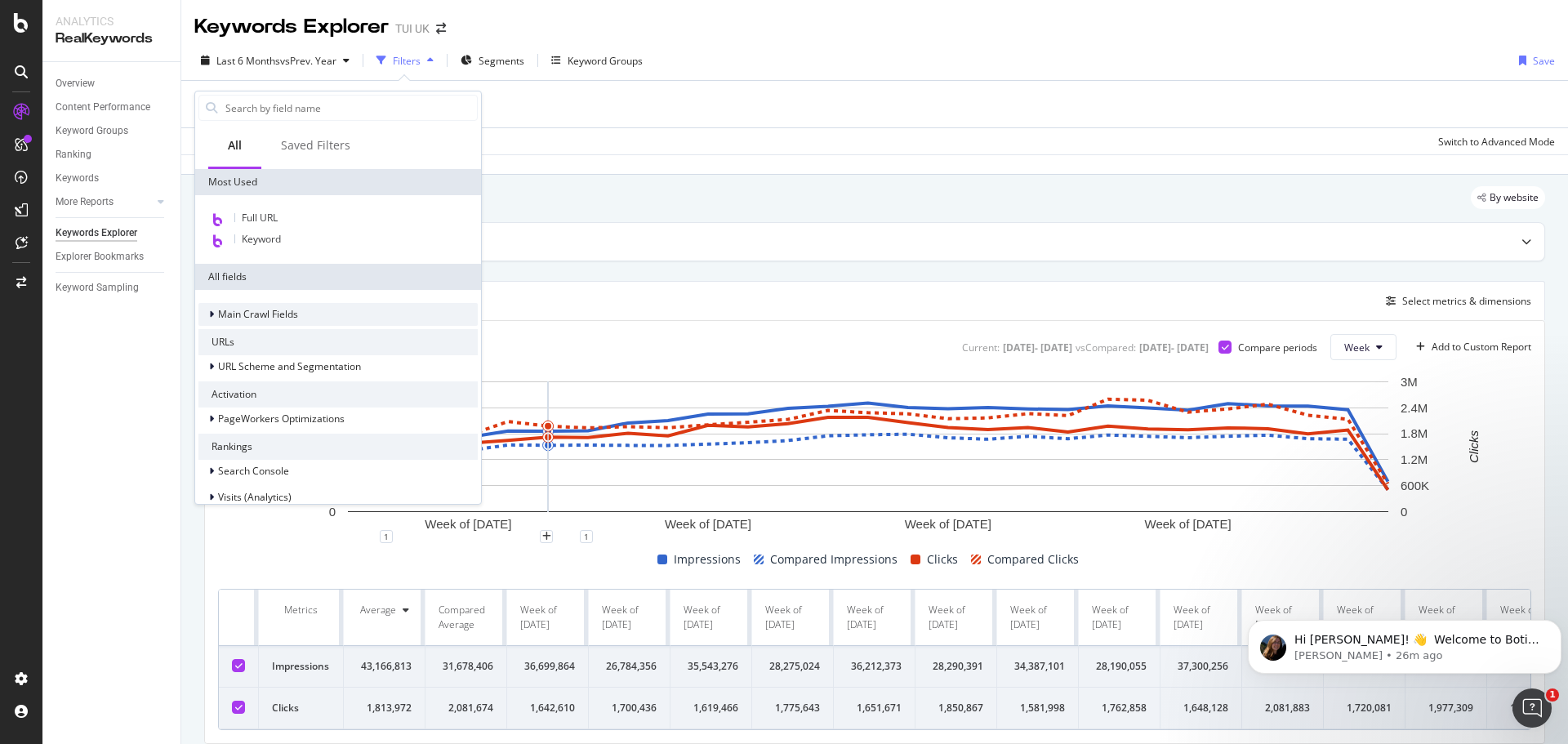
click at [224, 317] on span "Main Crawl Fields" at bounding box center [257, 313] width 80 height 14
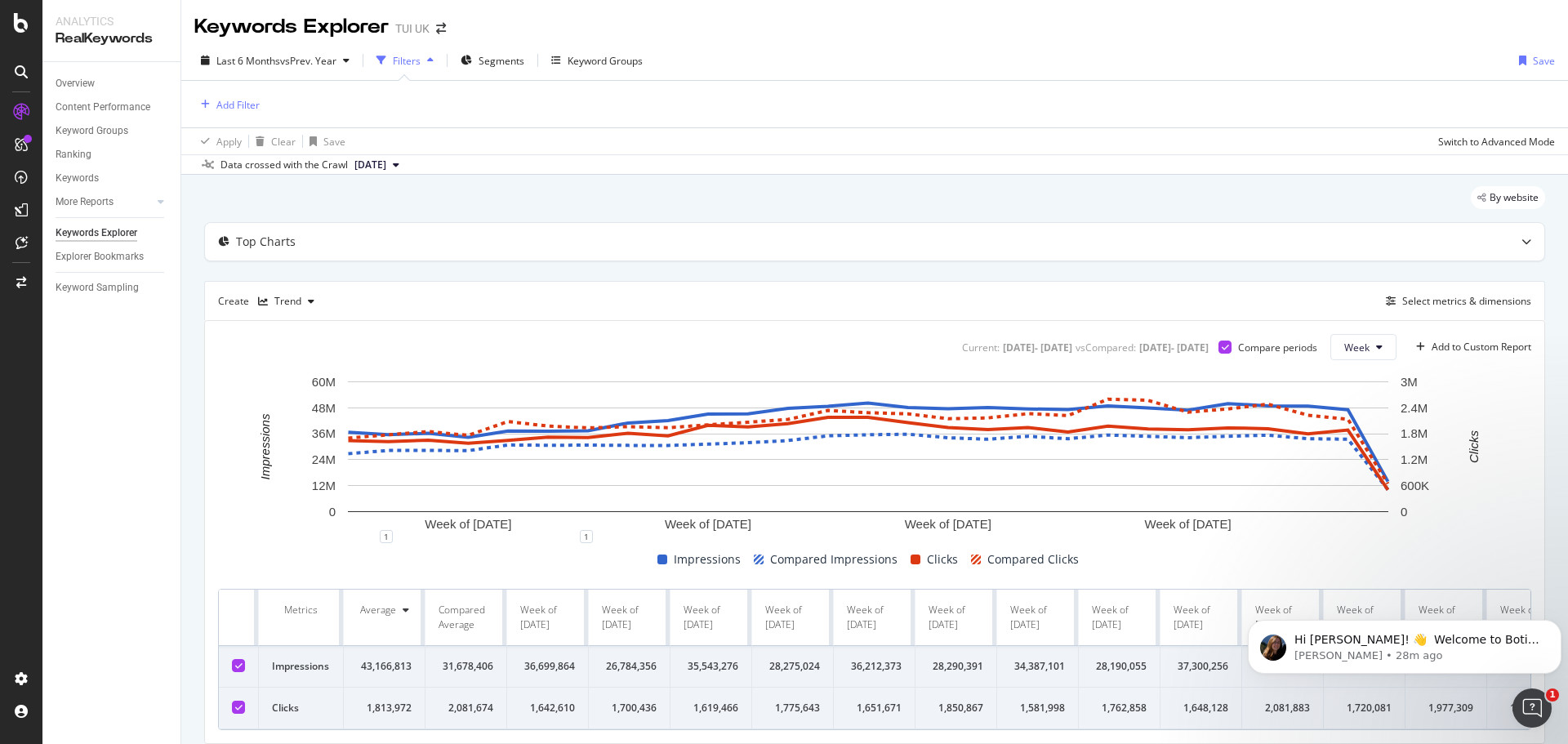
drag, startPoint x: 87, startPoint y: 405, endPoint x: 96, endPoint y: 414, distance: 12.7
click at [86, 406] on div "Overview Content Performance Keyword Groups Ranking Keywords More Reports Count…" at bounding box center [111, 402] width 138 height 682
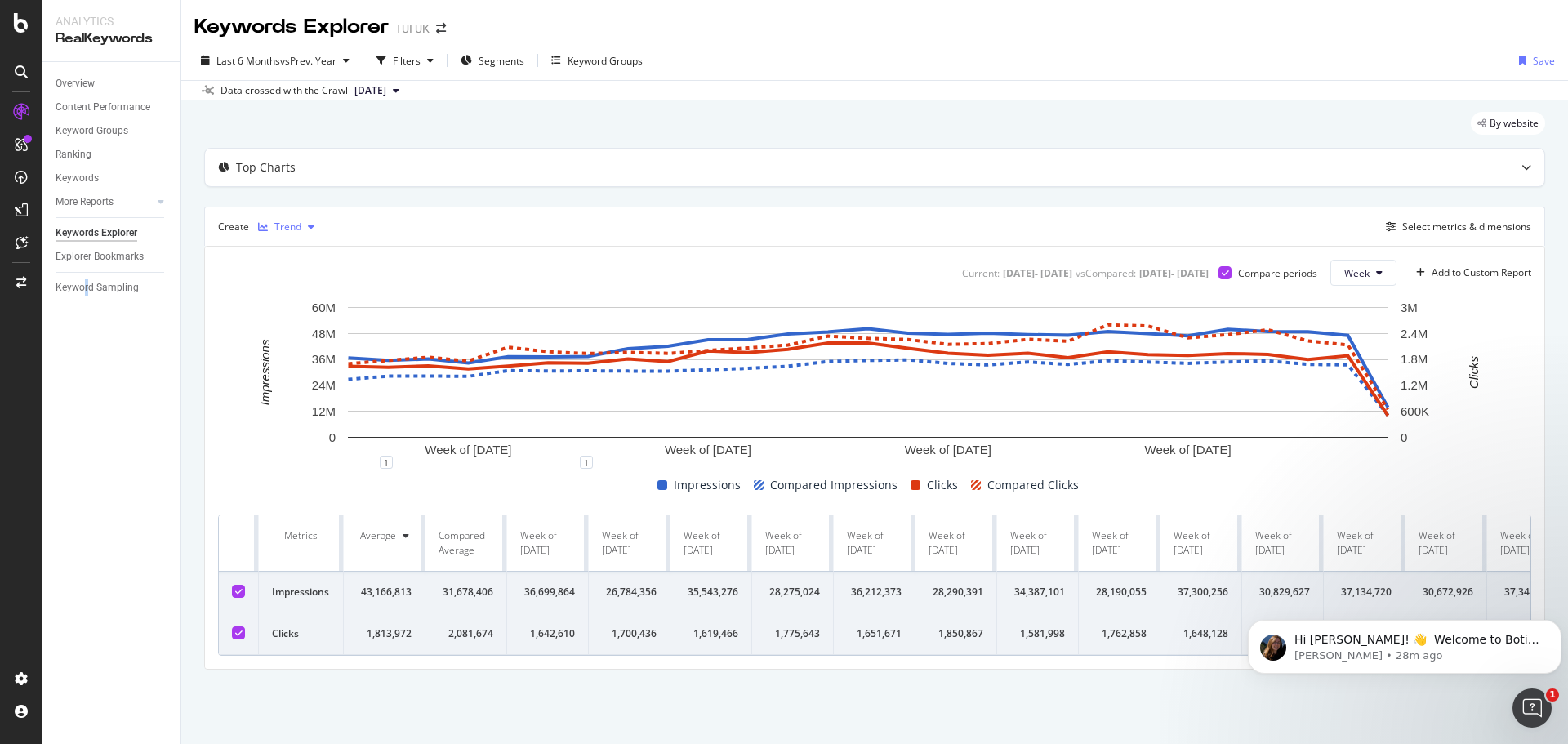
click at [302, 233] on div "Trend" at bounding box center [286, 226] width 70 height 24
click at [302, 227] on div "button" at bounding box center [311, 227] width 19 height 10
click at [244, 593] on div at bounding box center [239, 591] width 14 height 14
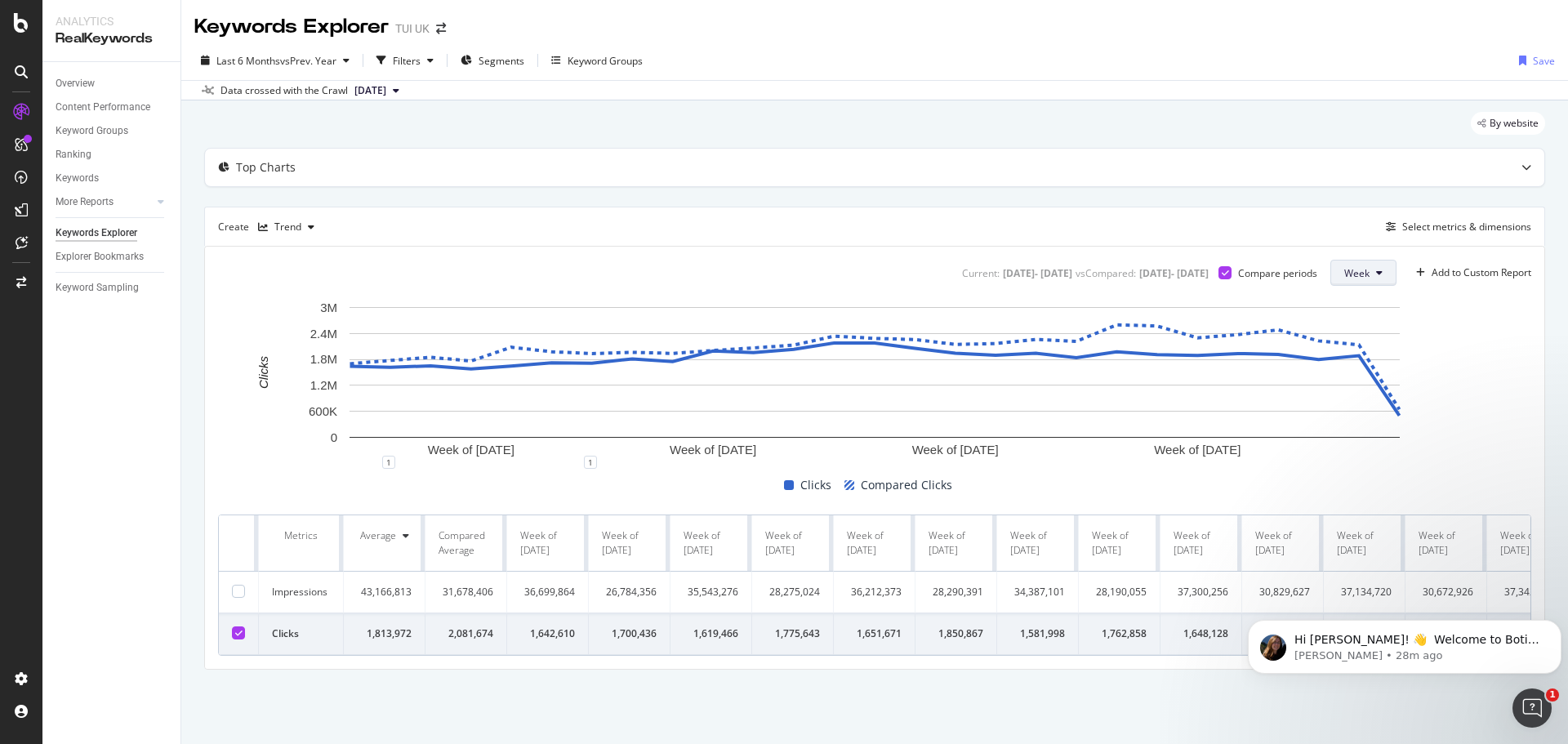
click at [1360, 269] on span "Week" at bounding box center [1357, 273] width 25 height 14
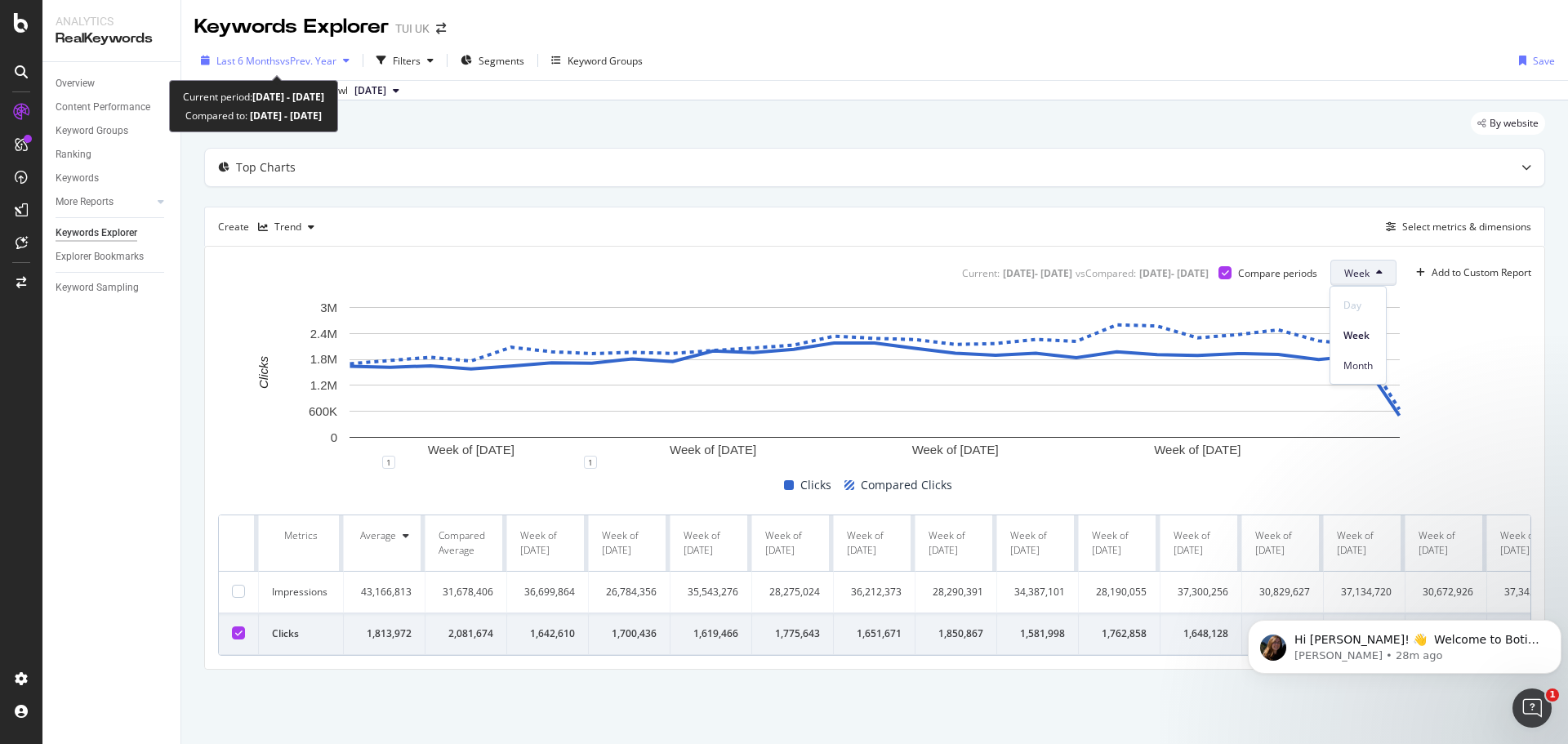
click at [291, 52] on div "Last 6 Months vs Prev. Year" at bounding box center [275, 60] width 162 height 24
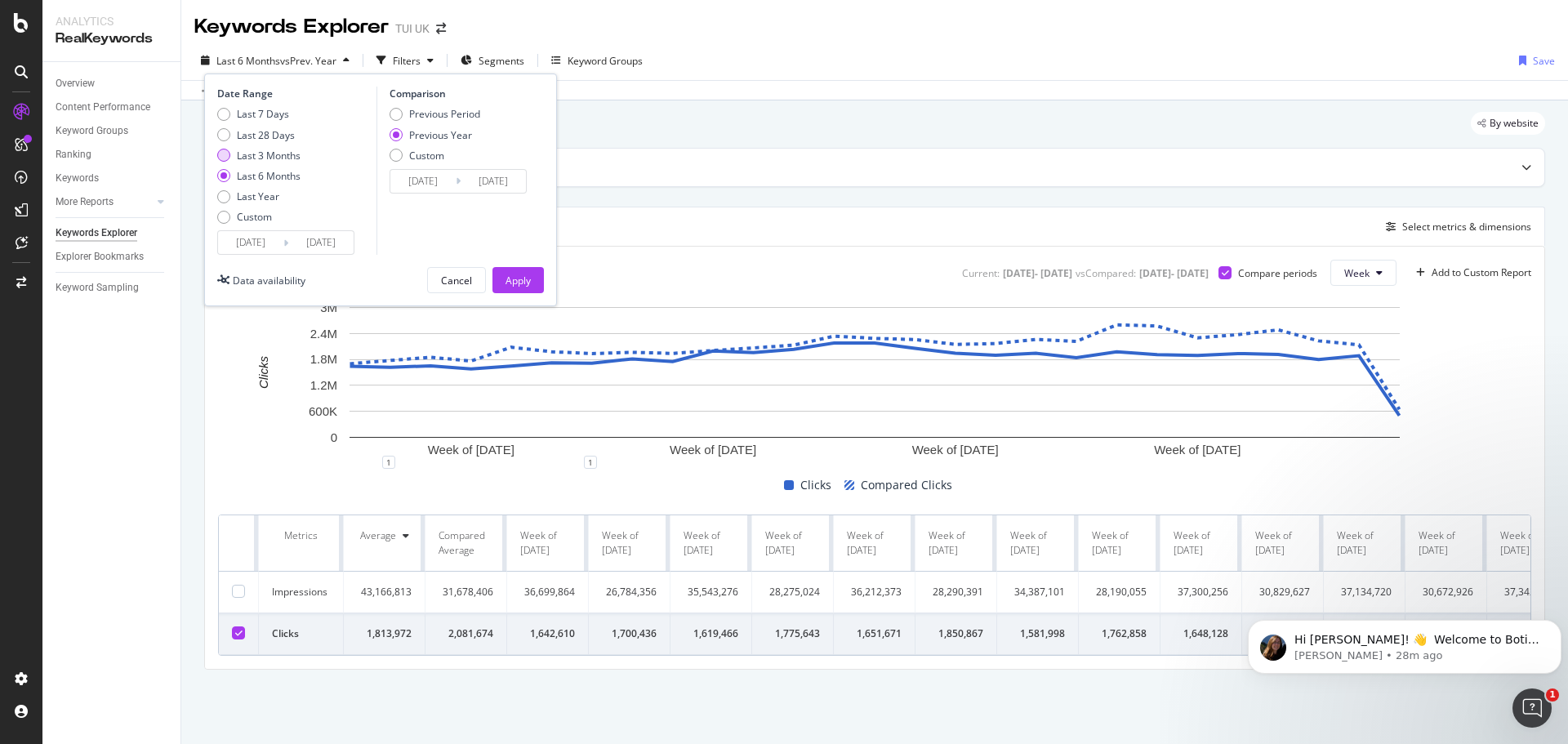
click at [269, 153] on div "Last 3 Months" at bounding box center [269, 156] width 64 height 14
type input "[DATE]"
click at [513, 274] on div "Apply" at bounding box center [518, 281] width 25 height 14
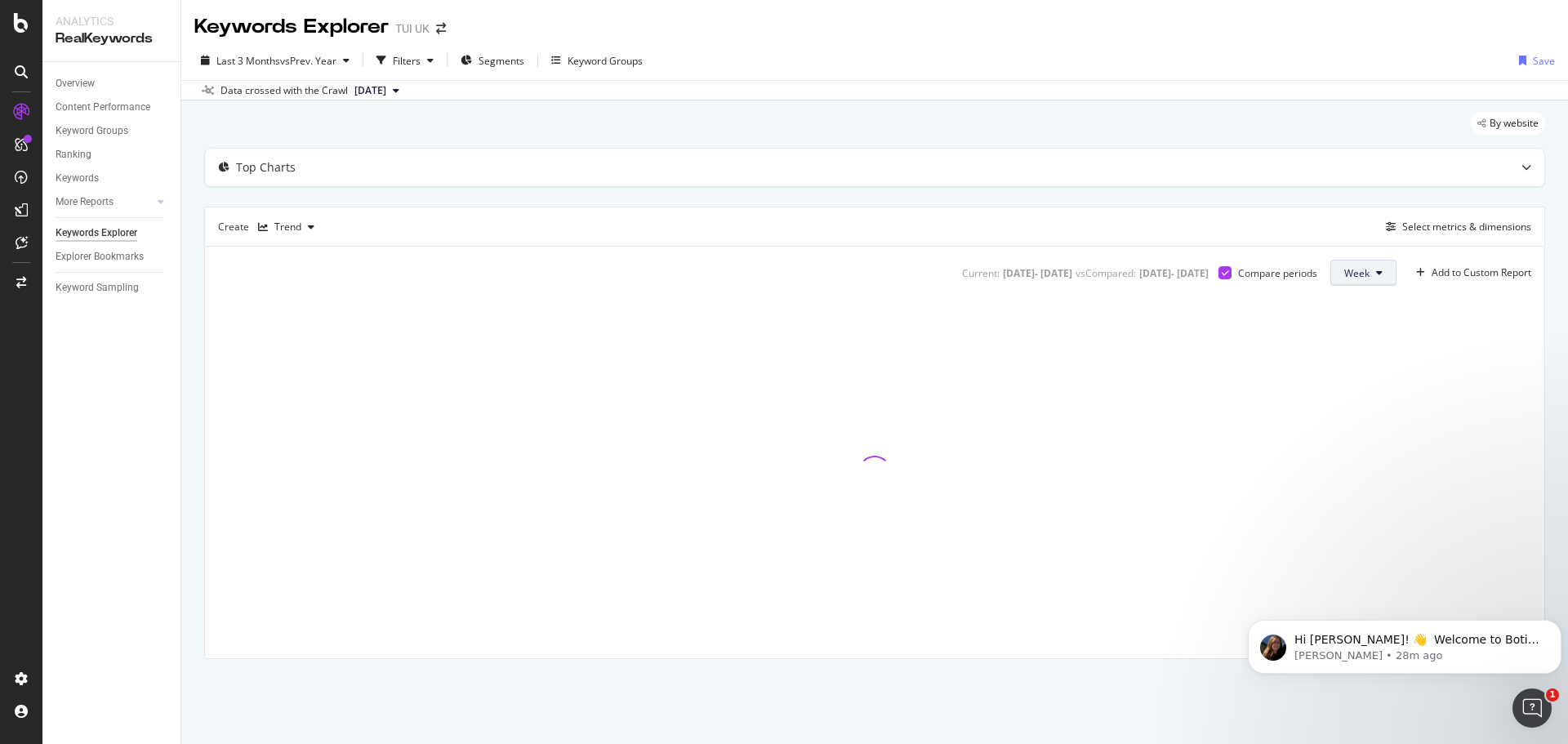
click at [1375, 280] on button "Week" at bounding box center [1363, 272] width 66 height 26
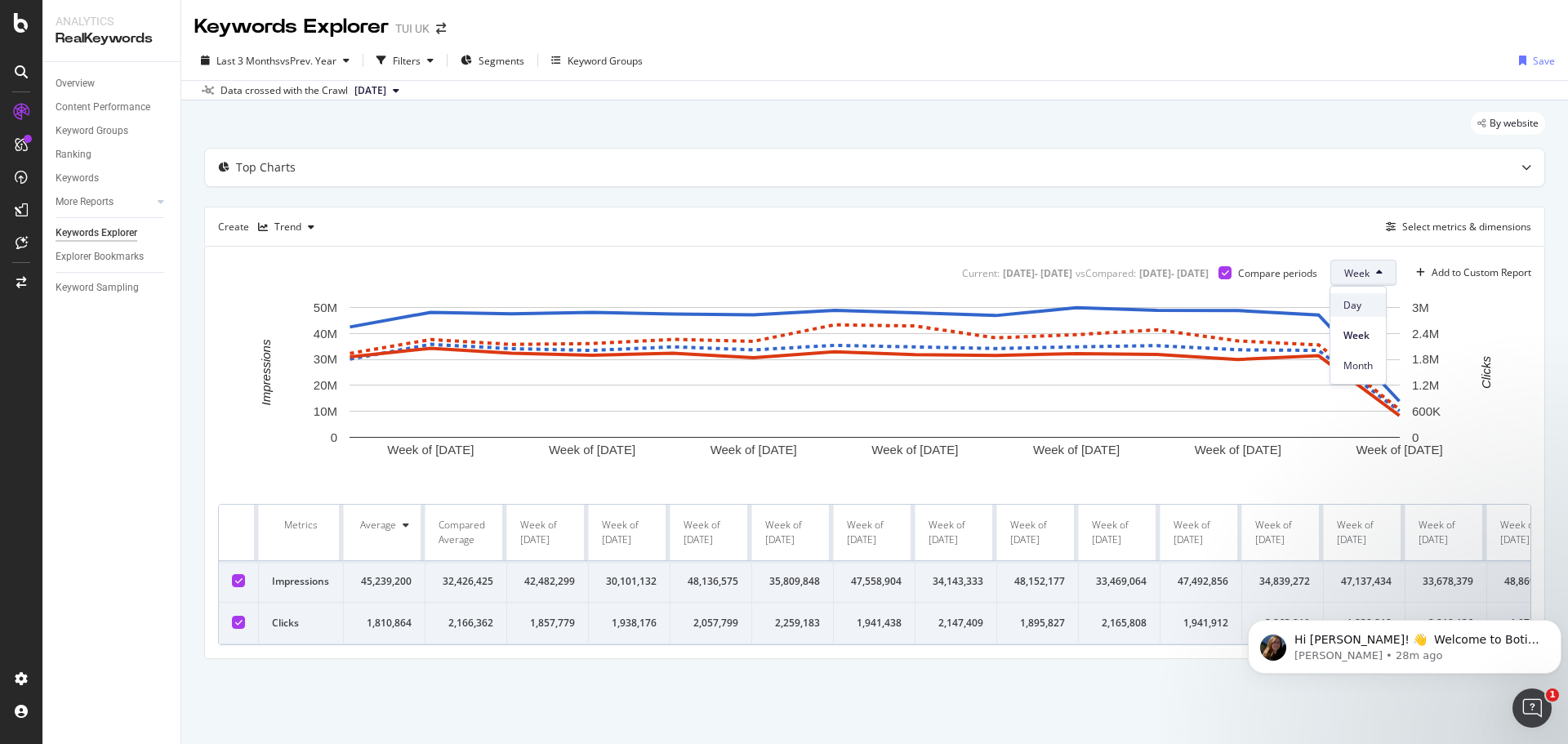
click at [1373, 302] on span "Day" at bounding box center [1358, 305] width 29 height 15
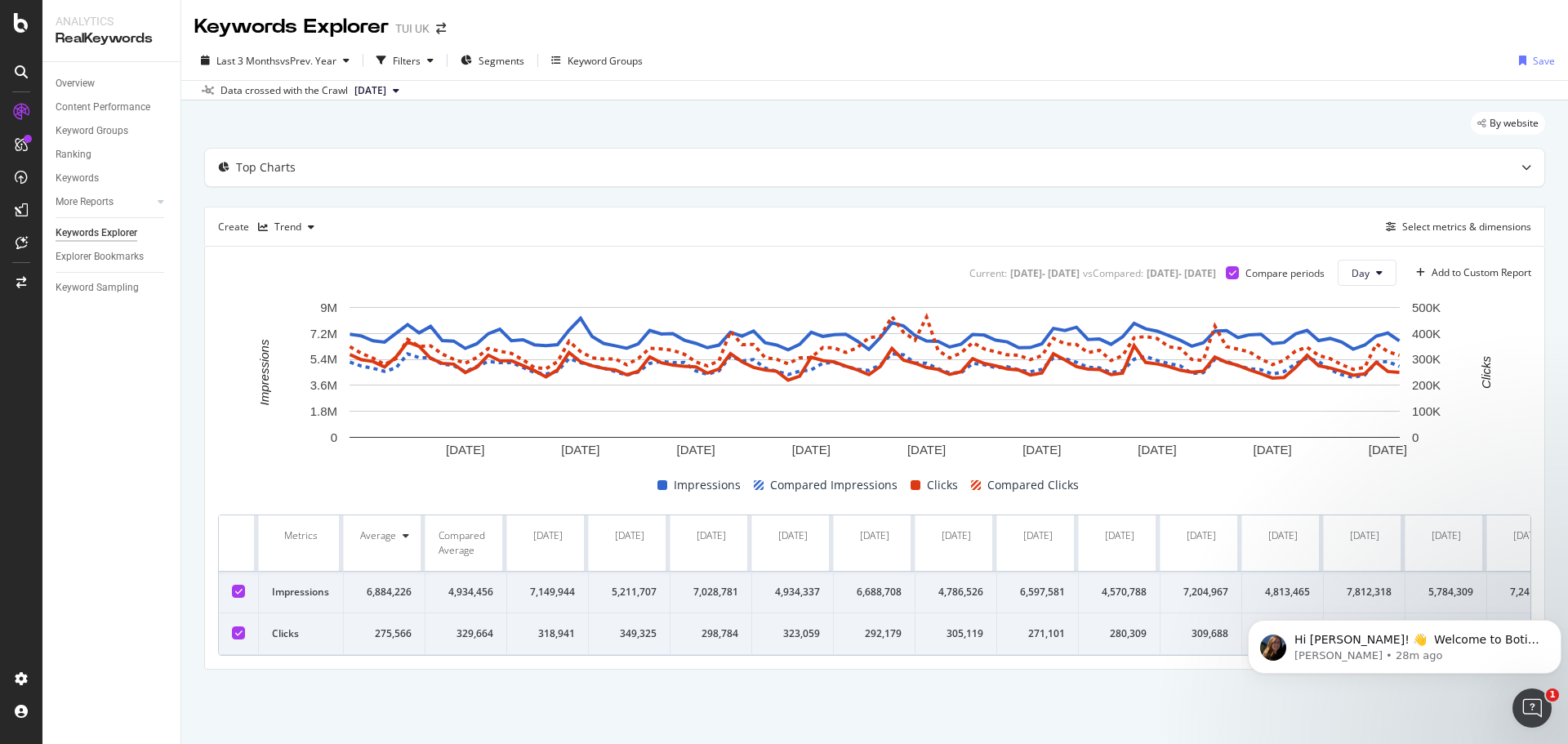
click at [235, 592] on icon at bounding box center [239, 591] width 8 height 8
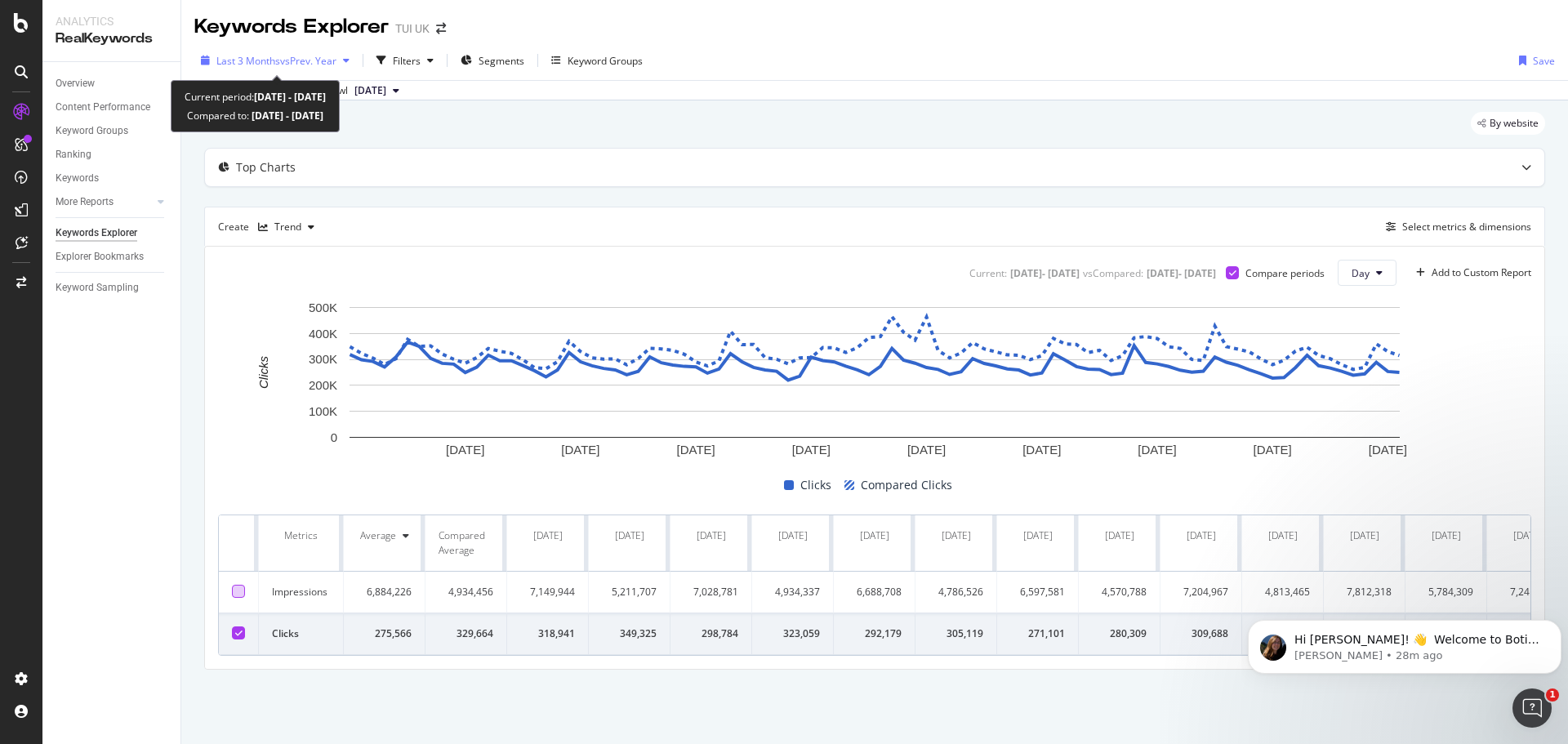
click at [320, 61] on span "vs Prev. Year" at bounding box center [309, 61] width 56 height 14
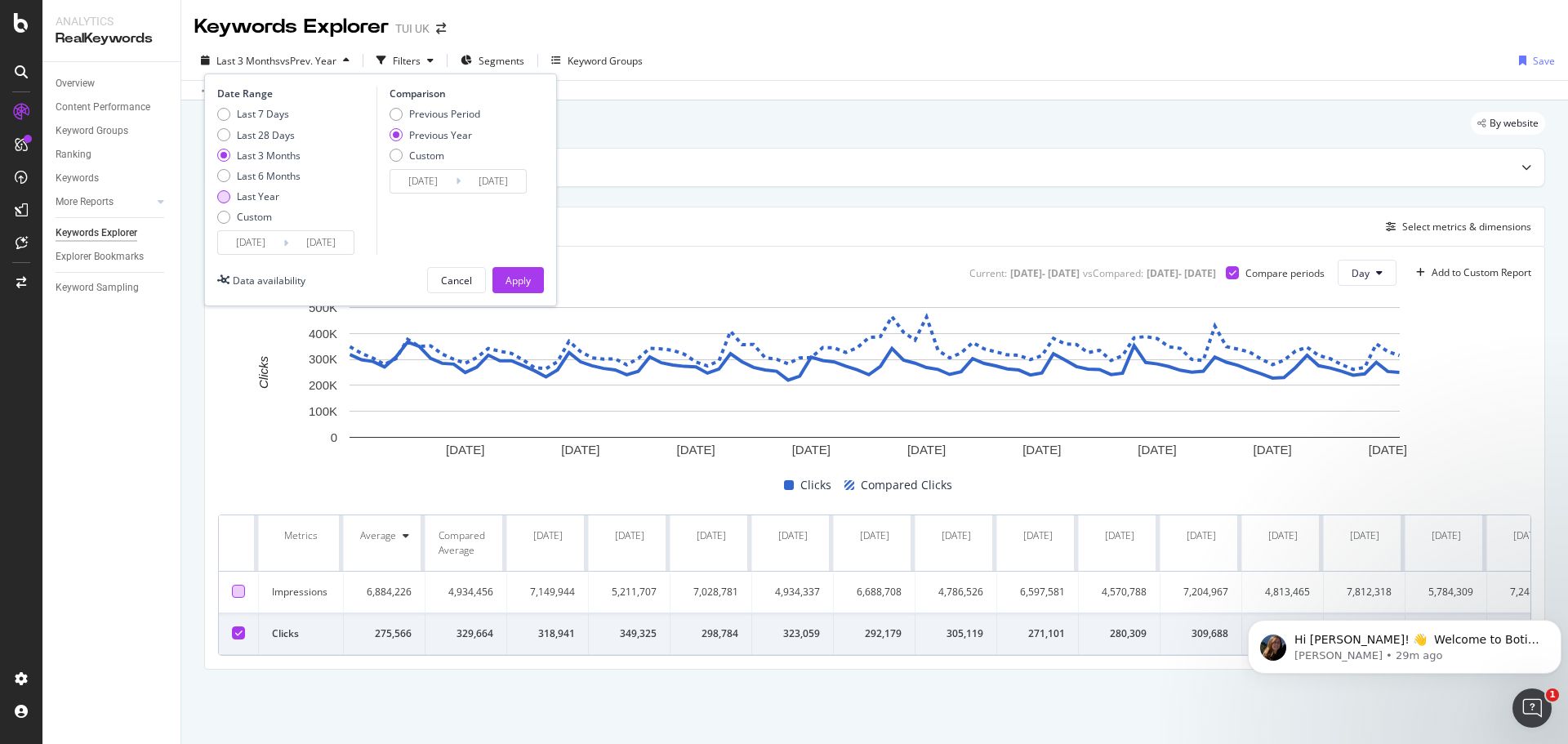
click at [259, 196] on div "Last Year" at bounding box center [258, 196] width 43 height 14
type input "[DATE]"
click at [537, 282] on button "Apply" at bounding box center [518, 280] width 51 height 26
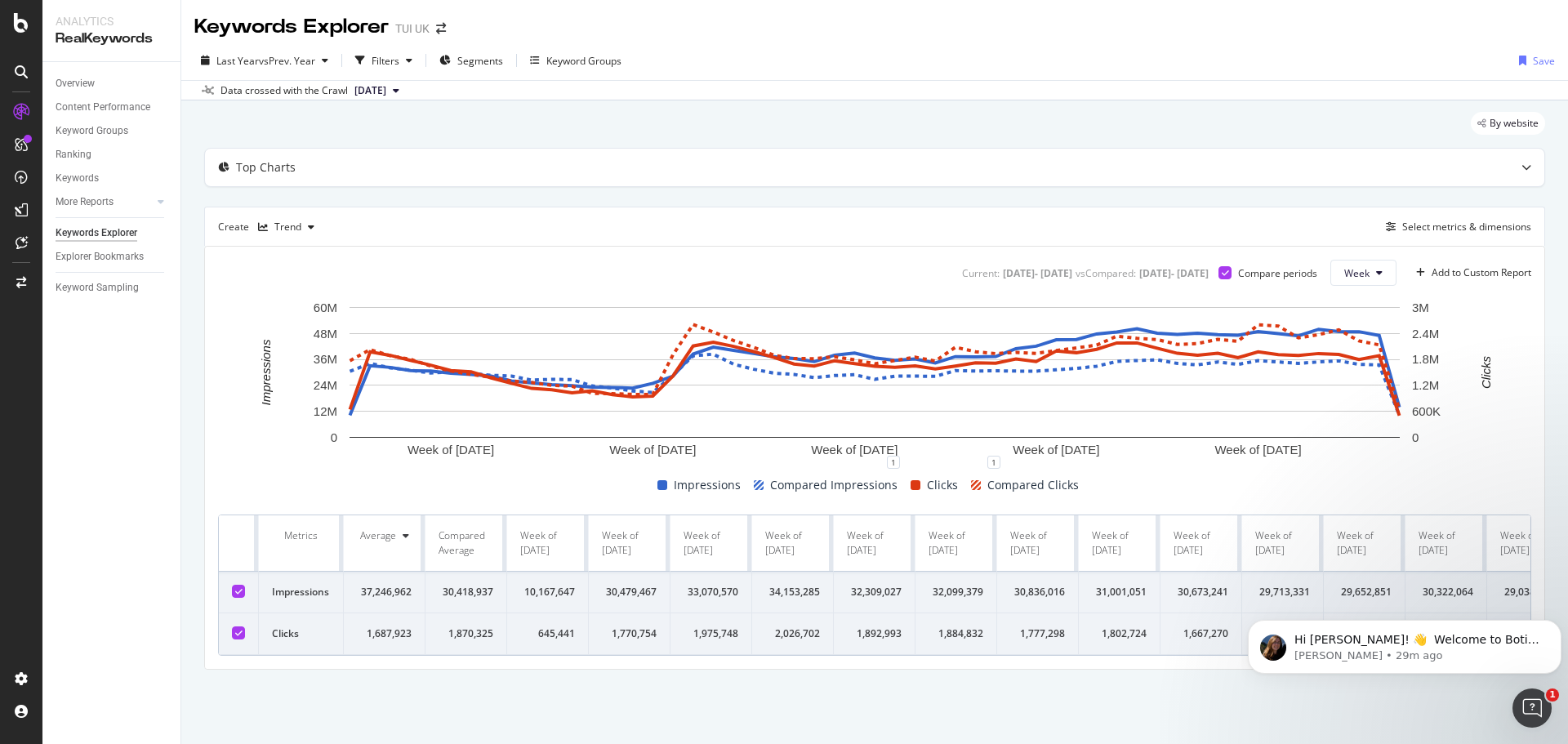
click at [238, 589] on icon at bounding box center [239, 591] width 8 height 8
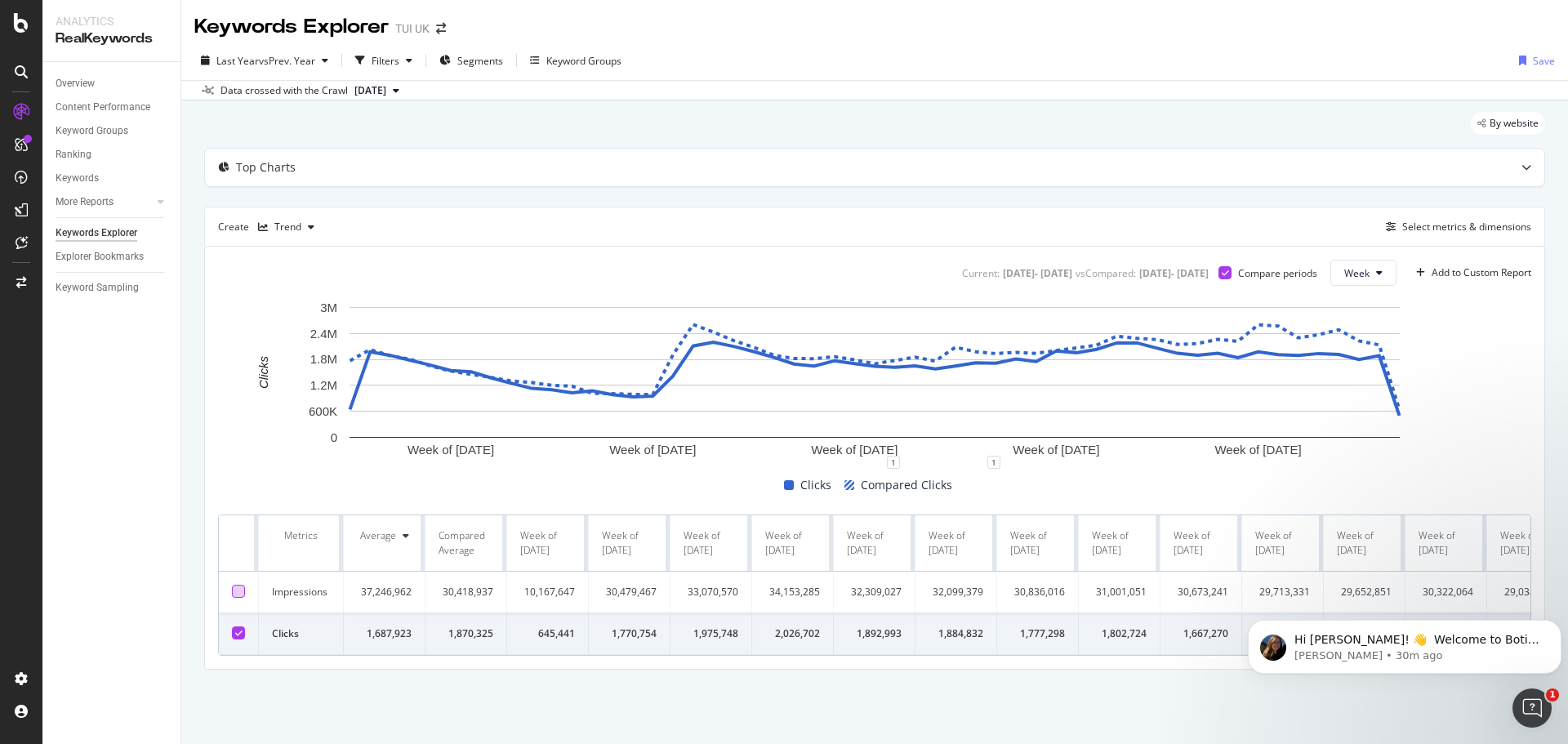
click at [386, 88] on span "[DATE]" at bounding box center [370, 90] width 32 height 15
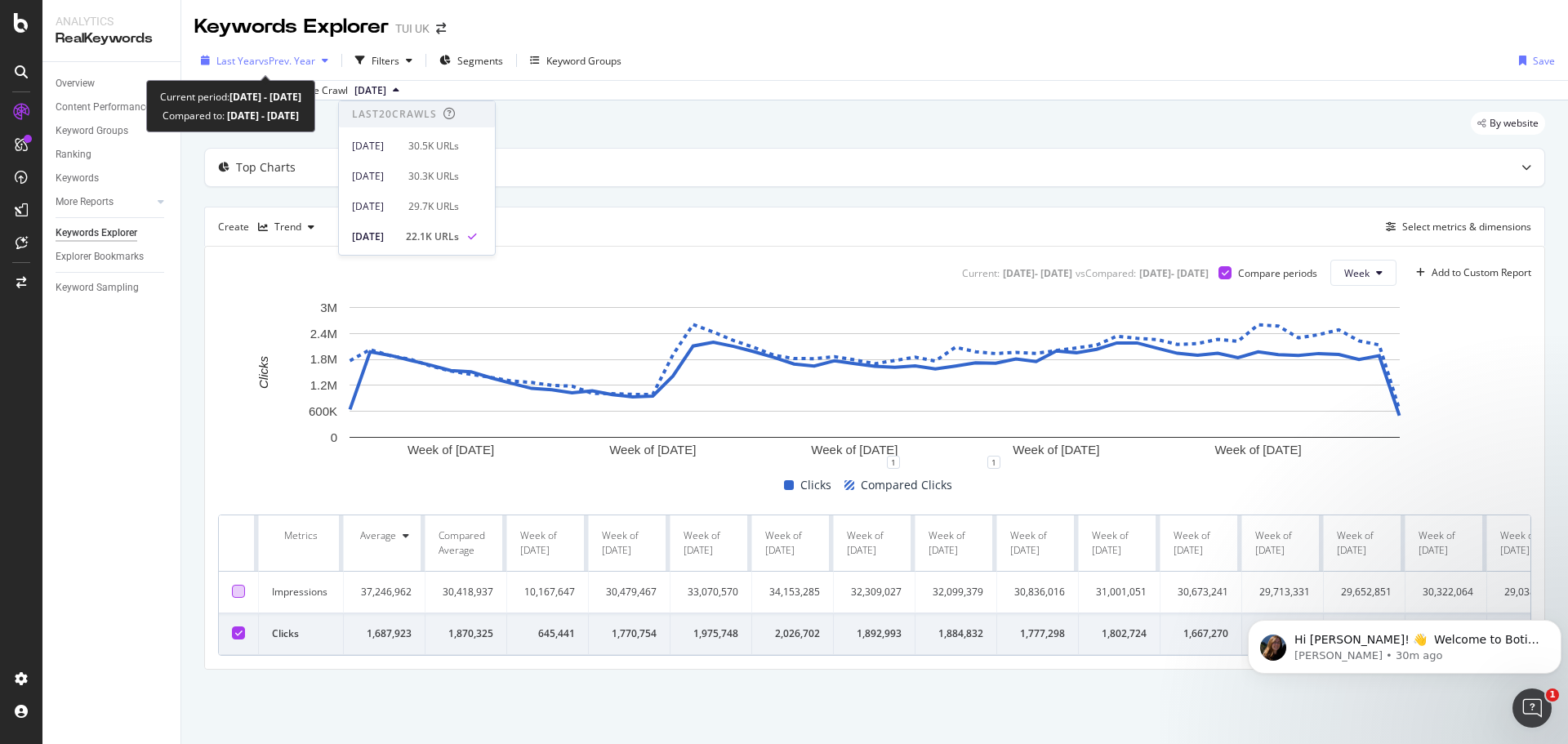
click at [285, 57] on span "vs Prev. Year" at bounding box center [287, 61] width 56 height 14
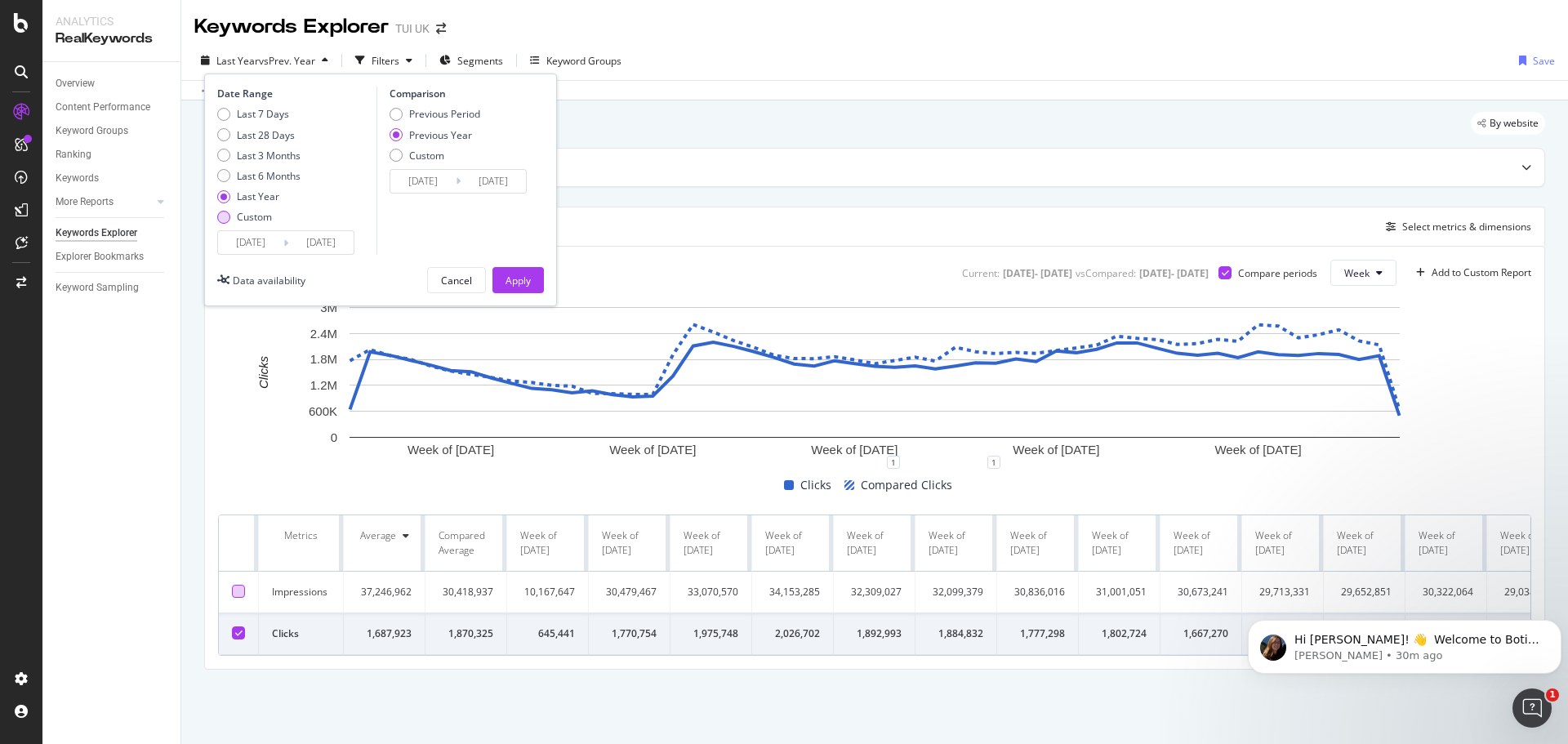
click at [227, 218] on div "Custom" at bounding box center [224, 218] width 14 height 14
type input "[DATE]"
click at [333, 244] on input "[DATE]" at bounding box center [321, 243] width 66 height 23
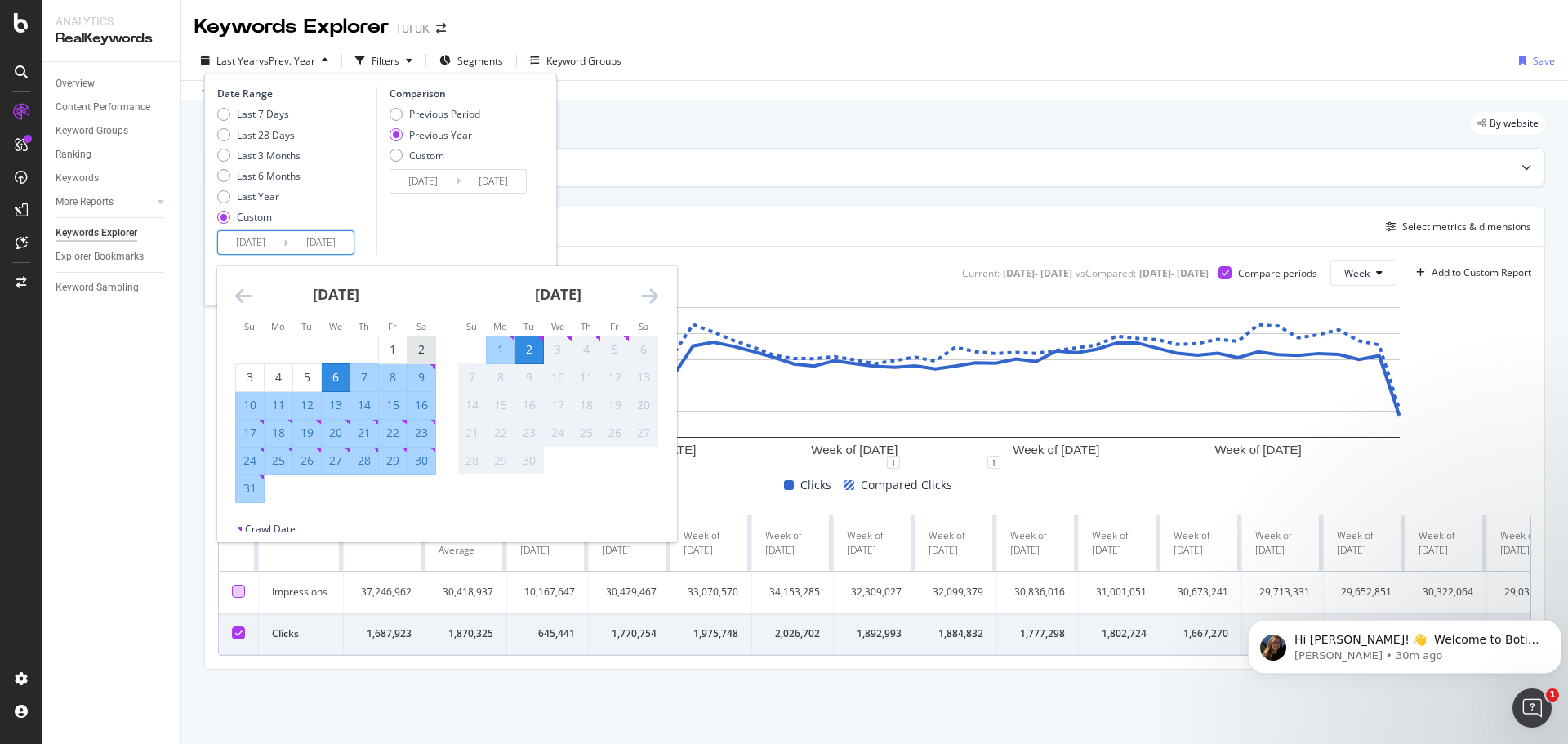
click at [419, 345] on div "2" at bounding box center [421, 349] width 28 height 16
type input "[DATE]"
click at [241, 288] on icon "Move backward to switch to the previous month." at bounding box center [244, 295] width 17 height 19
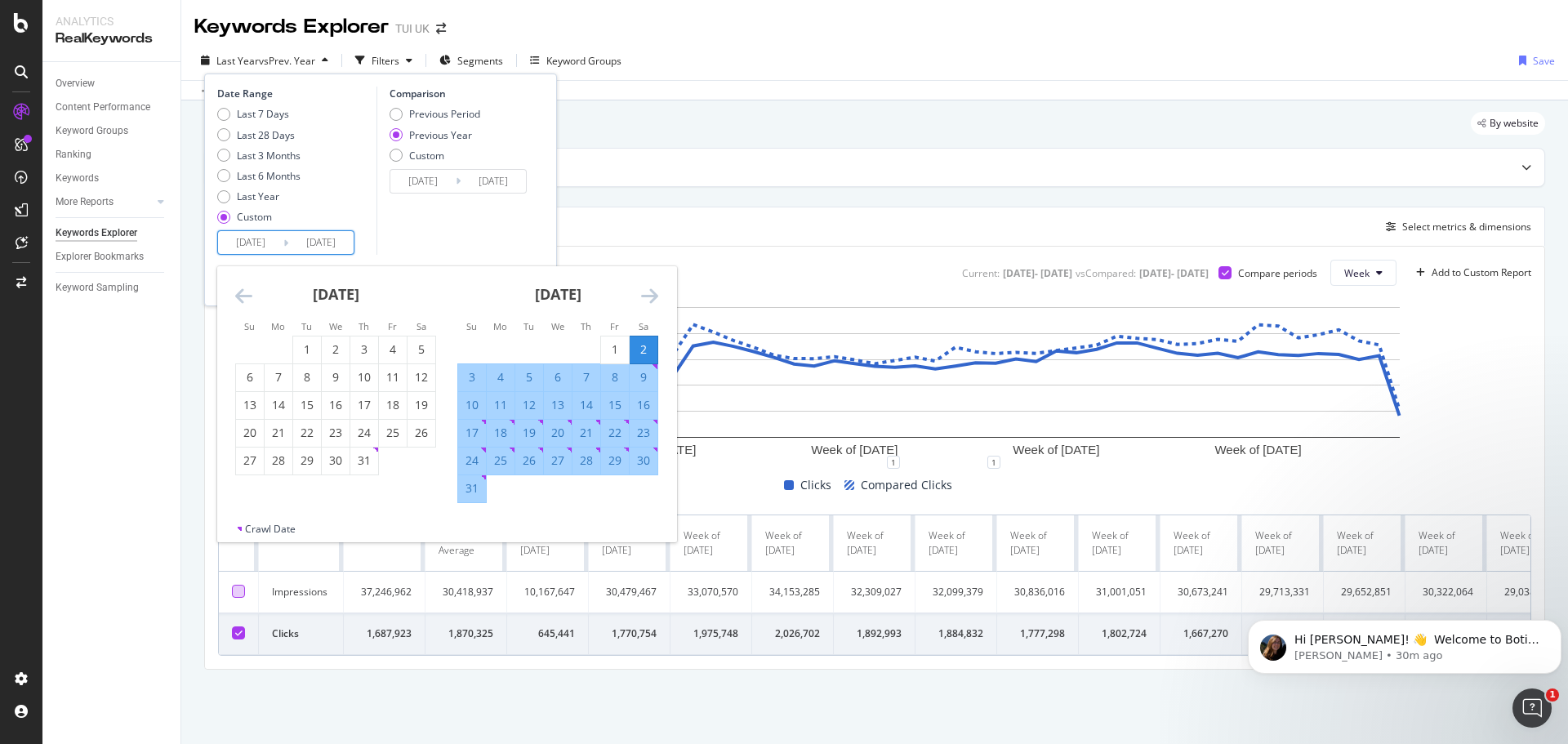
click at [241, 288] on icon "Move backward to switch to the previous month." at bounding box center [244, 295] width 17 height 19
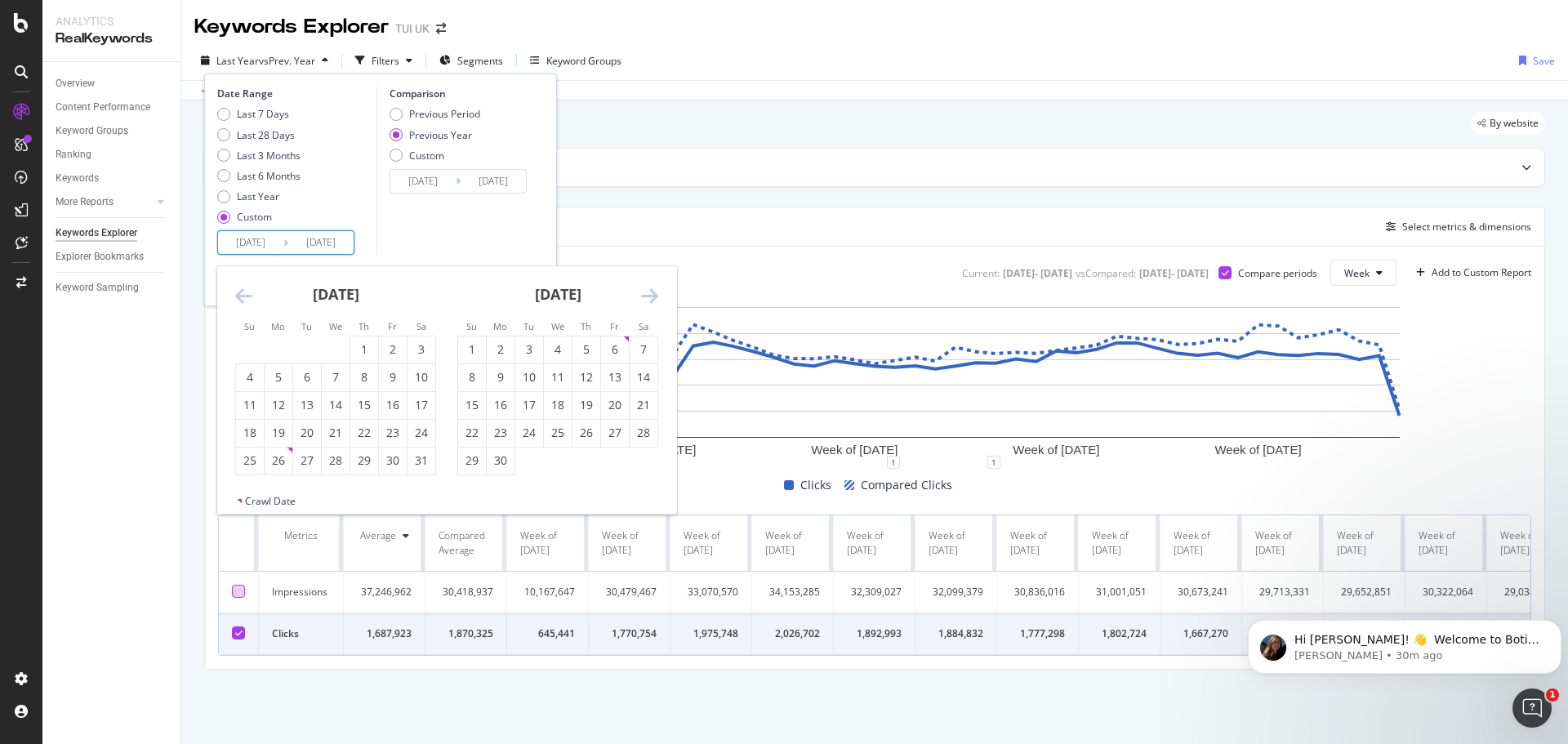
click at [241, 288] on icon "Move backward to switch to the previous month." at bounding box center [244, 295] width 17 height 19
click at [241, 287] on icon "Move backward to switch to the previous month." at bounding box center [244, 295] width 17 height 19
click at [243, 287] on icon "Move backward to switch to the previous month." at bounding box center [244, 295] width 17 height 19
click at [241, 287] on icon "Move backward to switch to the previous month." at bounding box center [244, 295] width 17 height 19
click at [333, 348] on div "1" at bounding box center [336, 349] width 28 height 16
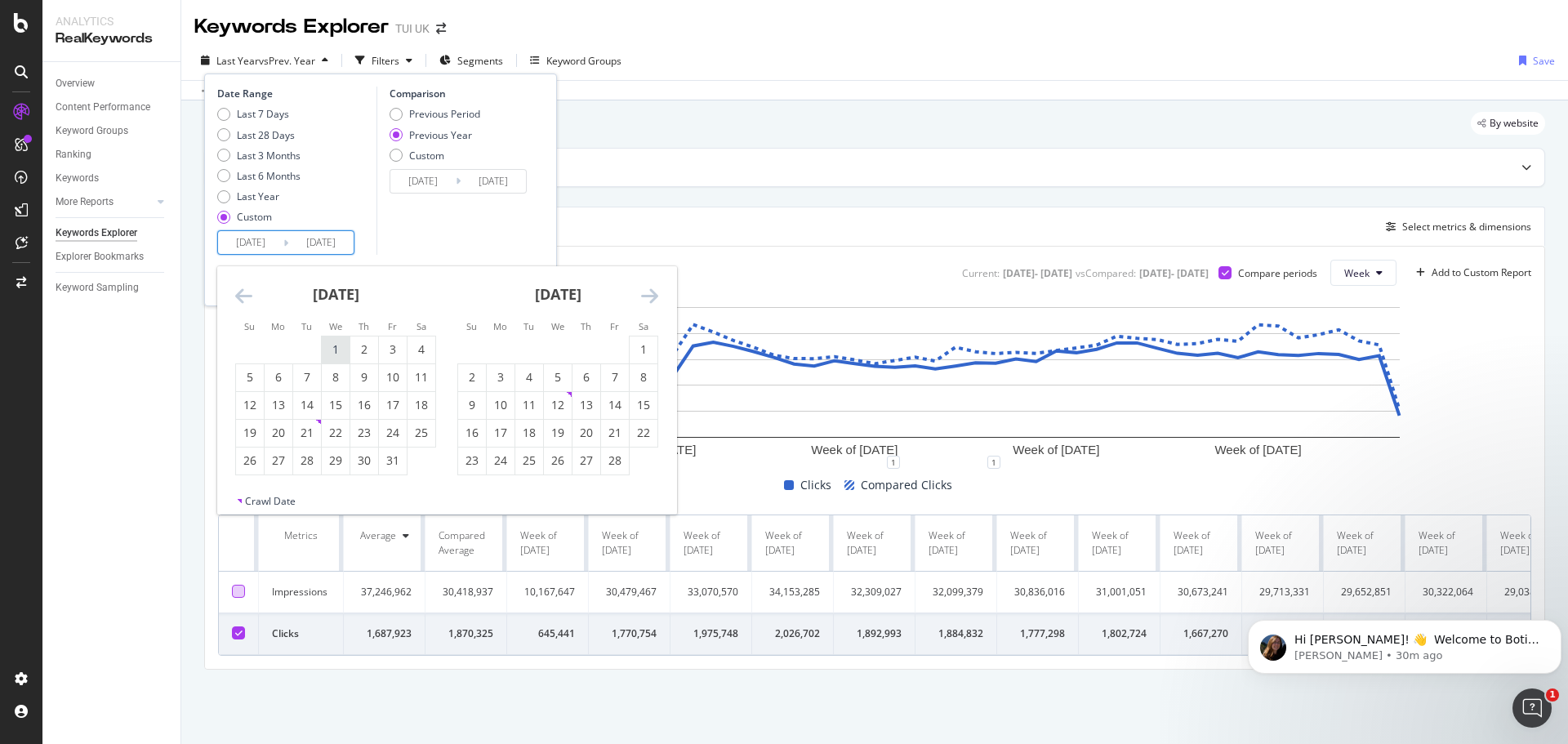
type input "[DATE]"
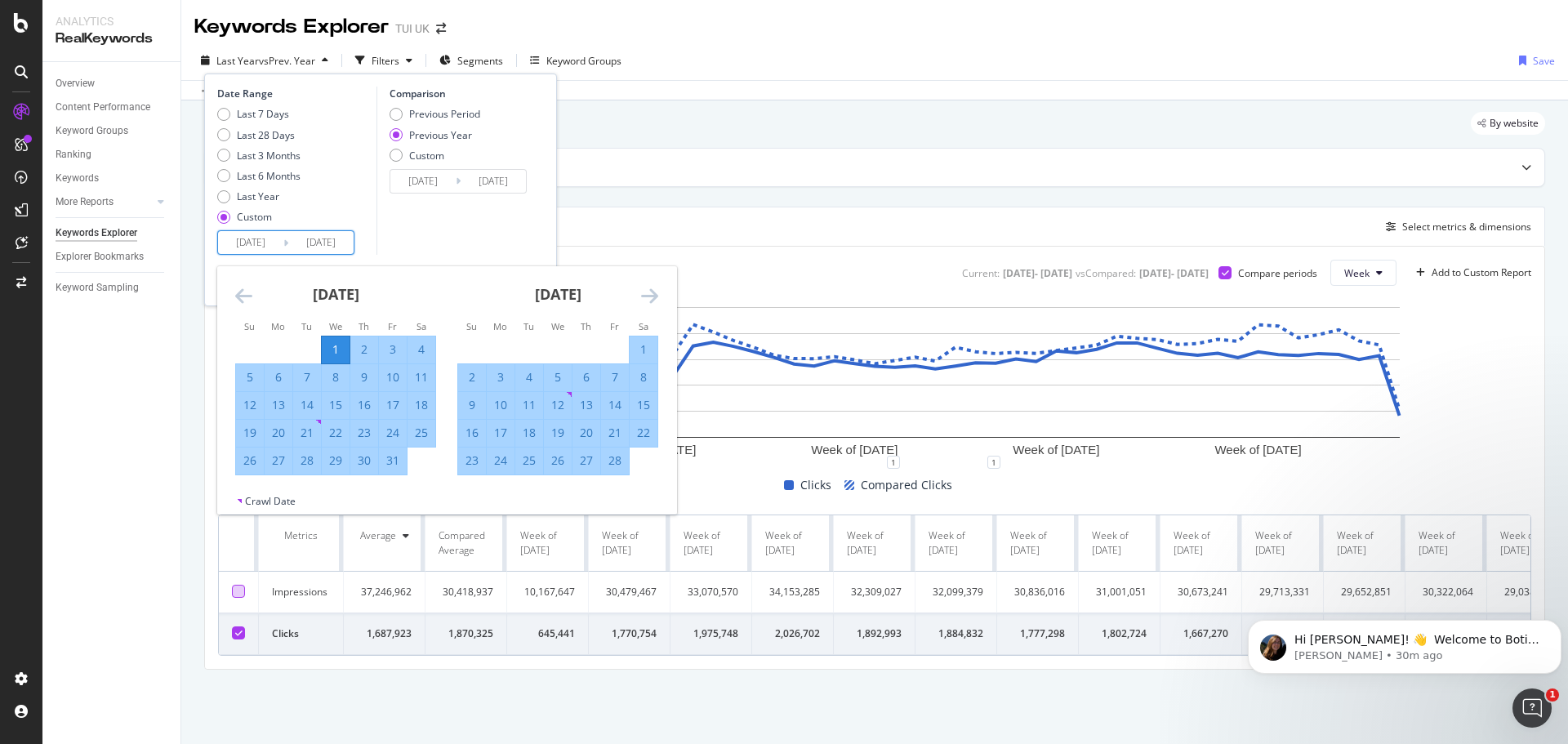
click at [649, 293] on icon "Move forward to switch to the next month." at bounding box center [650, 295] width 17 height 19
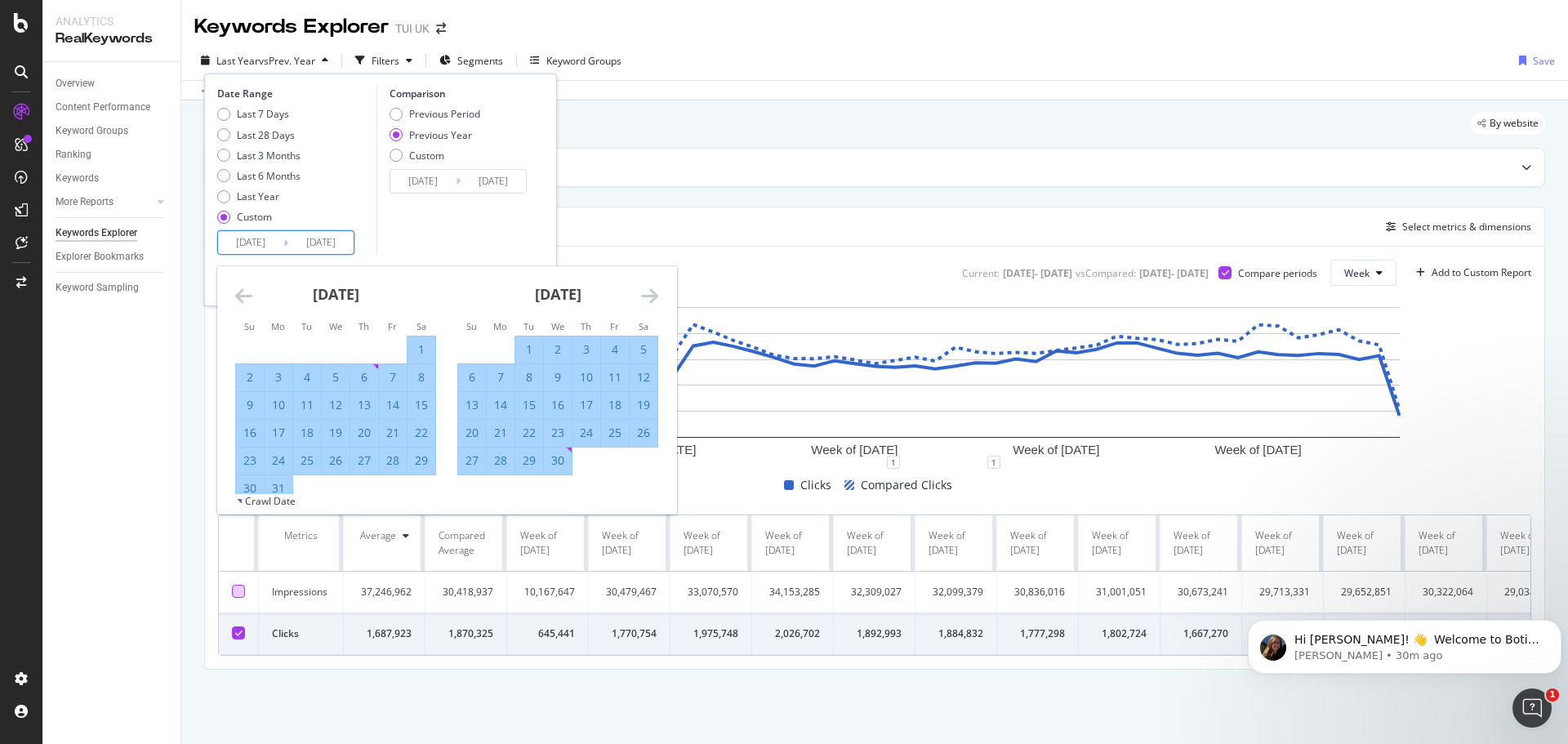
click at [649, 293] on icon "Move forward to switch to the next month." at bounding box center [650, 295] width 17 height 19
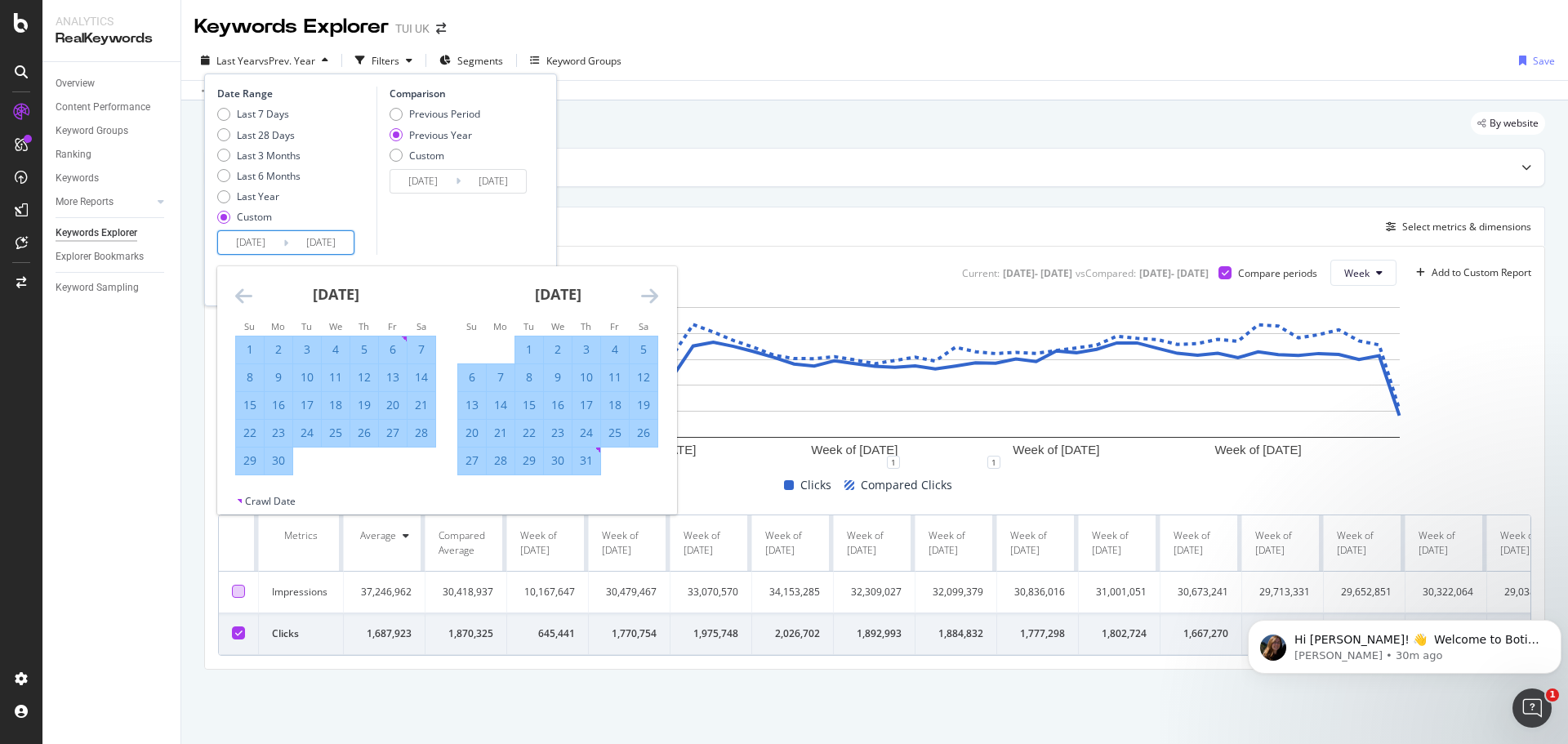
click at [649, 293] on icon "Move forward to switch to the next month." at bounding box center [650, 295] width 17 height 19
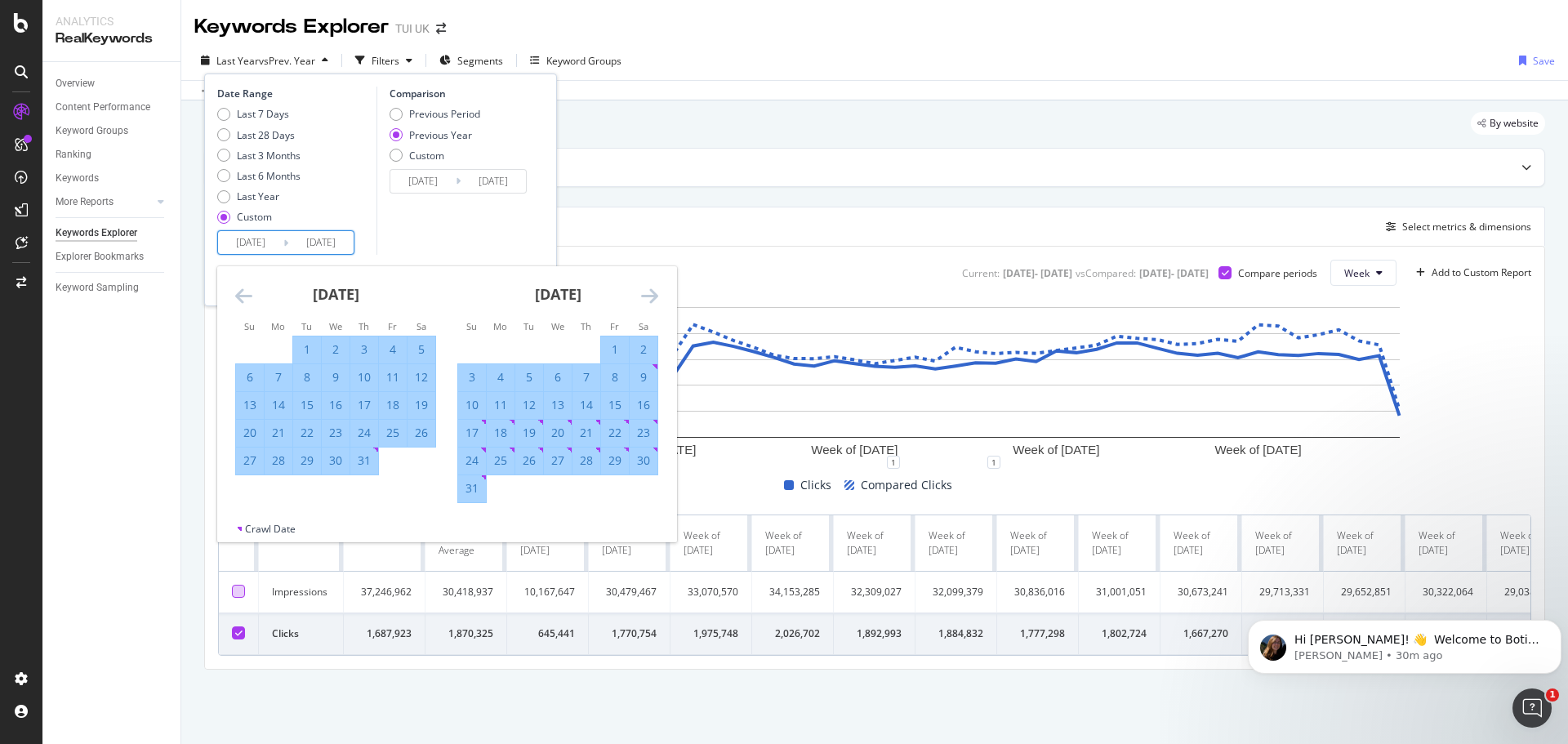
click at [649, 293] on icon "Move forward to switch to the next month." at bounding box center [650, 295] width 17 height 19
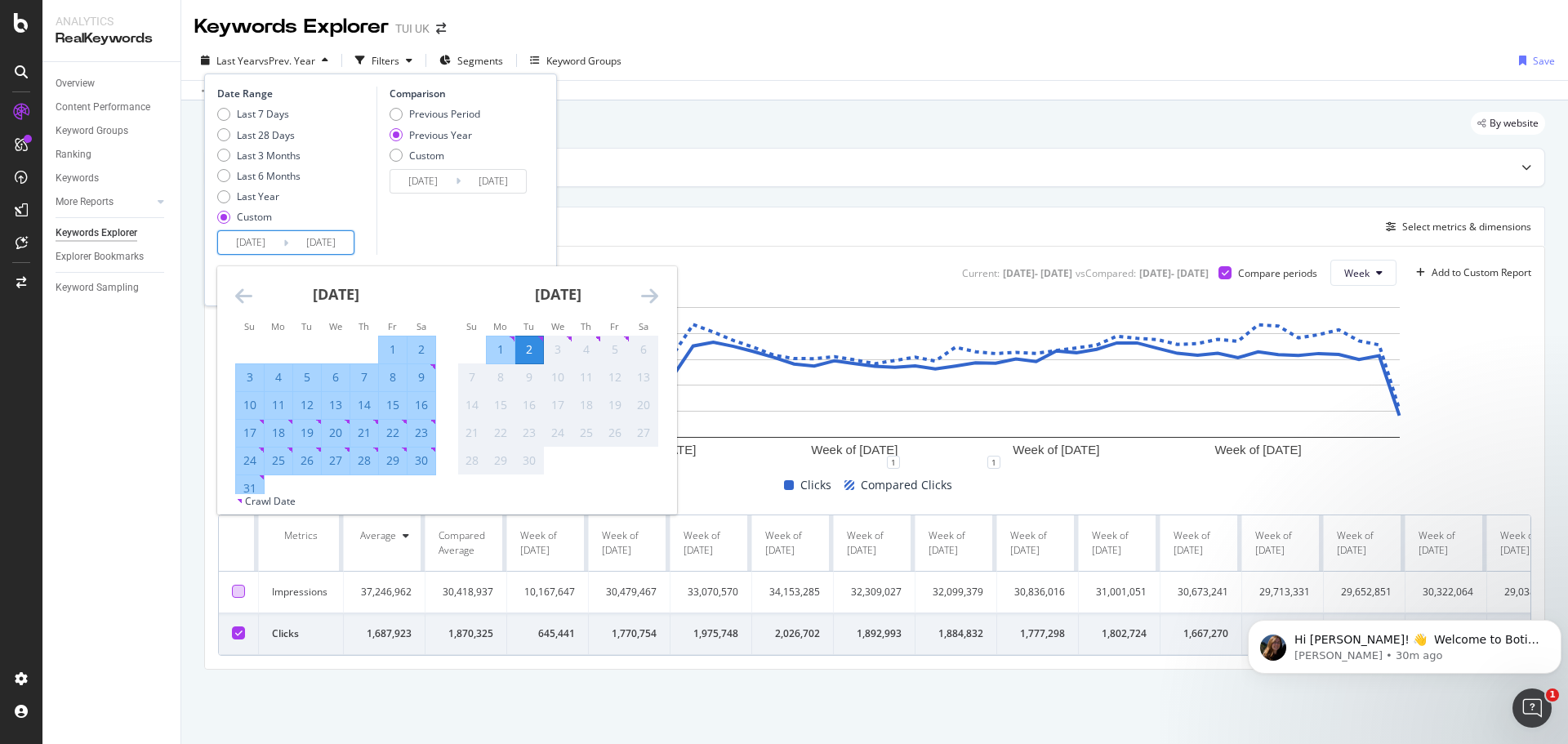
click at [422, 461] on div "30" at bounding box center [421, 461] width 28 height 16
type input "[DATE]"
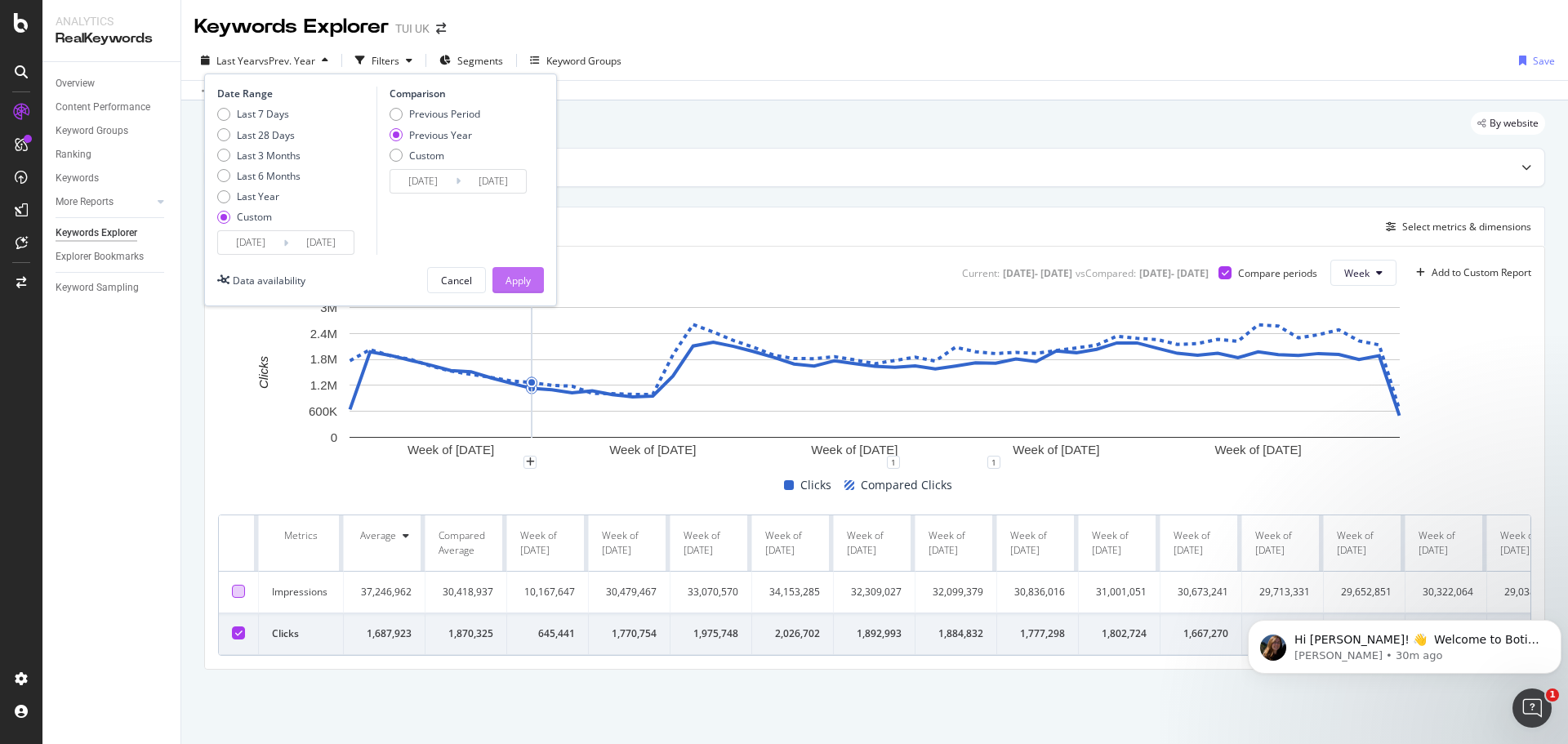
click at [516, 274] on div "Apply" at bounding box center [518, 281] width 25 height 14
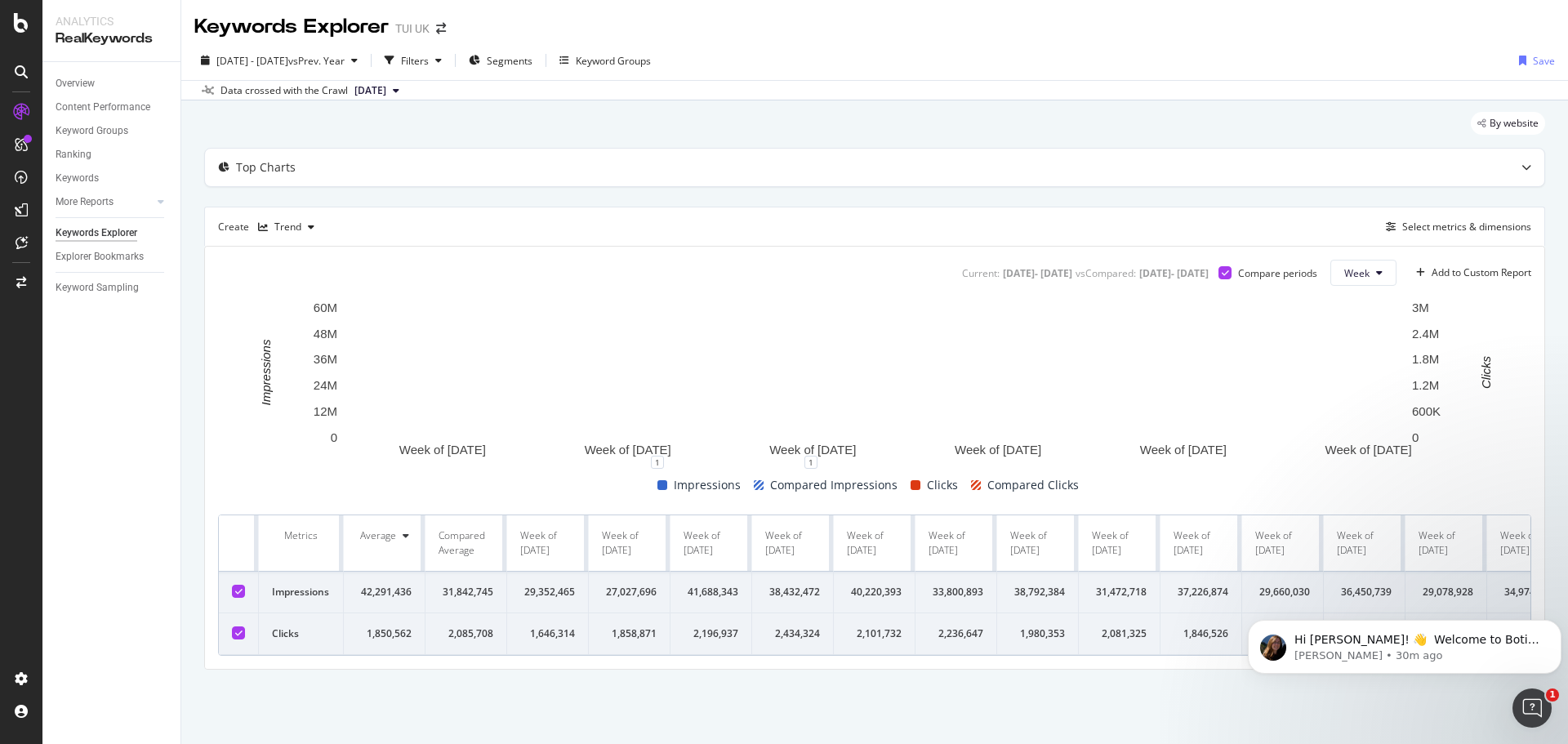
drag, startPoint x: 239, startPoint y: 592, endPoint x: 260, endPoint y: 588, distance: 21.4
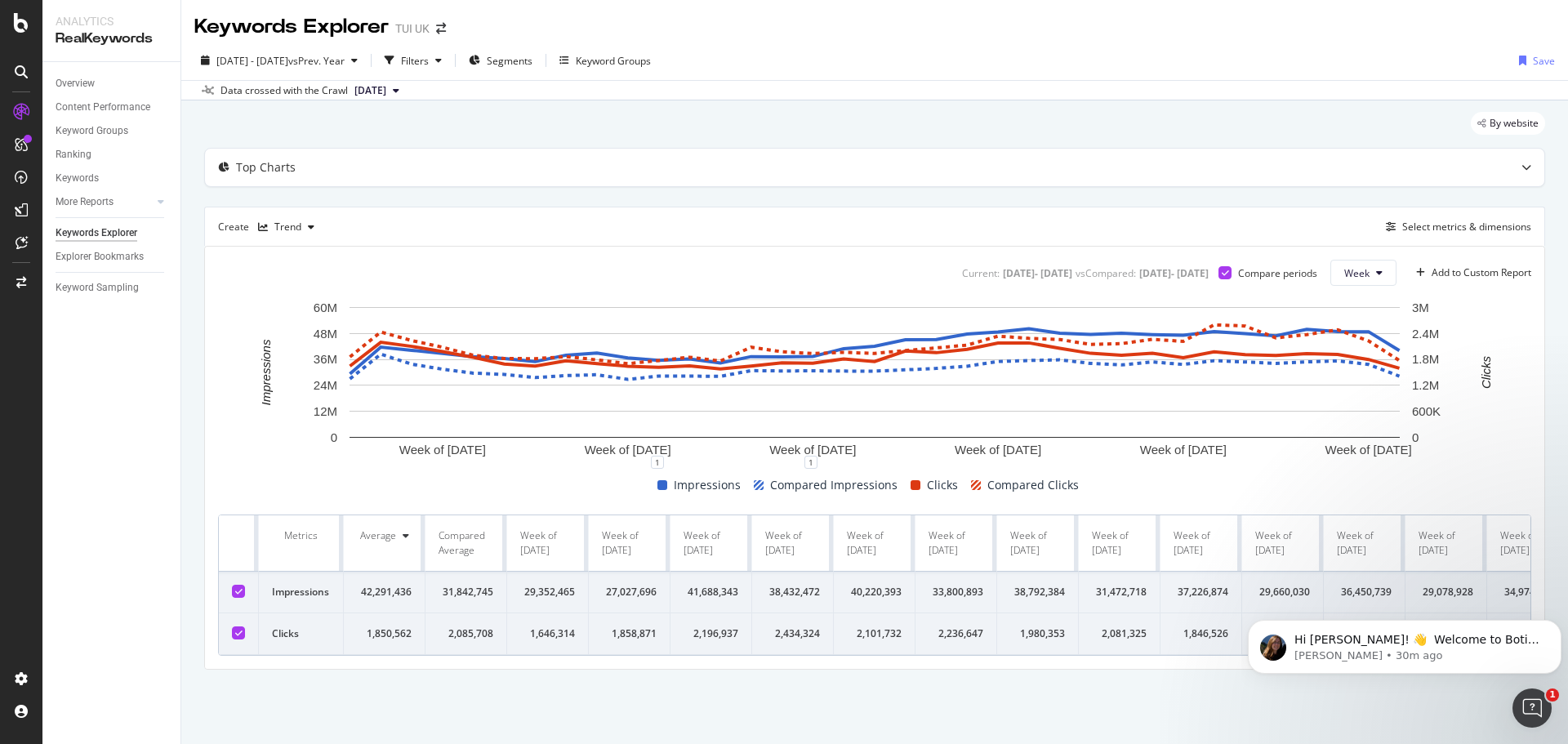
click at [238, 591] on icon at bounding box center [239, 591] width 8 height 8
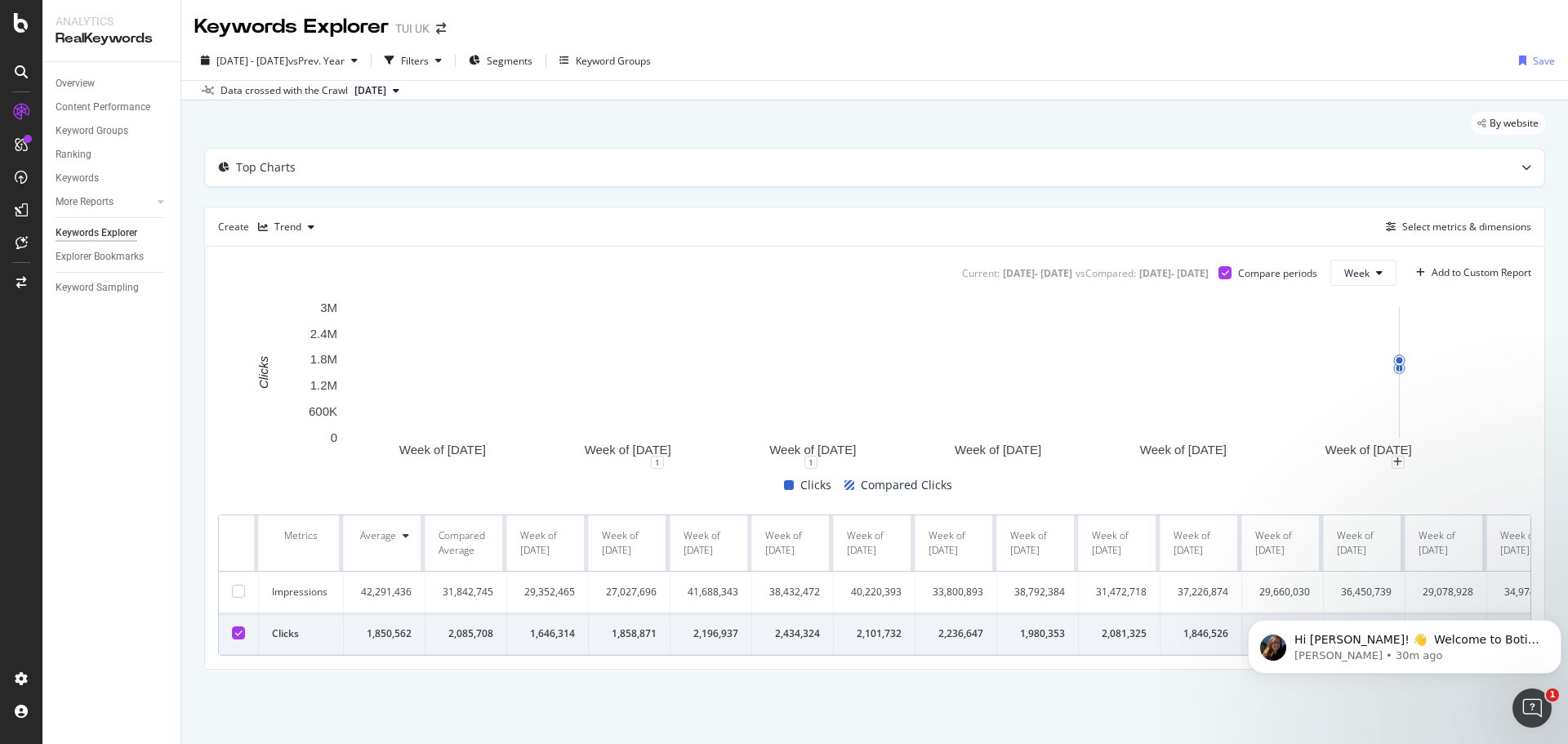
click at [1523, 390] on rect "A chart." at bounding box center [873, 380] width 1313 height 164
